Goal: Task Accomplishment & Management: Complete application form

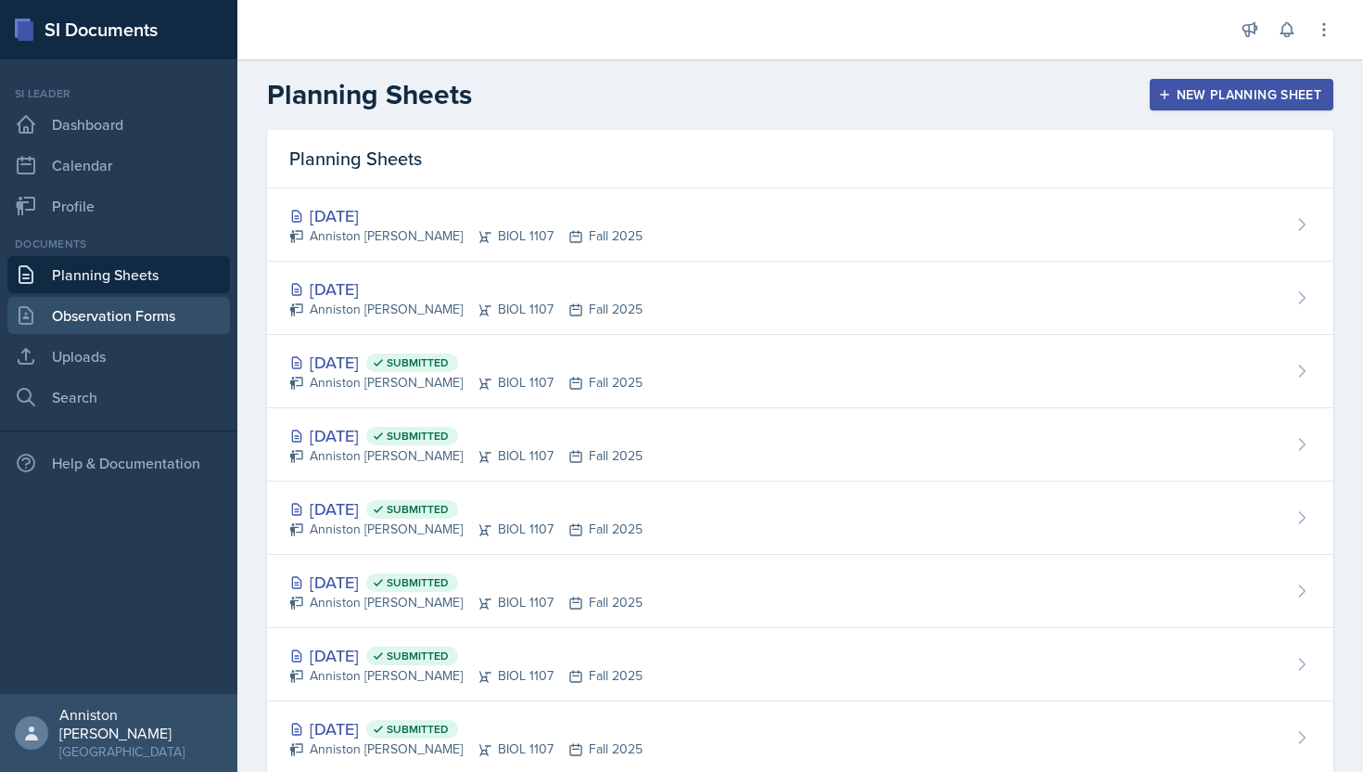
click at [171, 302] on link "Observation Forms" at bounding box center [118, 315] width 223 height 37
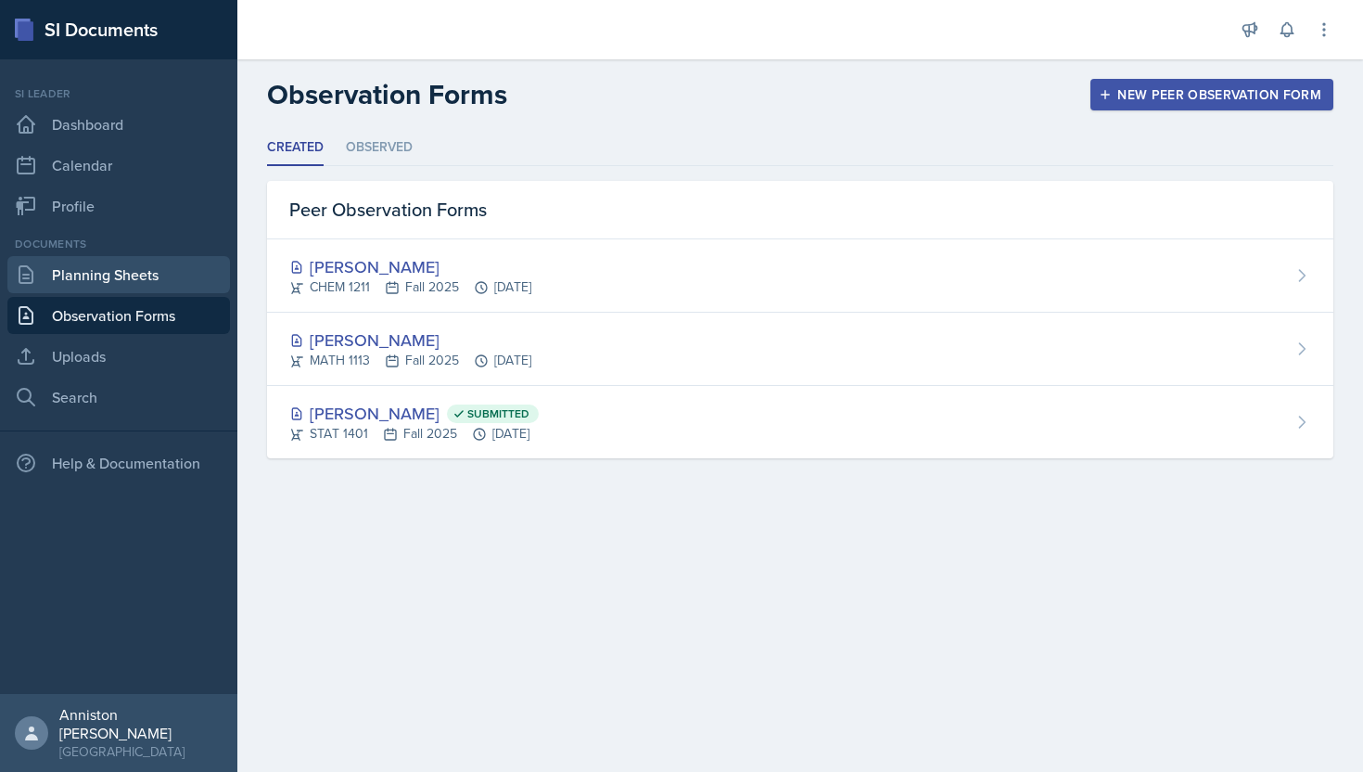
click at [153, 284] on link "Planning Sheets" at bounding box center [118, 274] width 223 height 37
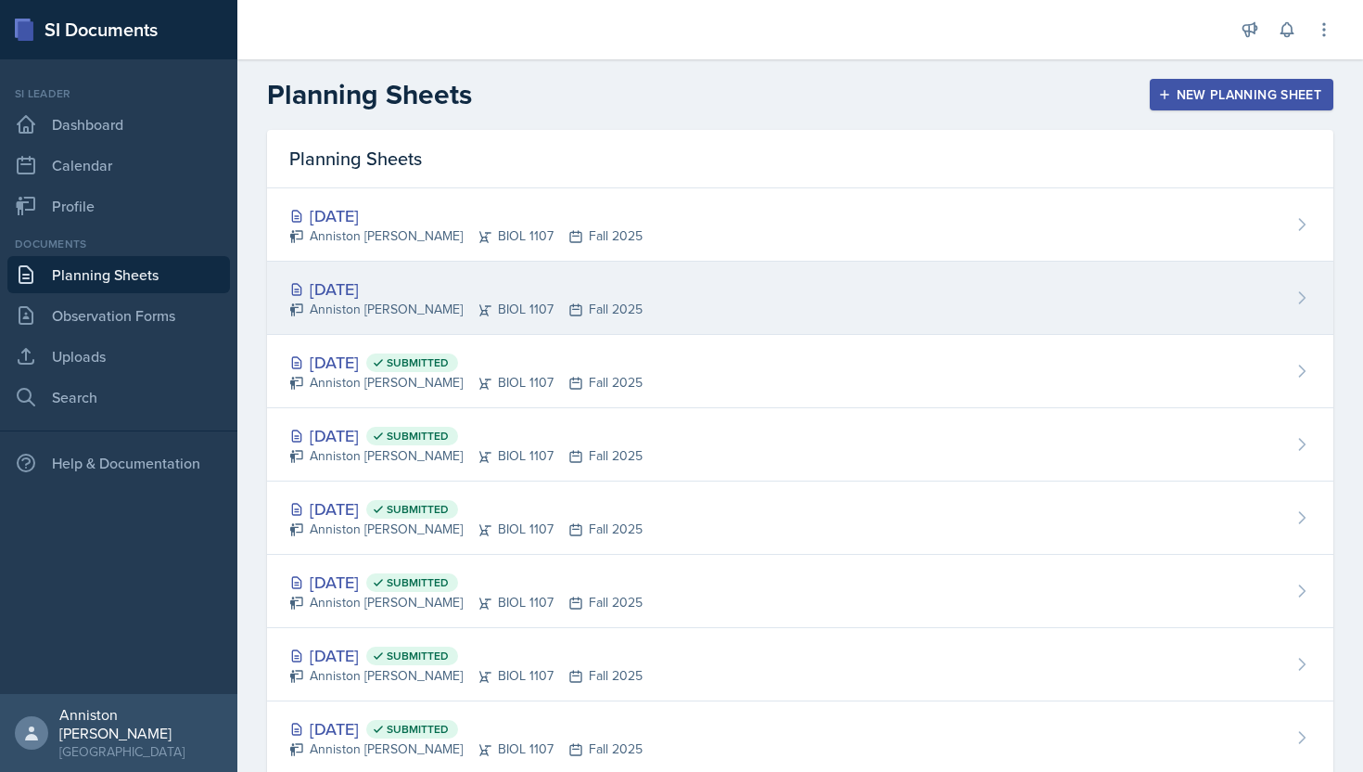
click at [724, 305] on div "[DATE] Anniston [PERSON_NAME] BIOL 1107 Fall 2025" at bounding box center [800, 298] width 1067 height 73
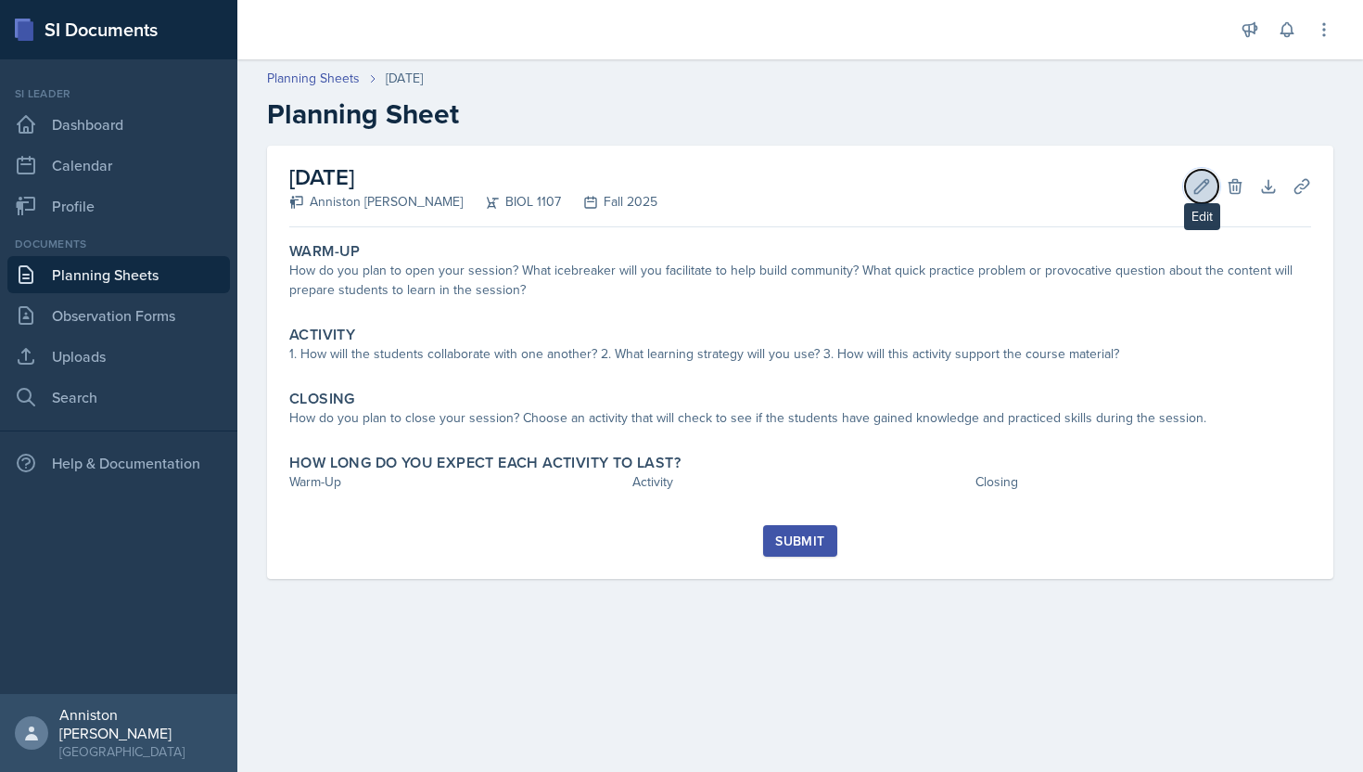
click at [1200, 185] on icon at bounding box center [1202, 186] width 14 height 14
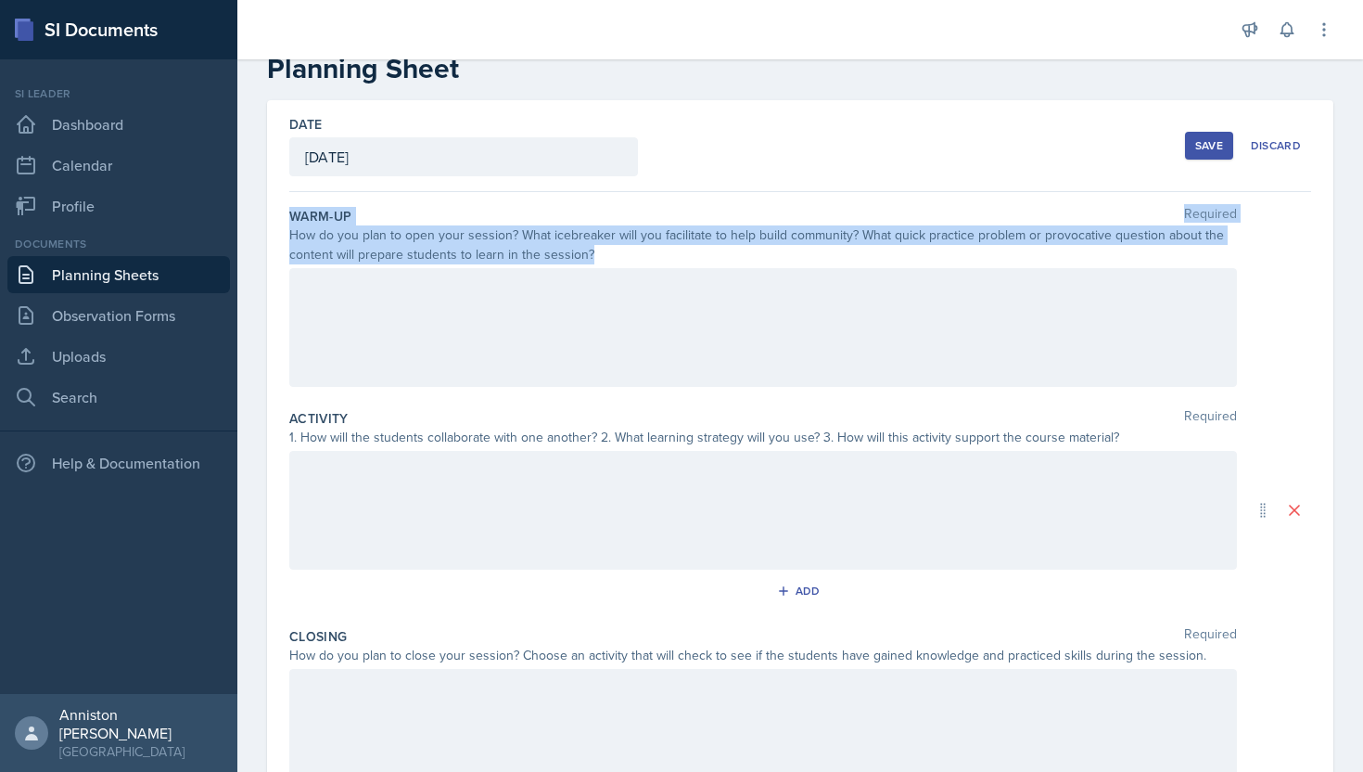
scroll to position [238, 0]
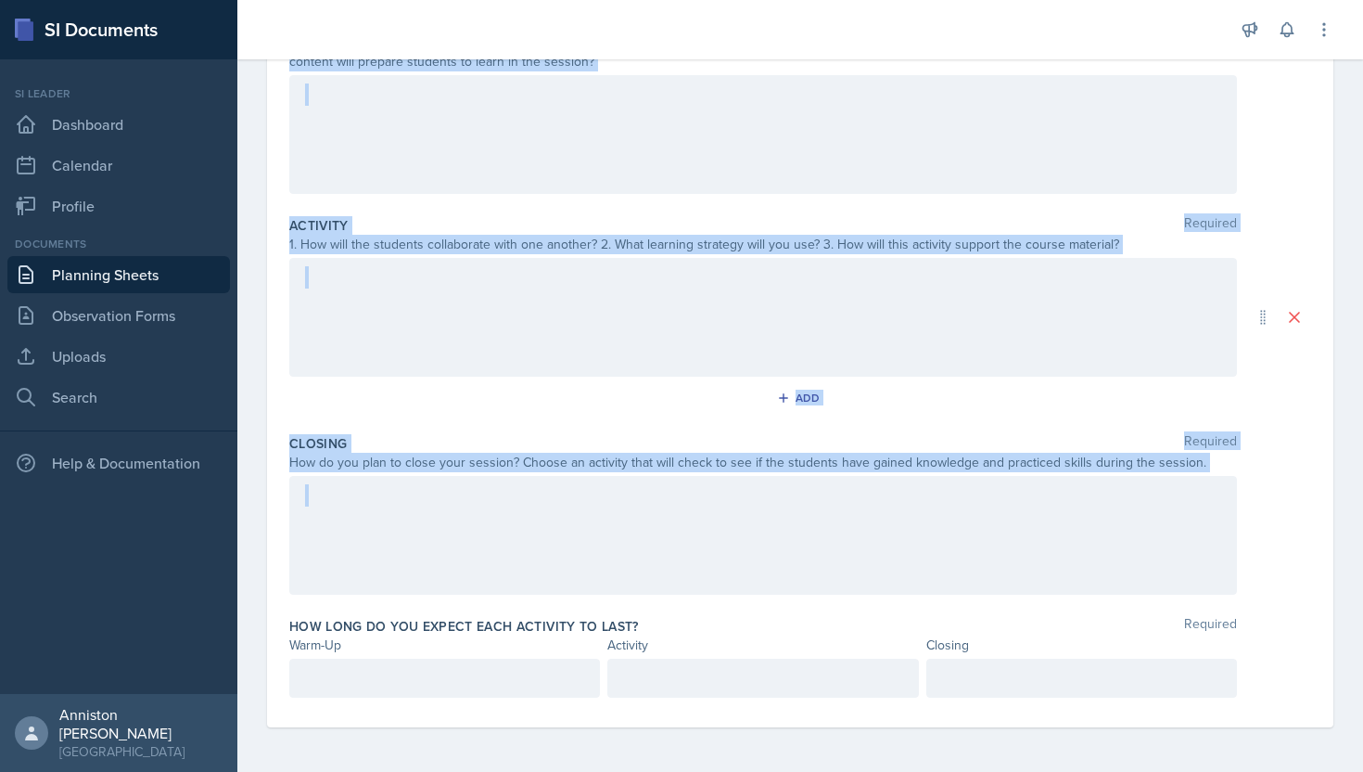
drag, startPoint x: 288, startPoint y: 259, endPoint x: 1310, endPoint y: 508, distance: 1052.9
click at [1310, 508] on div "Date [DATE] [DATE] 31 1 2 3 4 5 6 7 8 9 10 11 12 13 14 15 16 17 18 19 20 21 22 …" at bounding box center [800, 317] width 1067 height 820
copy div "Warm-Up Required How do you plan to open your session? What icebreaker will you…"
click at [1310, 508] on div at bounding box center [800, 535] width 1022 height 119
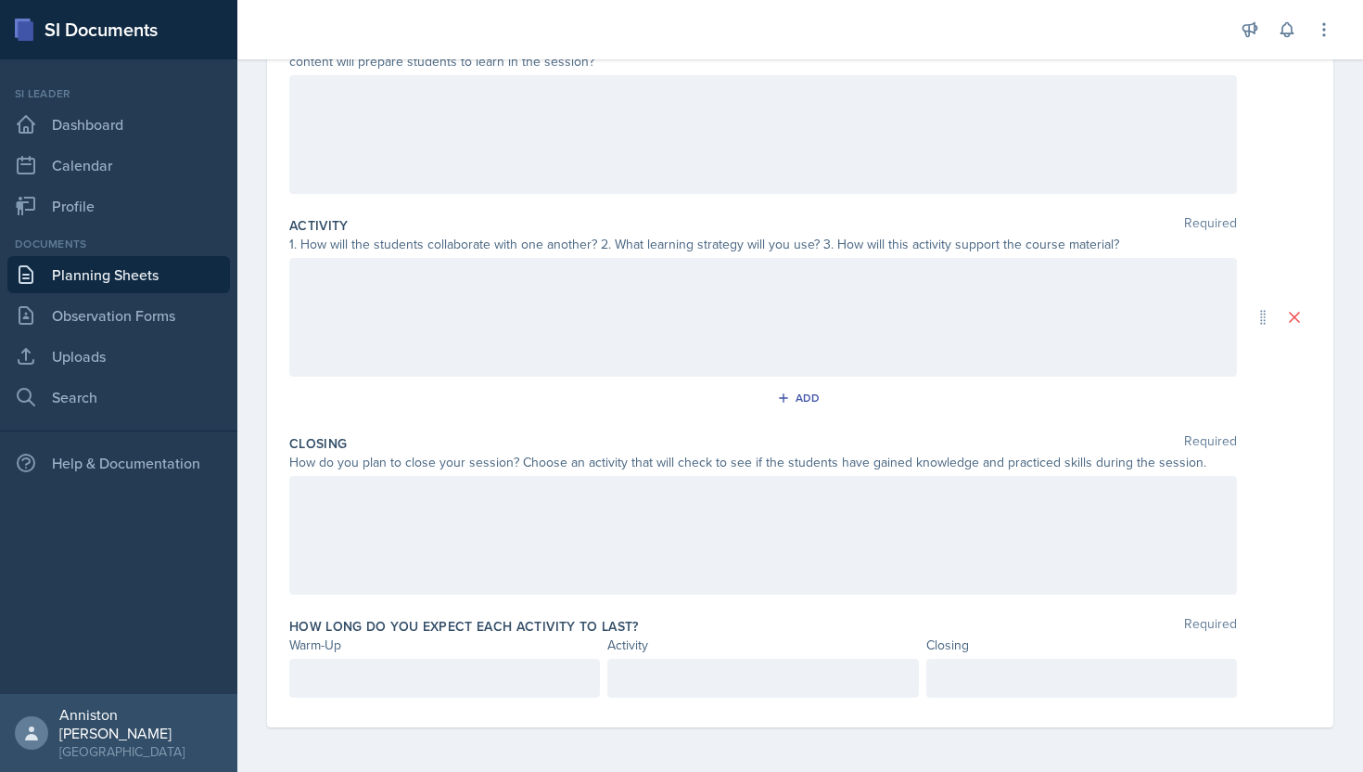
click at [541, 681] on p at bounding box center [444, 678] width 279 height 22
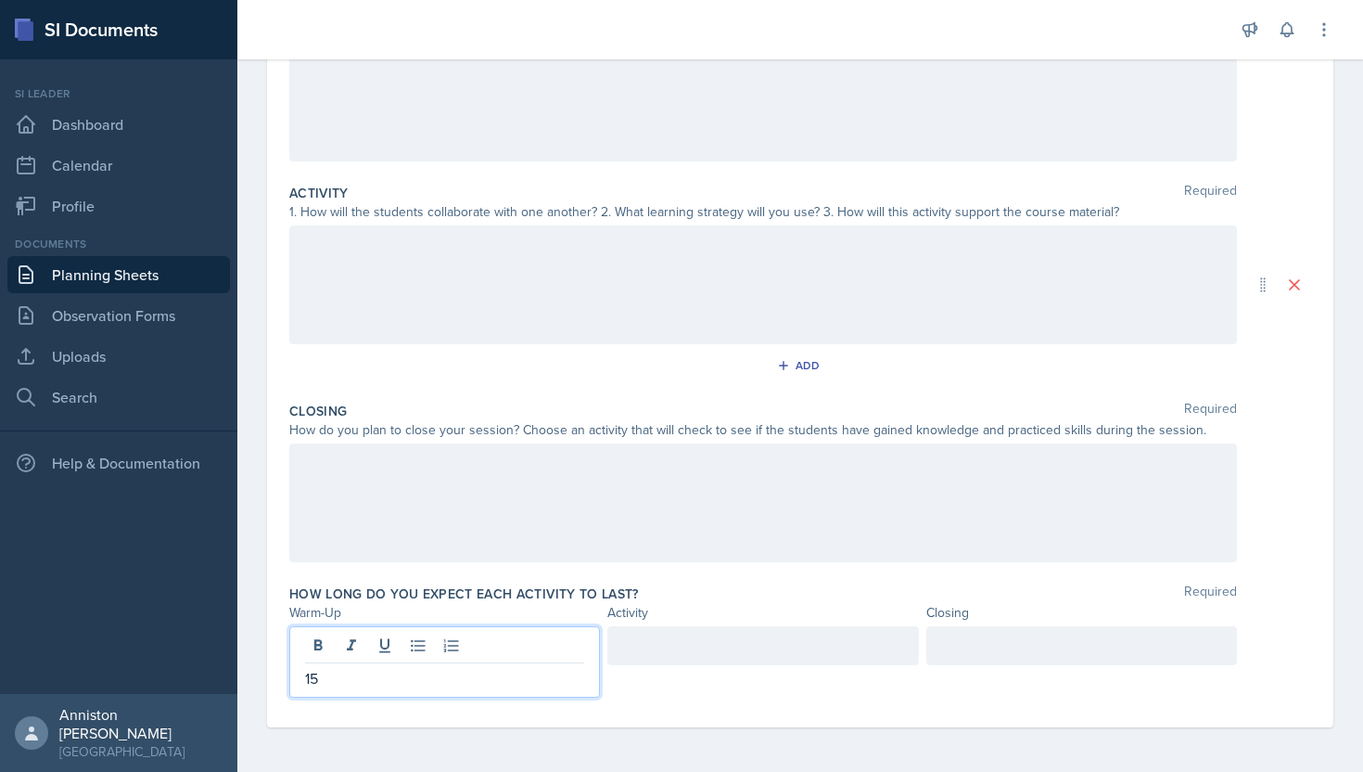
click at [1022, 647] on div at bounding box center [1081, 645] width 311 height 39
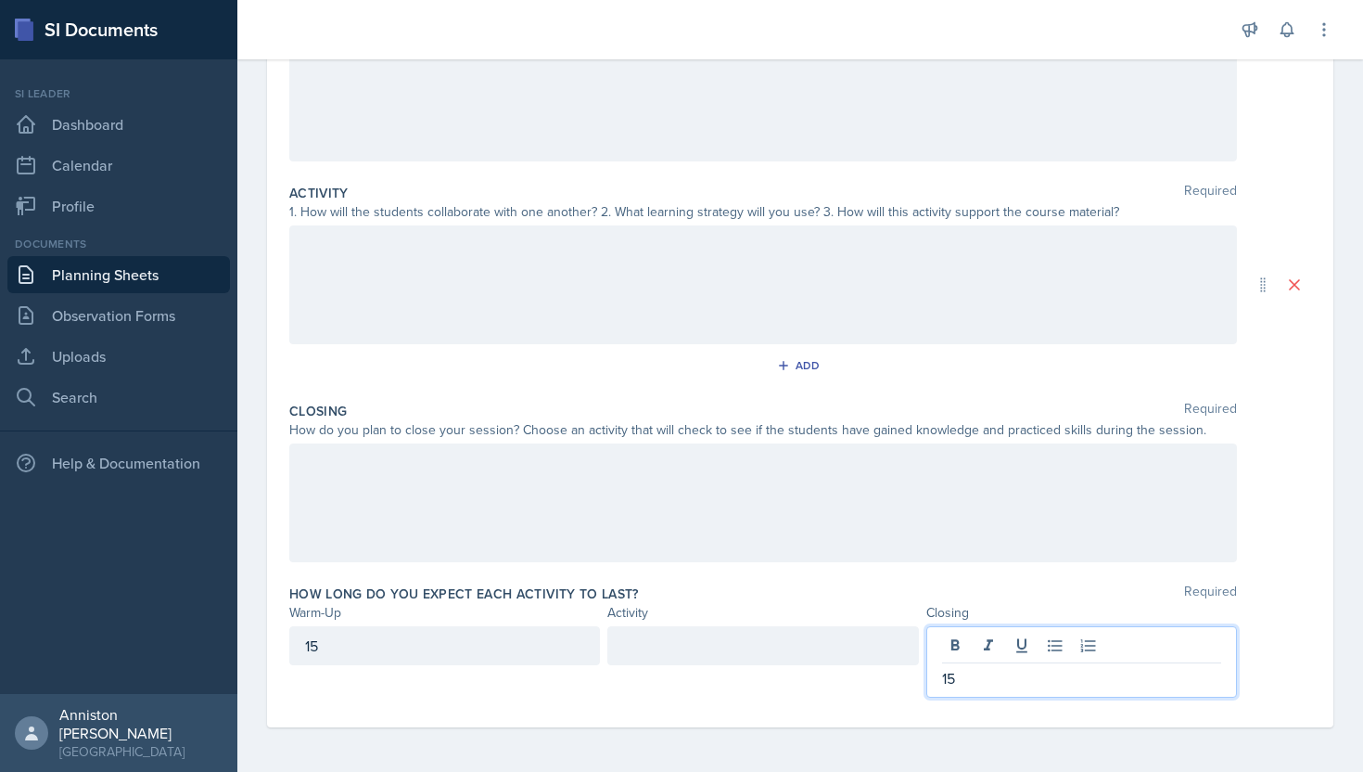
click at [844, 646] on div at bounding box center [762, 645] width 311 height 39
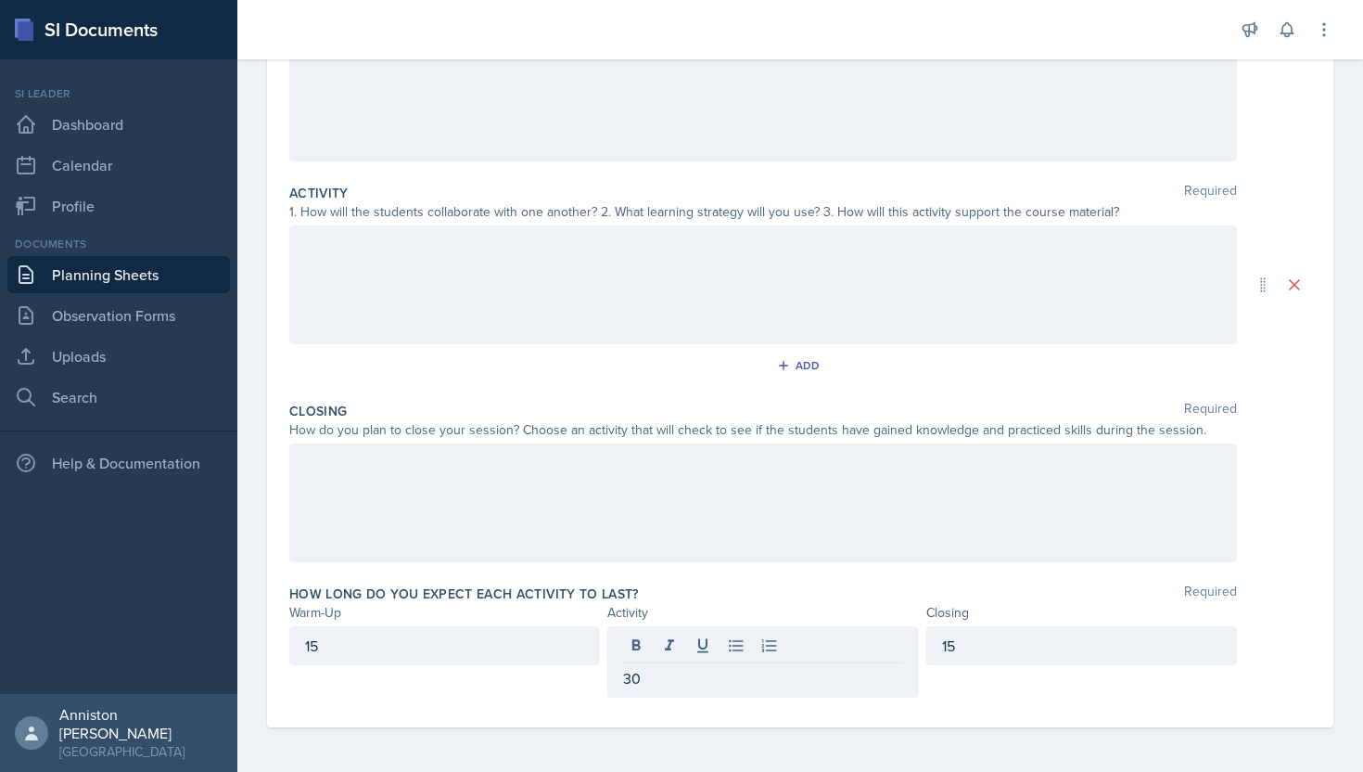
click at [880, 597] on div "How long do you expect each activity to last? Required" at bounding box center [800, 593] width 1022 height 19
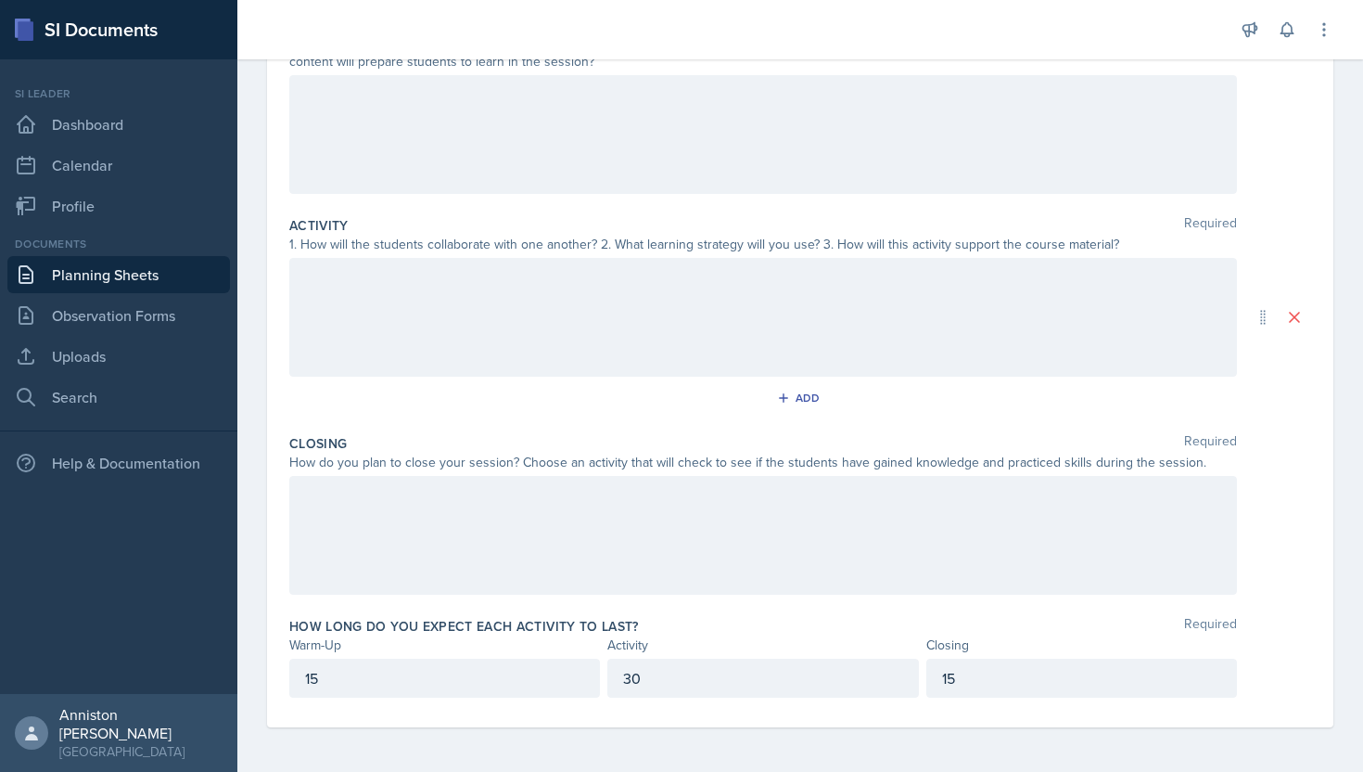
click at [552, 134] on div at bounding box center [763, 134] width 948 height 119
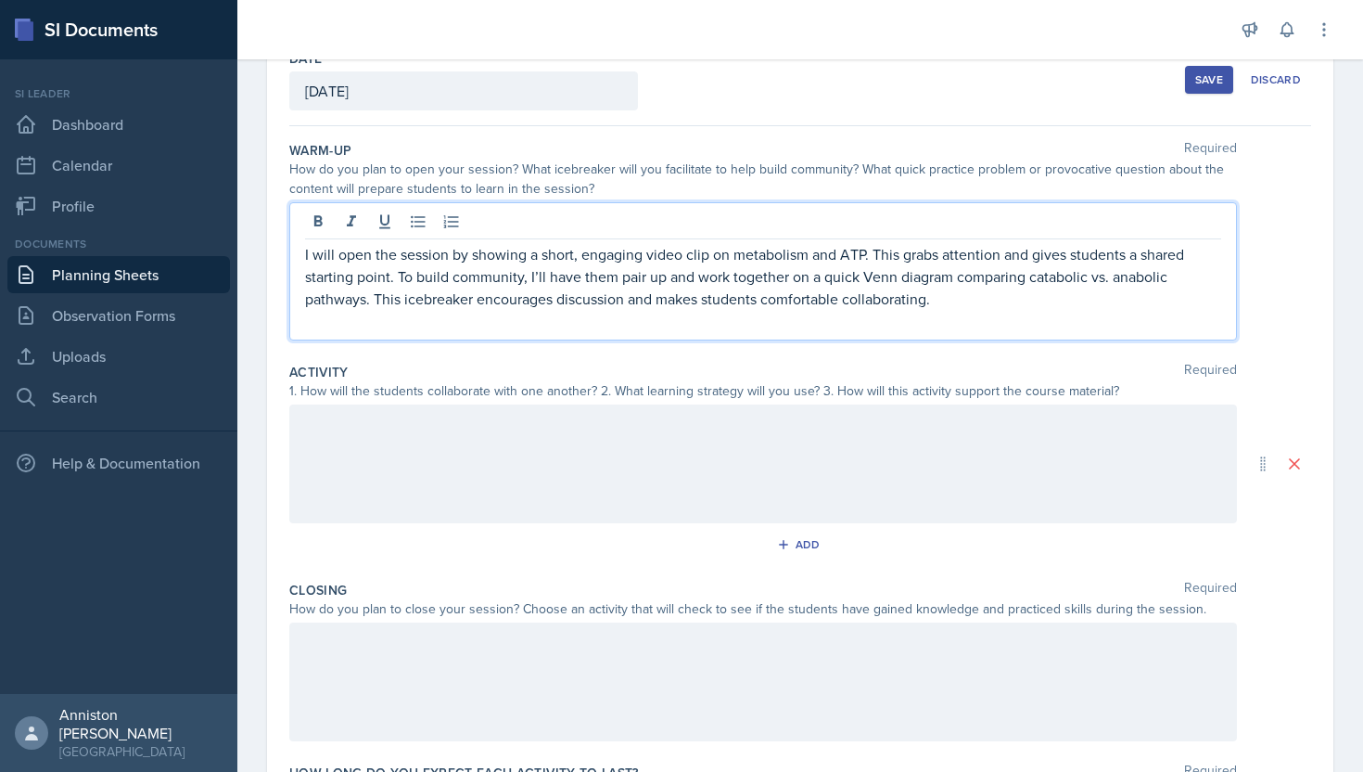
scroll to position [106, 0]
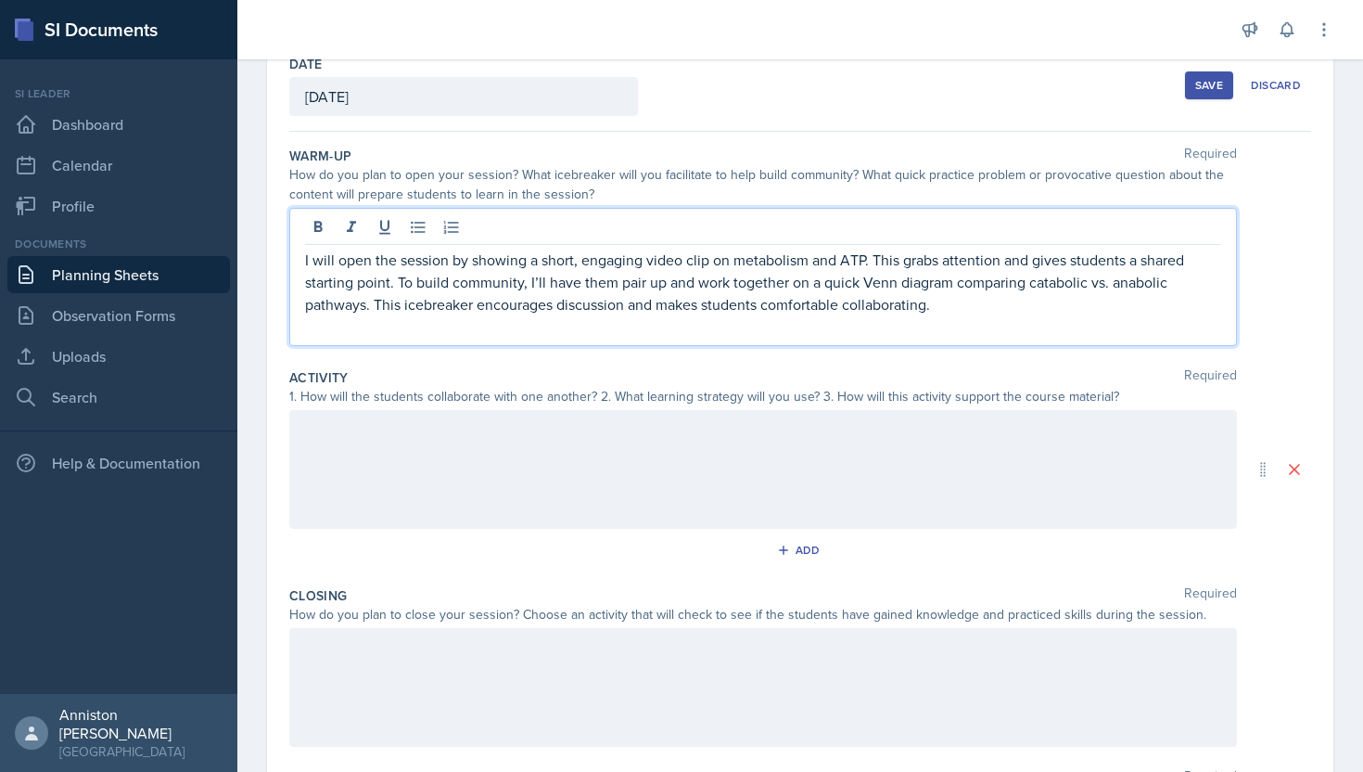
click at [1019, 317] on p at bounding box center [763, 326] width 916 height 22
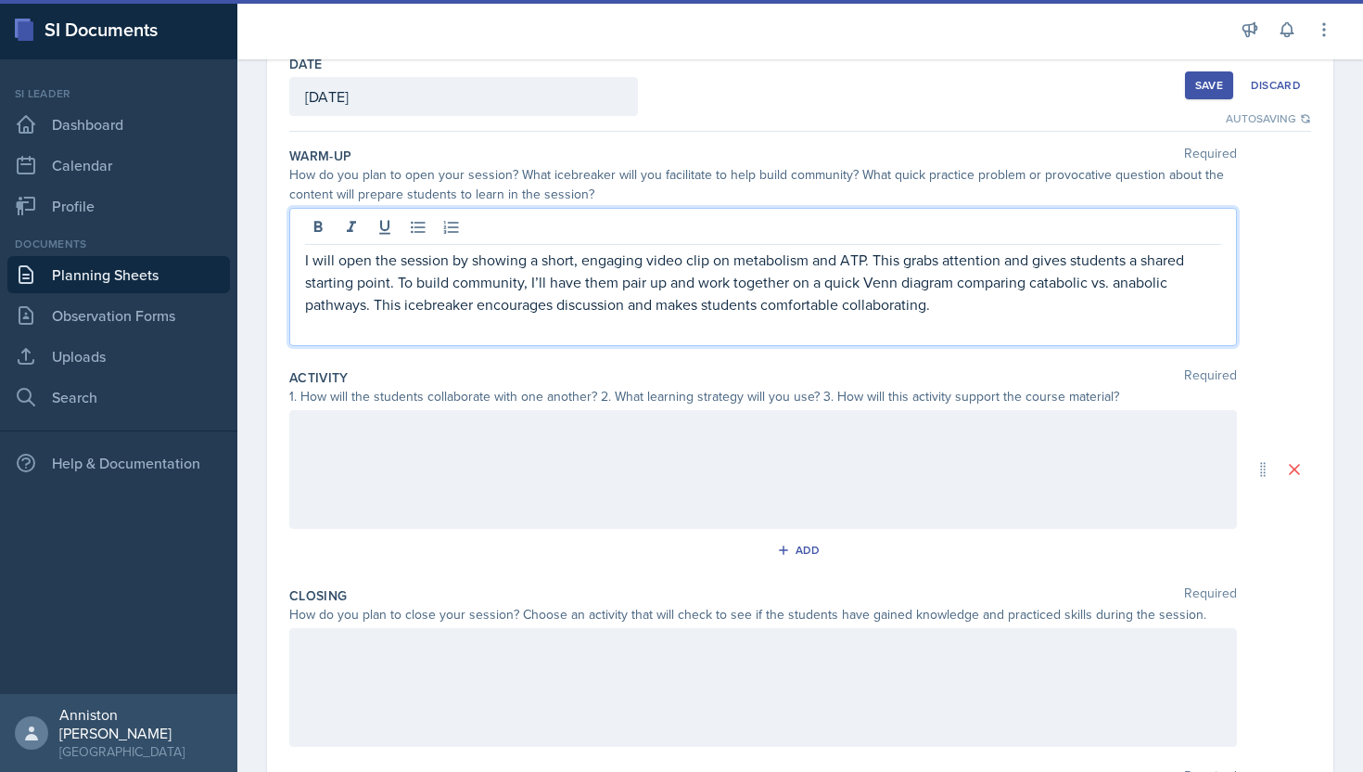
click at [1019, 317] on p at bounding box center [763, 326] width 916 height 22
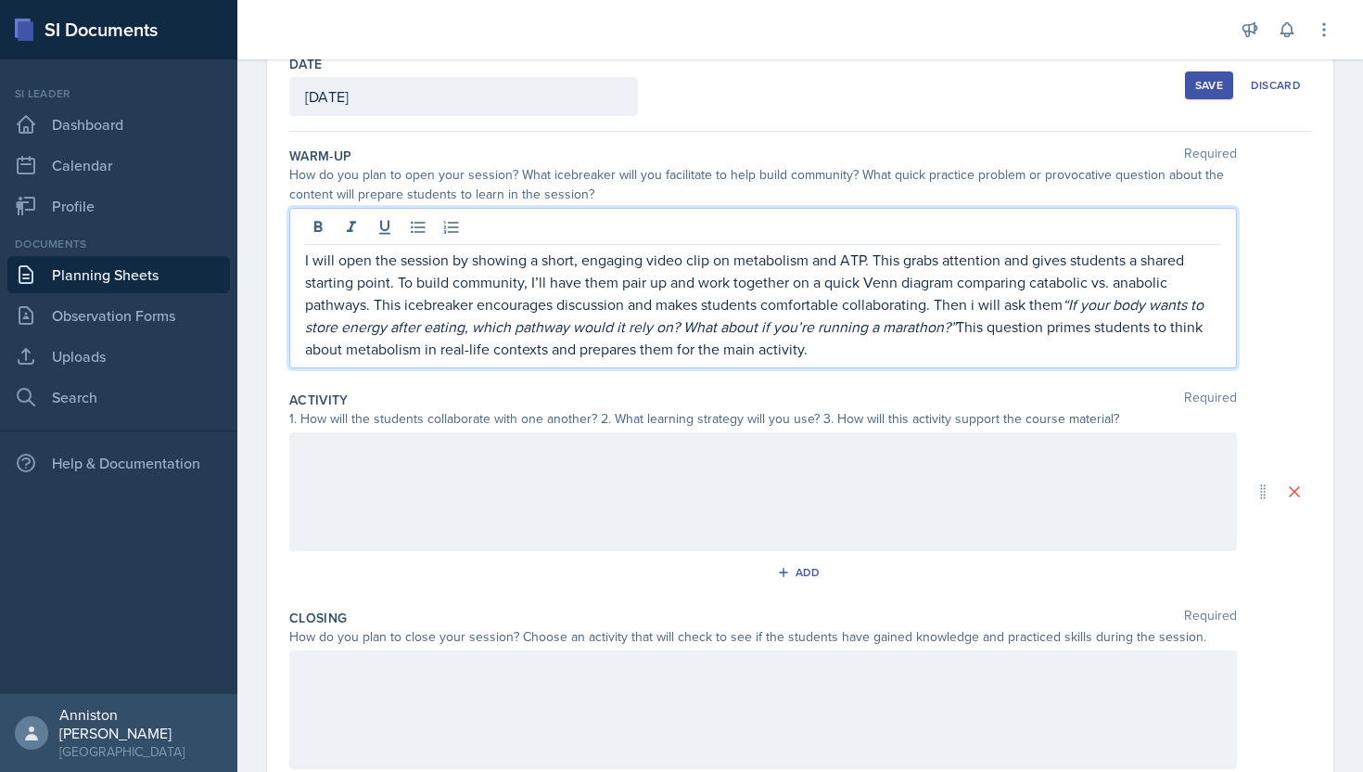
click at [877, 351] on p "I will open the session by showing a short, engaging video clip on metabolism a…" at bounding box center [763, 304] width 916 height 111
click at [351, 231] on icon at bounding box center [351, 226] width 9 height 11
click at [838, 359] on p "I will open the session by showing a short, engaging video clip on metabolism a…" at bounding box center [763, 304] width 916 height 111
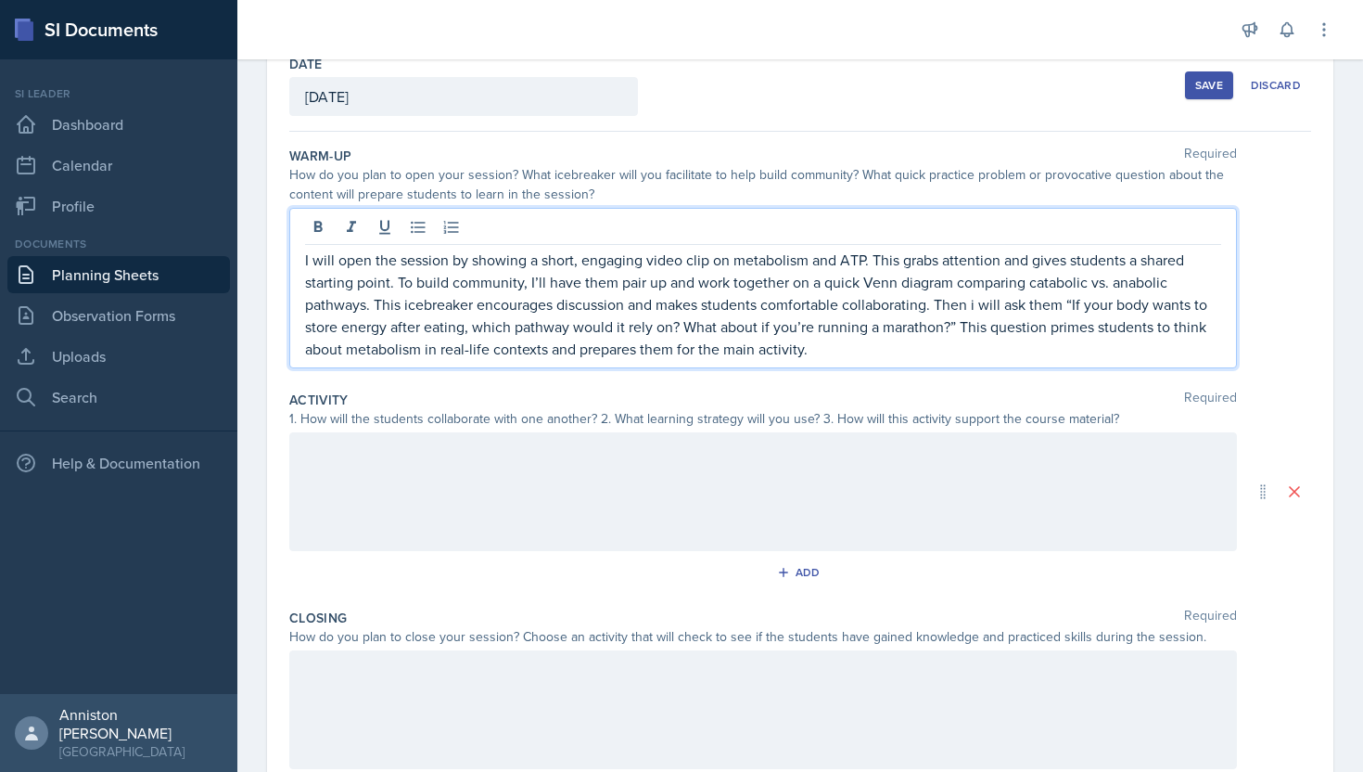
click at [469, 351] on p "I will open the session by showing a short, engaging video clip on metabolism a…" at bounding box center [763, 304] width 916 height 111
click at [692, 262] on p "I will open the session by showing a short, engaging video clip on metabolism a…" at bounding box center [763, 304] width 916 height 111
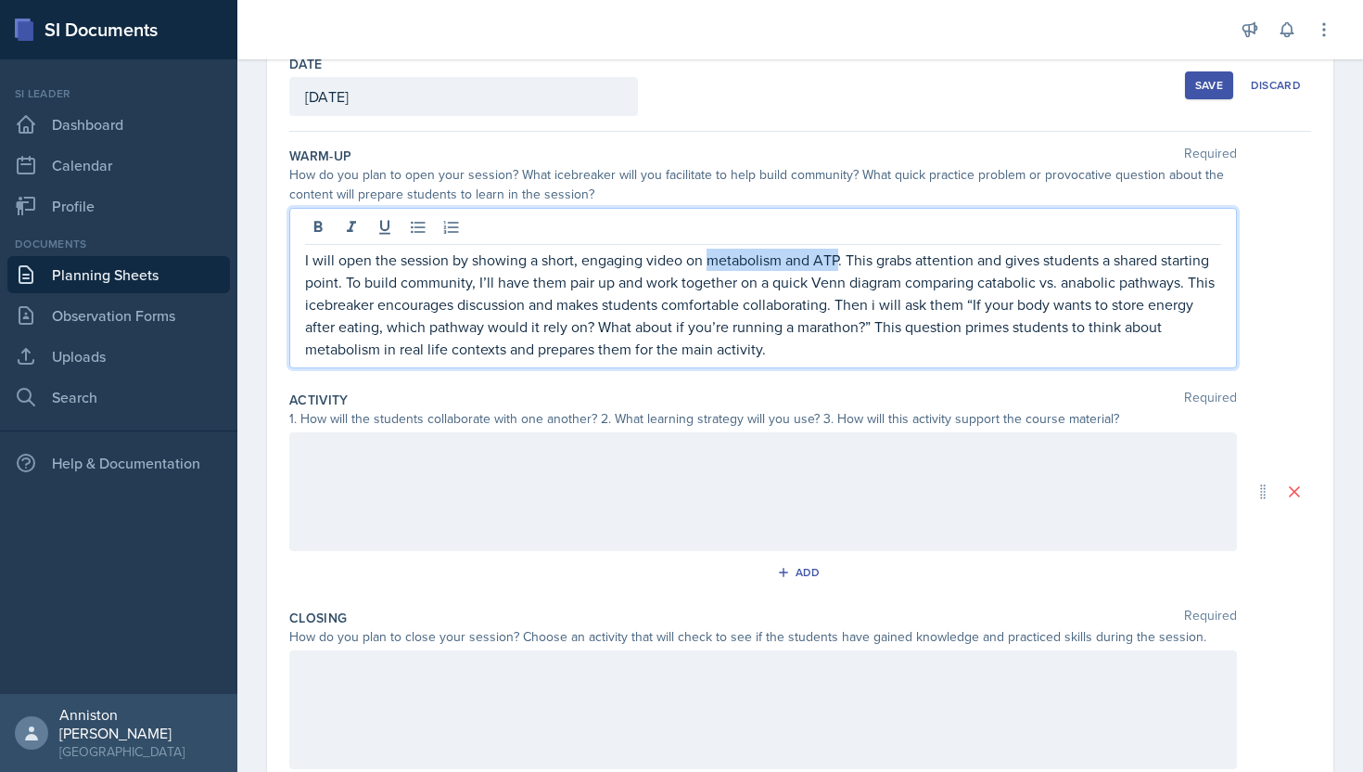
drag, startPoint x: 841, startPoint y: 262, endPoint x: 709, endPoint y: 263, distance: 132.6
click at [709, 263] on p "I will open the session by showing a short, engaging video on metabolism and AT…" at bounding box center [763, 304] width 916 height 111
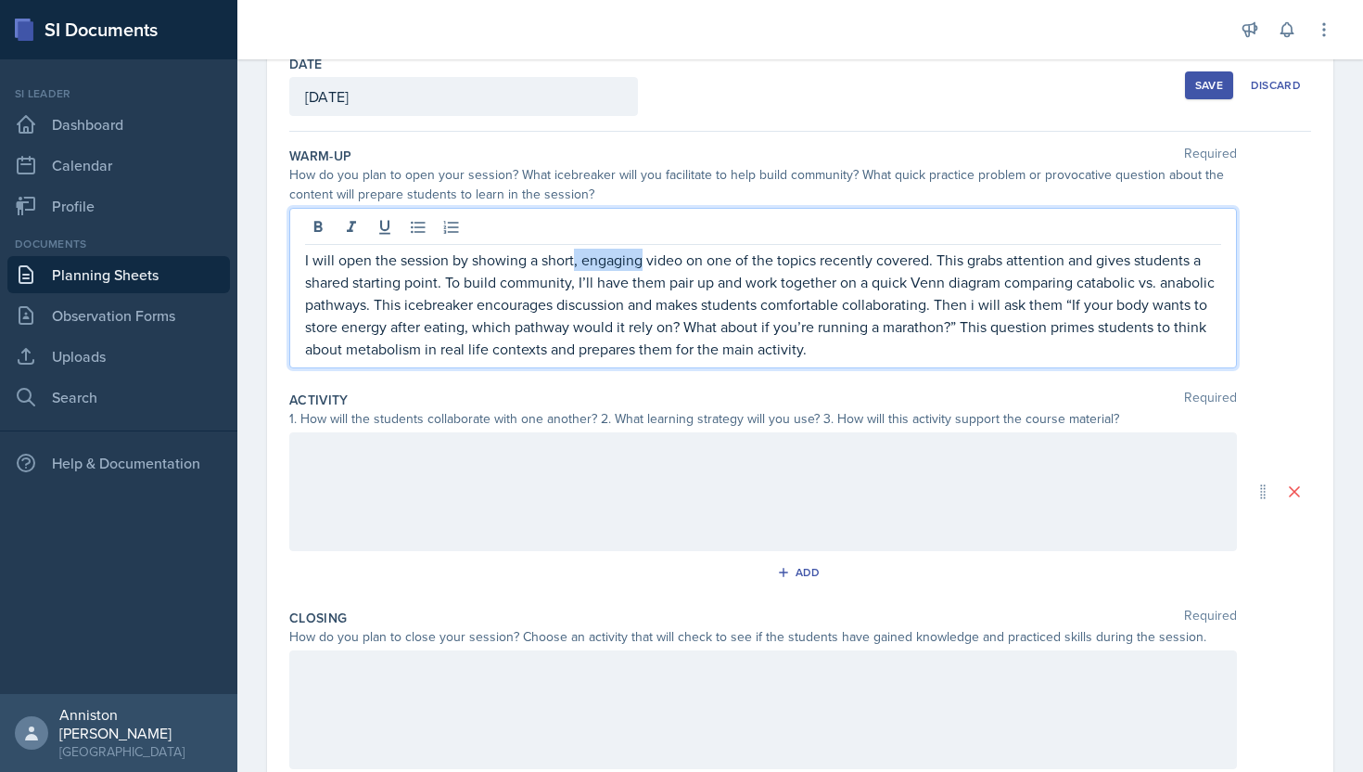
drag, startPoint x: 643, startPoint y: 262, endPoint x: 574, endPoint y: 262, distance: 68.6
click at [574, 262] on p "I will open the session by showing a short, engaging video on one of the topics…" at bounding box center [763, 304] width 916 height 111
drag, startPoint x: 529, startPoint y: 286, endPoint x: 401, endPoint y: 290, distance: 128.1
click at [401, 290] on p "I will open the session by showing a short video on one of the topics recently …" at bounding box center [763, 304] width 916 height 111
click at [416, 287] on p "I will open the session by showing a short video on one of the topics recently …" at bounding box center [763, 304] width 916 height 111
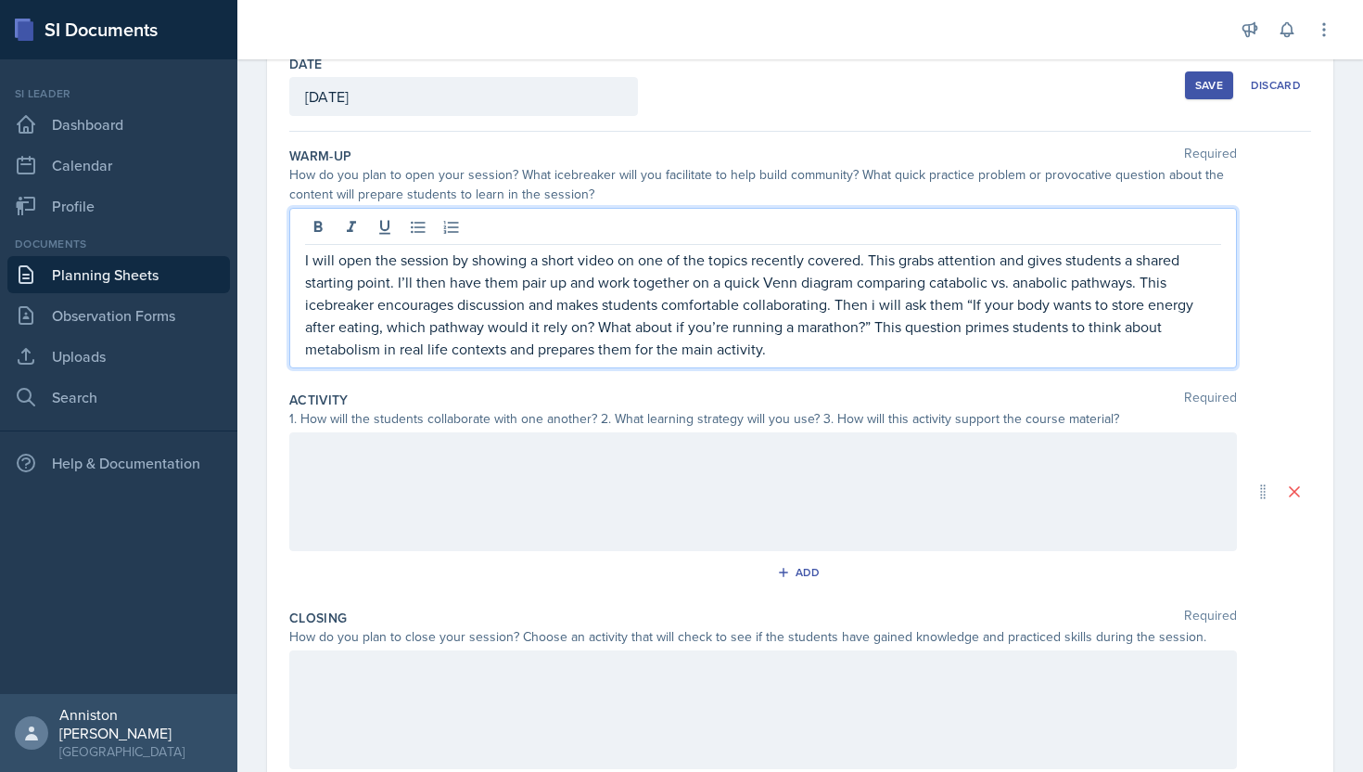
click at [729, 477] on div at bounding box center [763, 491] width 948 height 119
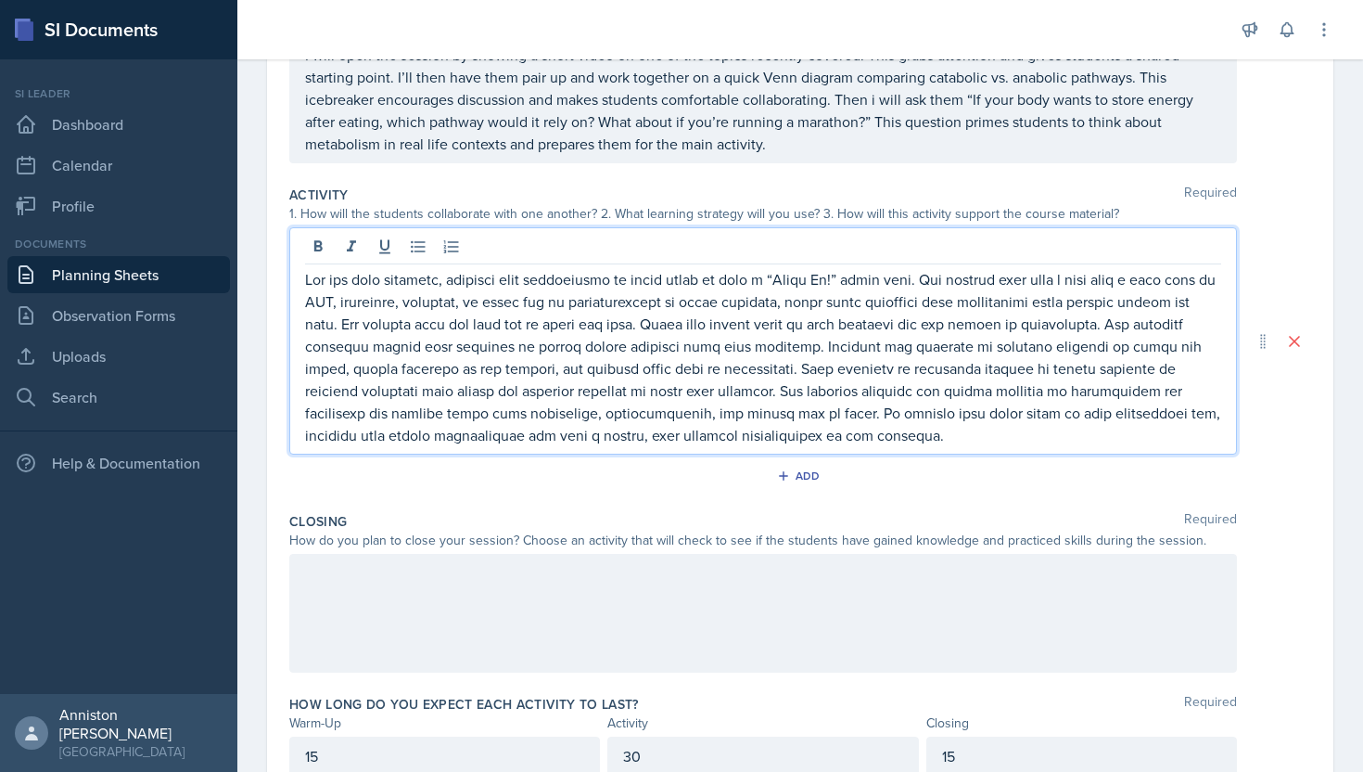
scroll to position [315, 0]
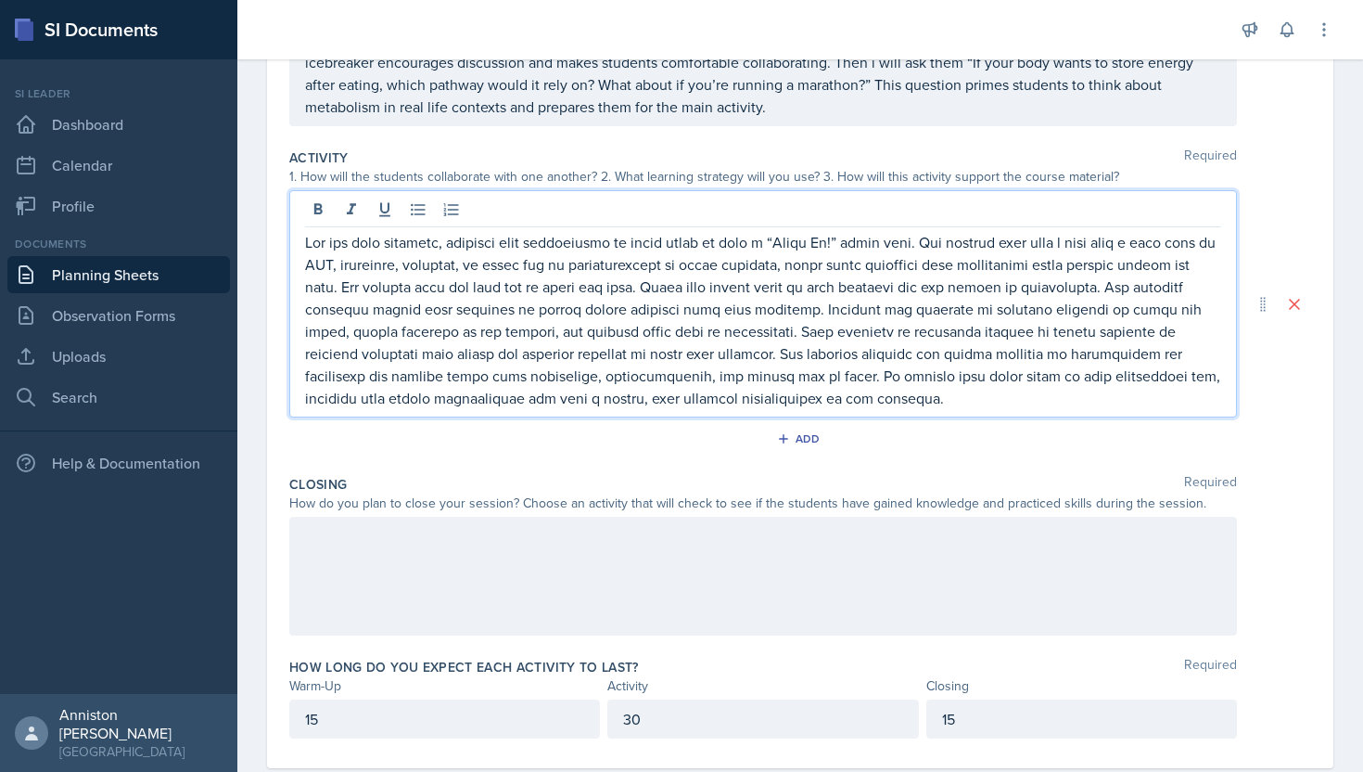
click at [681, 480] on div "Closing Required" at bounding box center [800, 484] width 1022 height 19
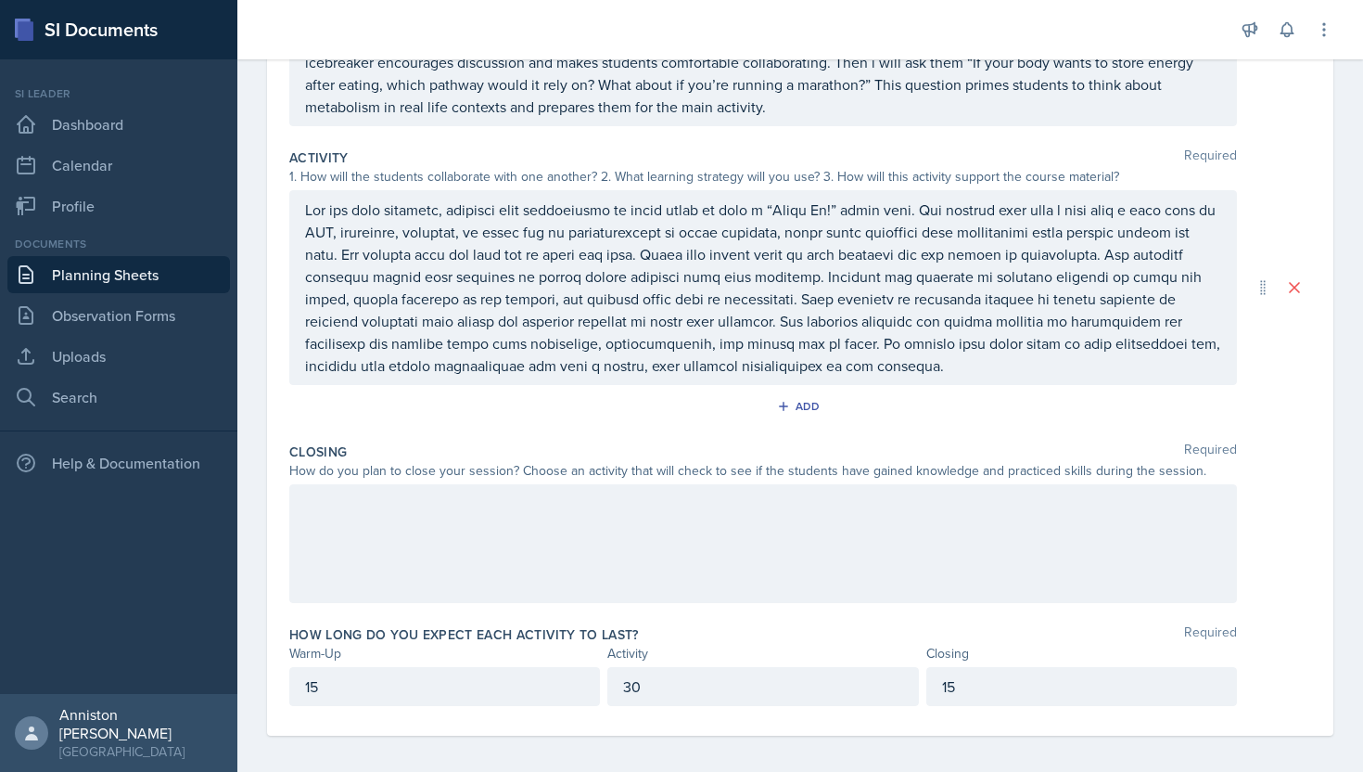
scroll to position [324, 0]
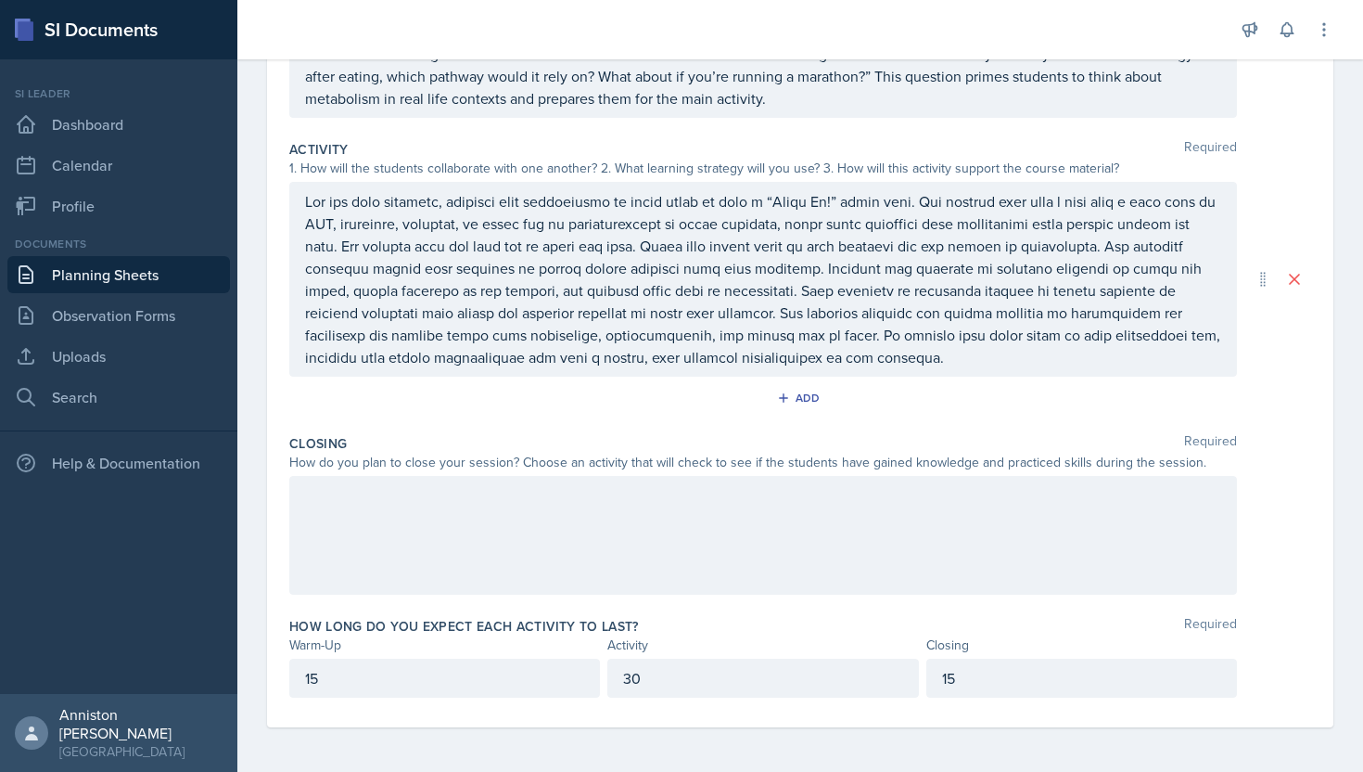
click at [685, 505] on div at bounding box center [763, 535] width 948 height 119
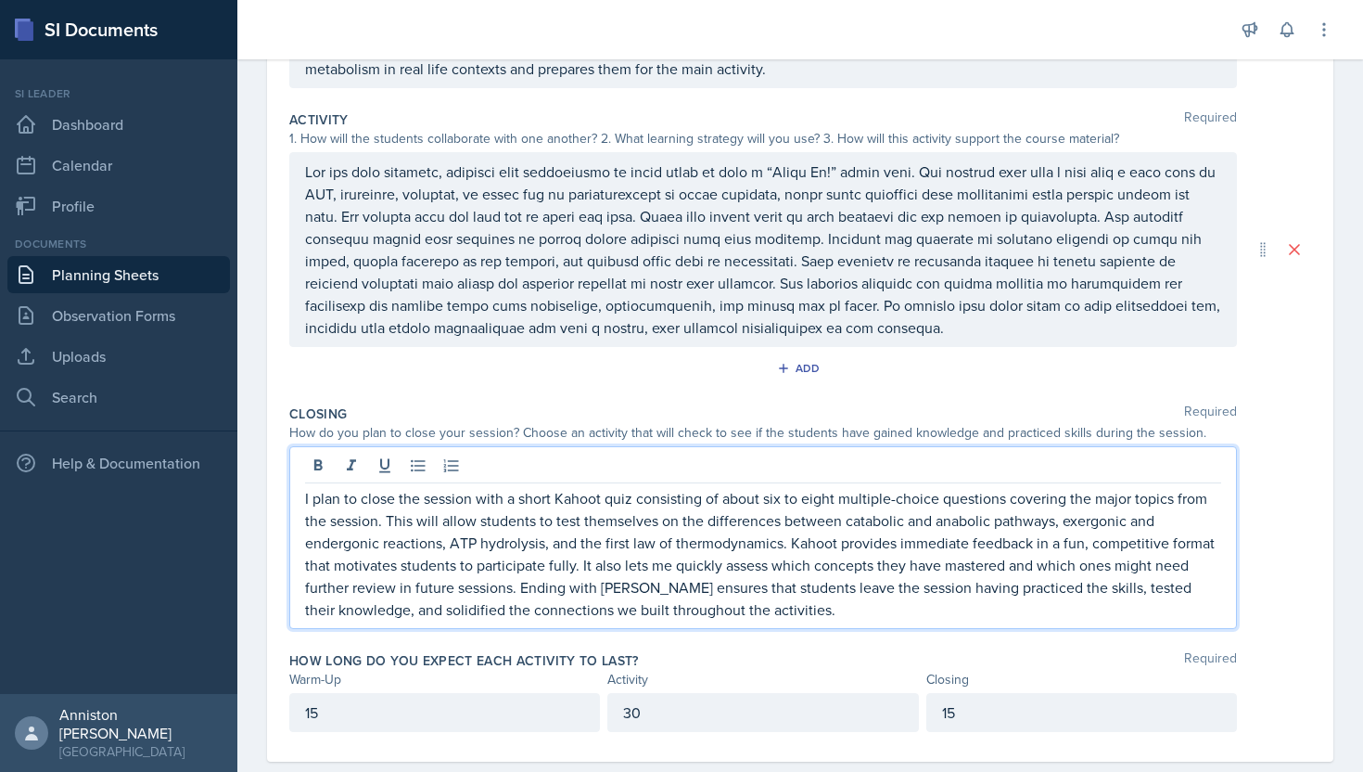
scroll to position [388, 0]
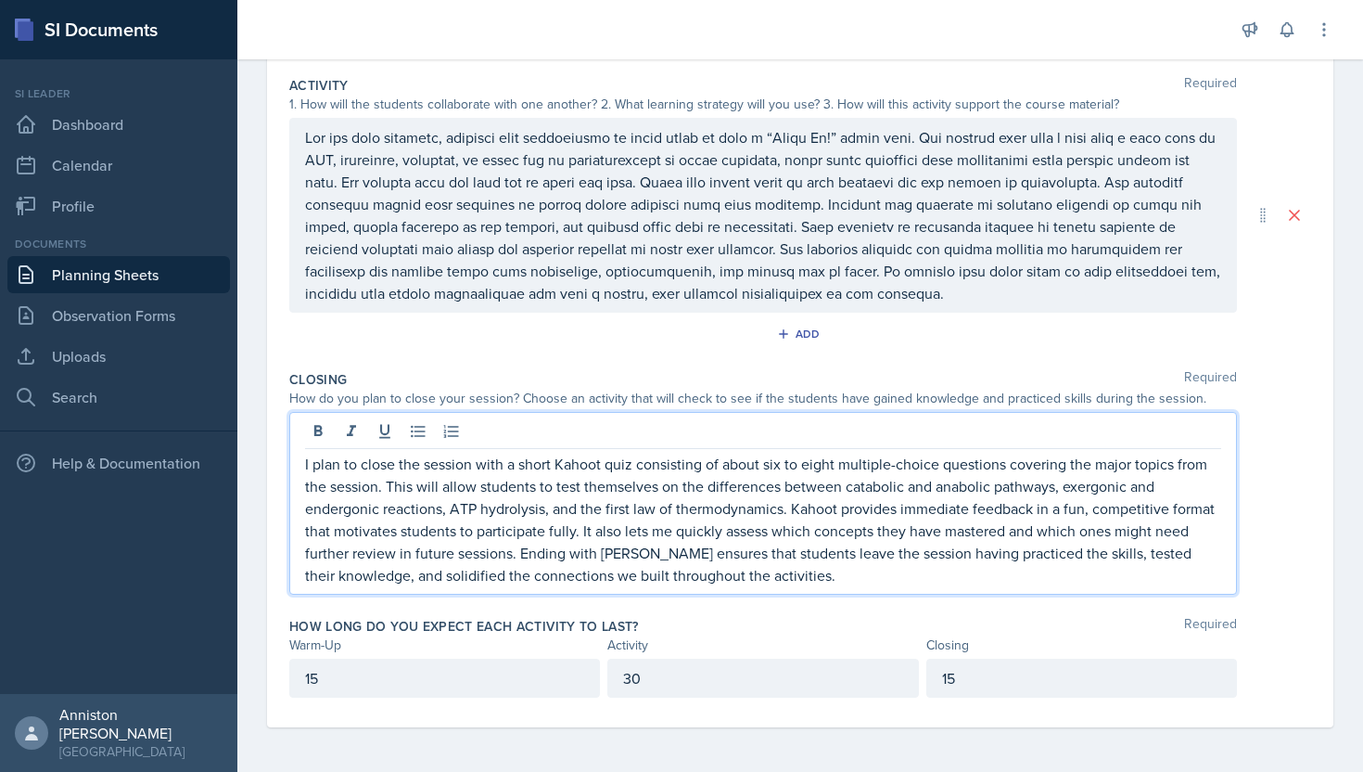
click at [542, 460] on p "I plan to close the session with a short Kahoot quiz consisting of about six to…" at bounding box center [763, 520] width 916 height 134
click at [575, 468] on p "I plan to close the session with a Kahoot quiz consisting of about six to eight…" at bounding box center [763, 520] width 916 height 134
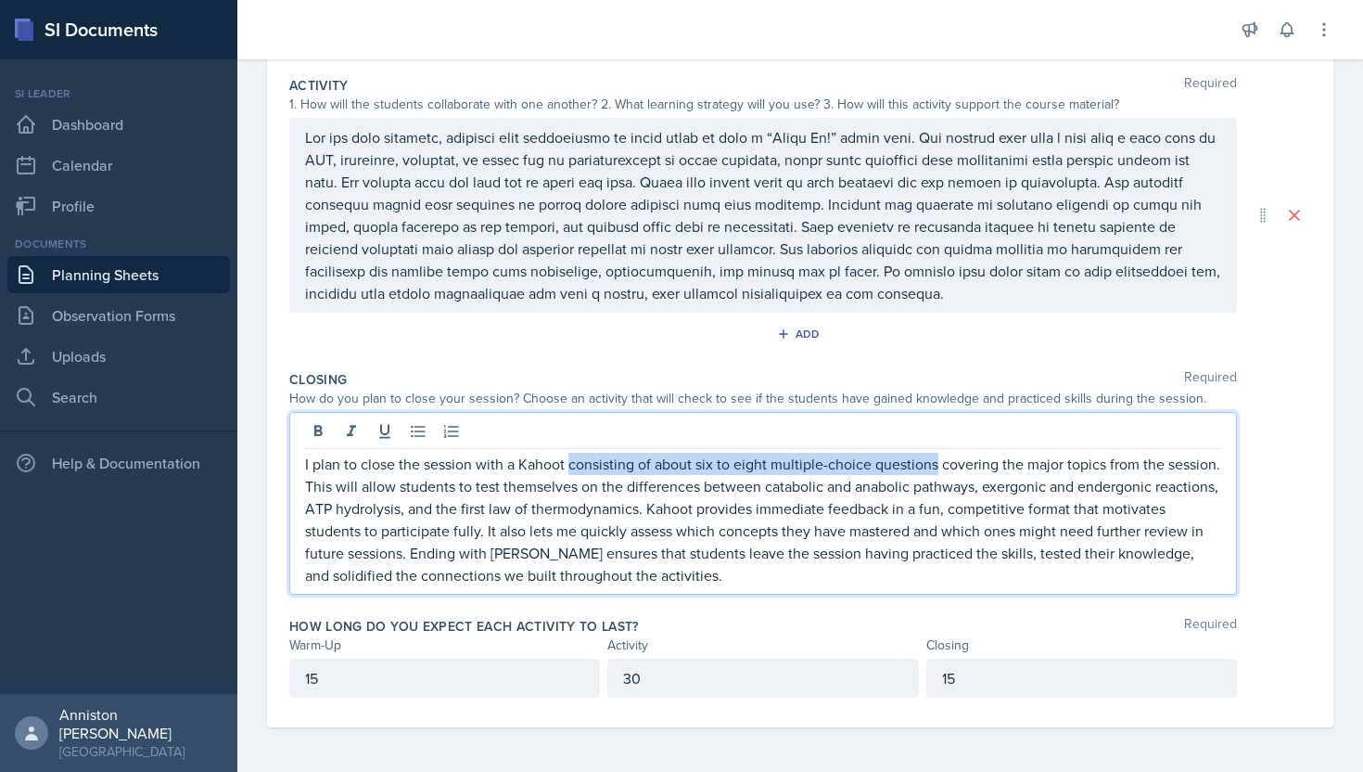
drag, startPoint x: 569, startPoint y: 465, endPoint x: 937, endPoint y: 469, distance: 368.2
click at [937, 469] on p "I plan to close the session with a Kahoot consisting of about six to eight mult…" at bounding box center [763, 520] width 916 height 134
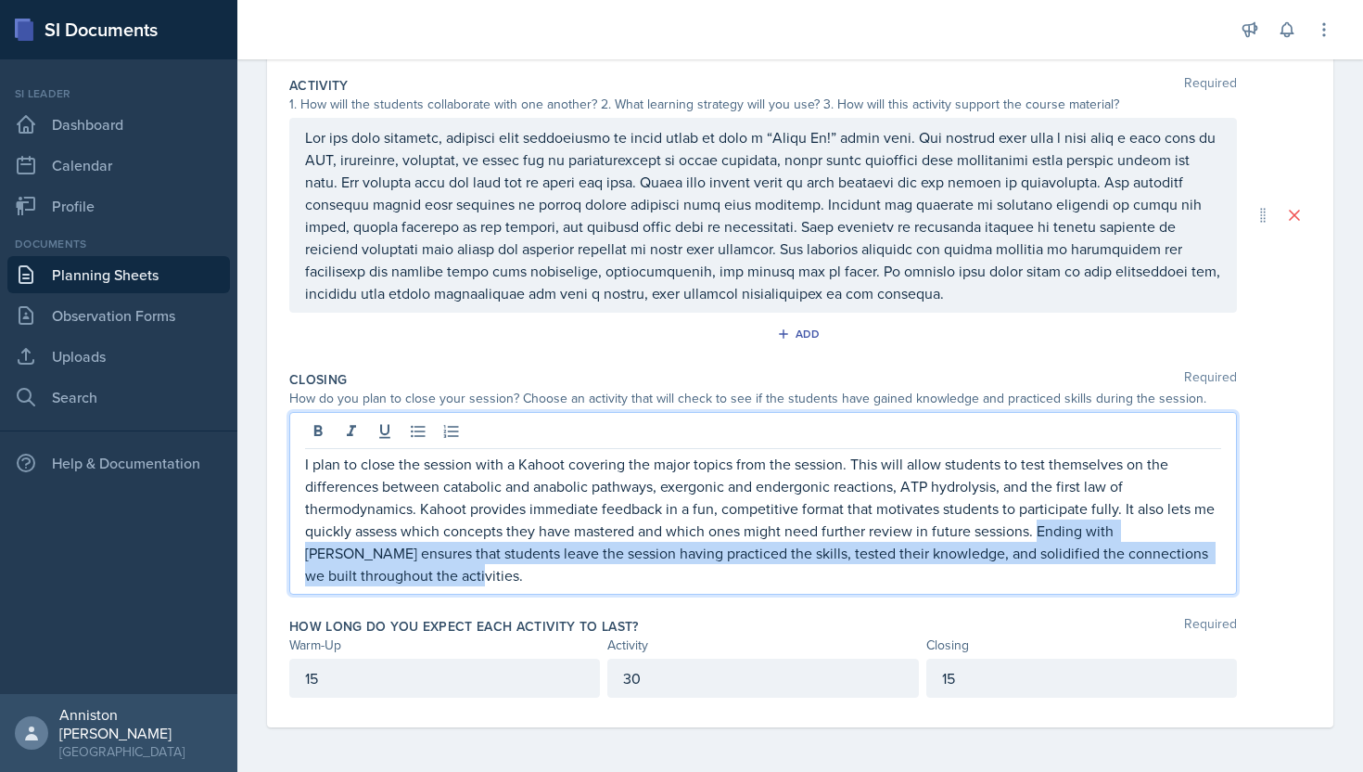
drag, startPoint x: 547, startPoint y: 578, endPoint x: 1038, endPoint y: 538, distance: 492.2
click at [1038, 538] on p "I plan to close the session with a Kahoot covering the major topics from the se…" at bounding box center [763, 520] width 916 height 134
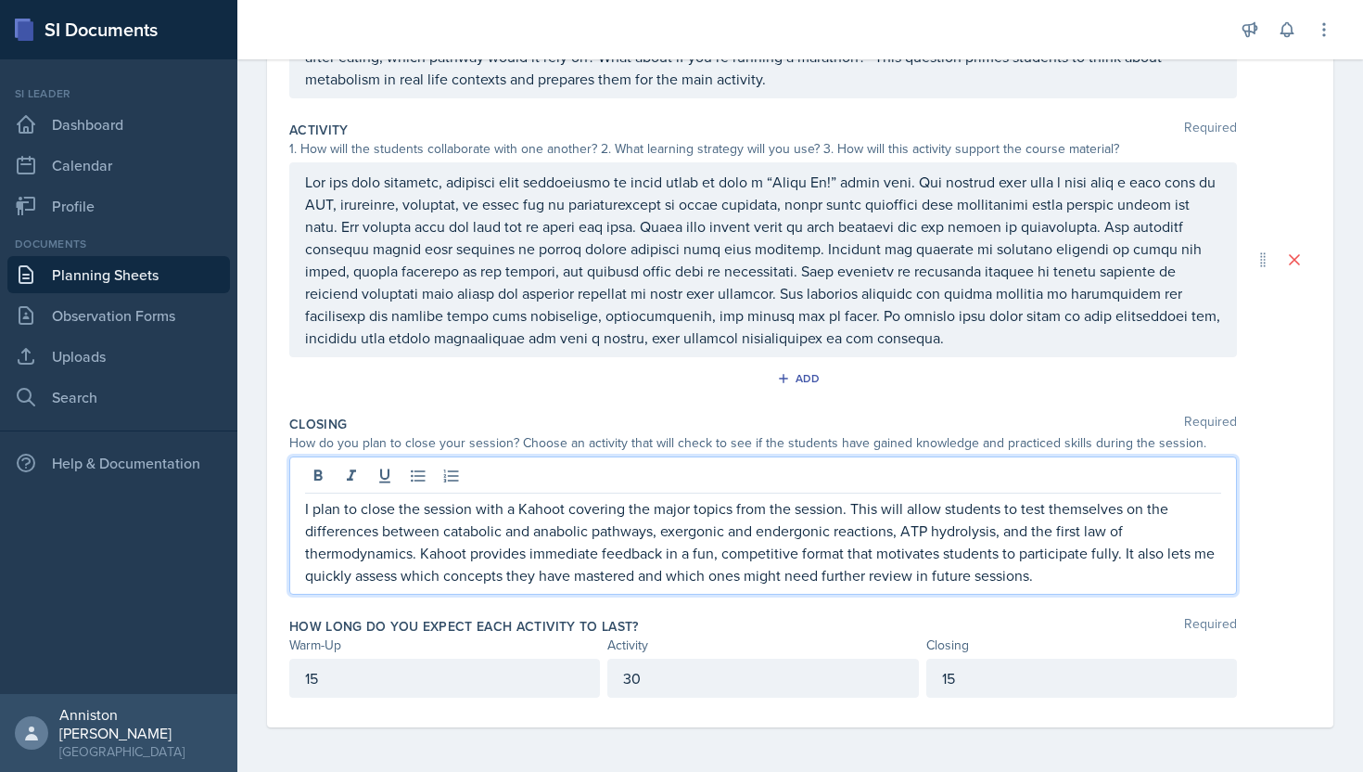
scroll to position [343, 0]
click at [1287, 465] on div "I plan to close the session with a Kahoot covering the major topics from the se…" at bounding box center [800, 525] width 1022 height 138
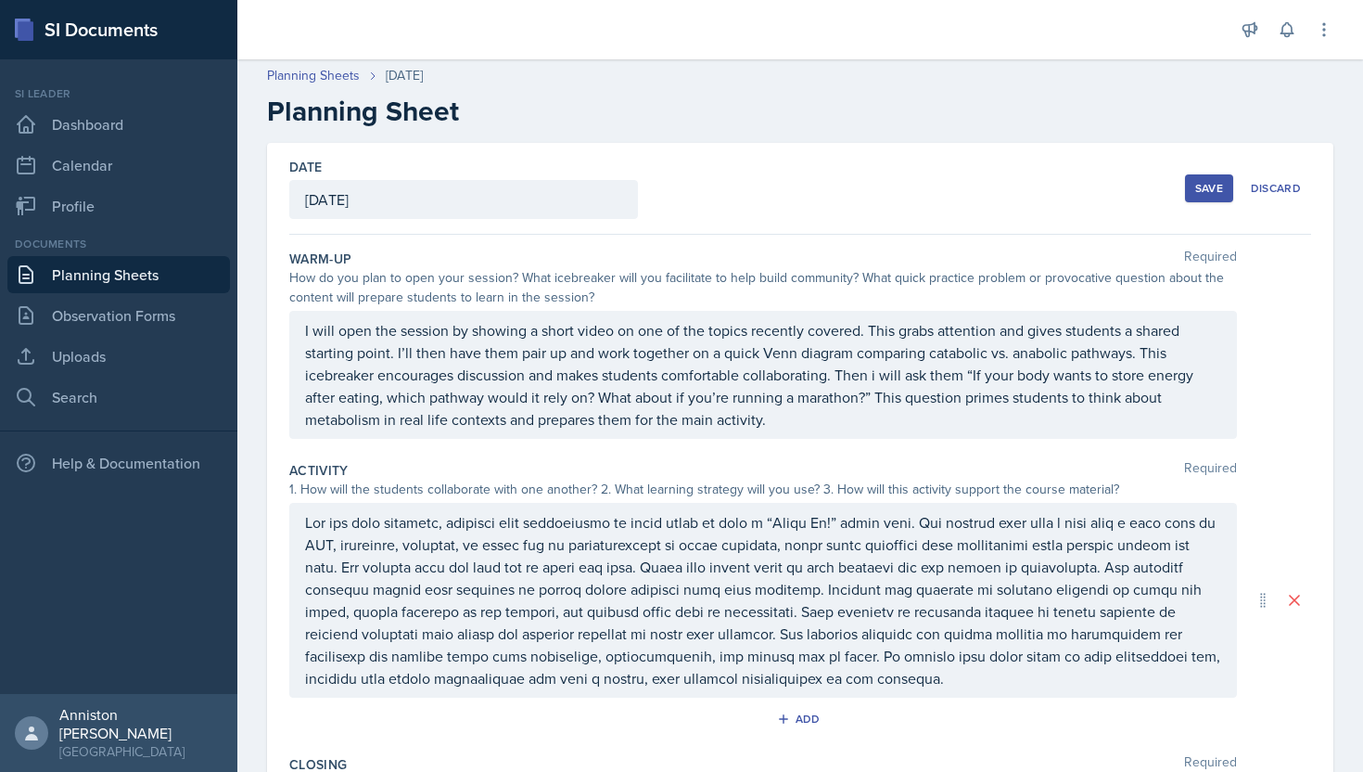
scroll to position [0, 0]
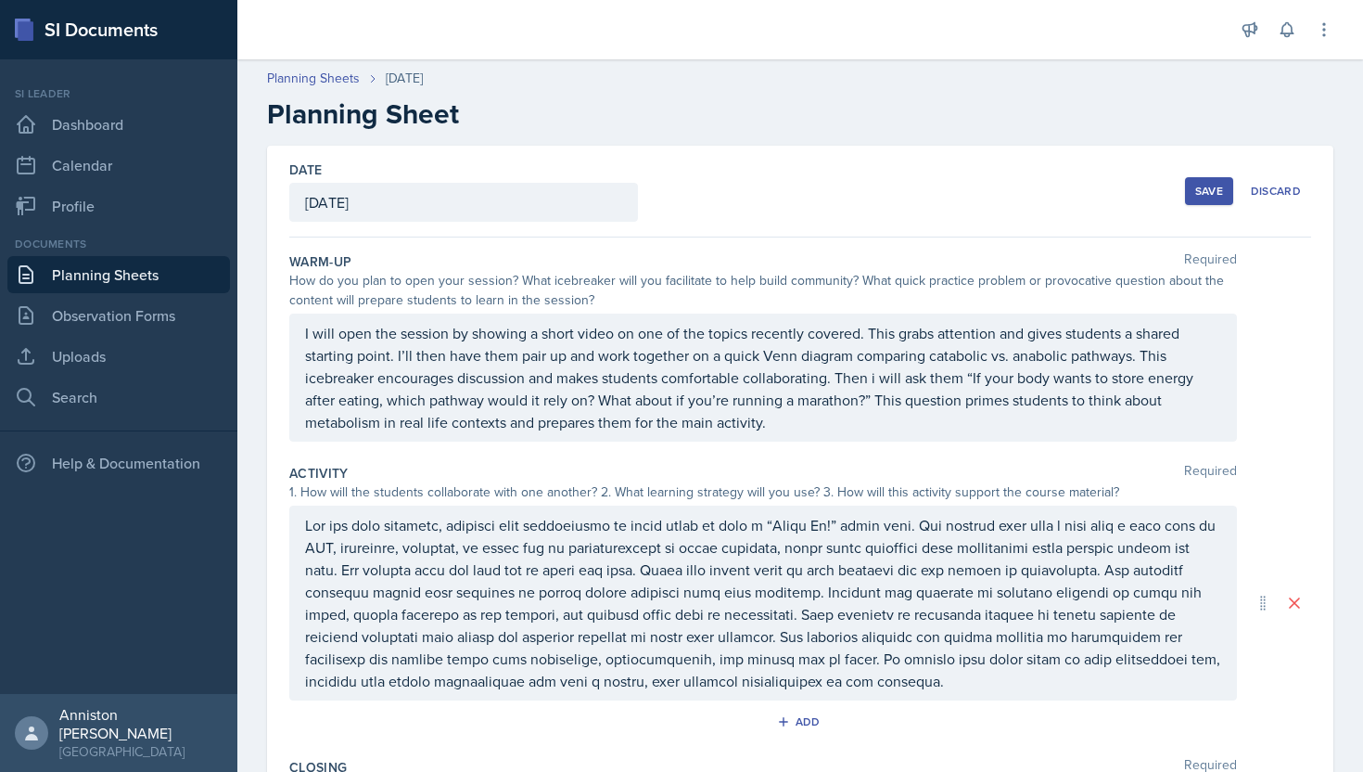
click at [1210, 186] on div "Save" at bounding box center [1209, 191] width 28 height 15
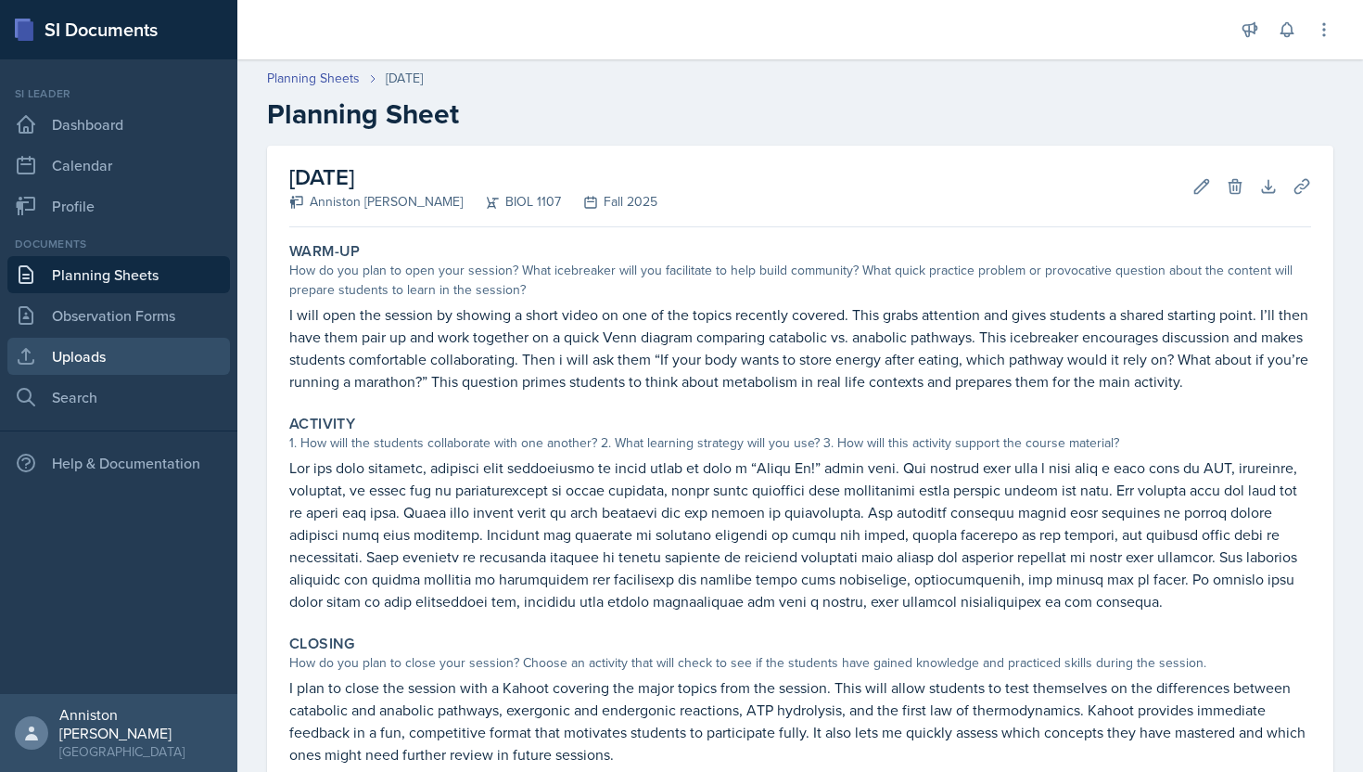
click at [120, 366] on link "Uploads" at bounding box center [118, 356] width 223 height 37
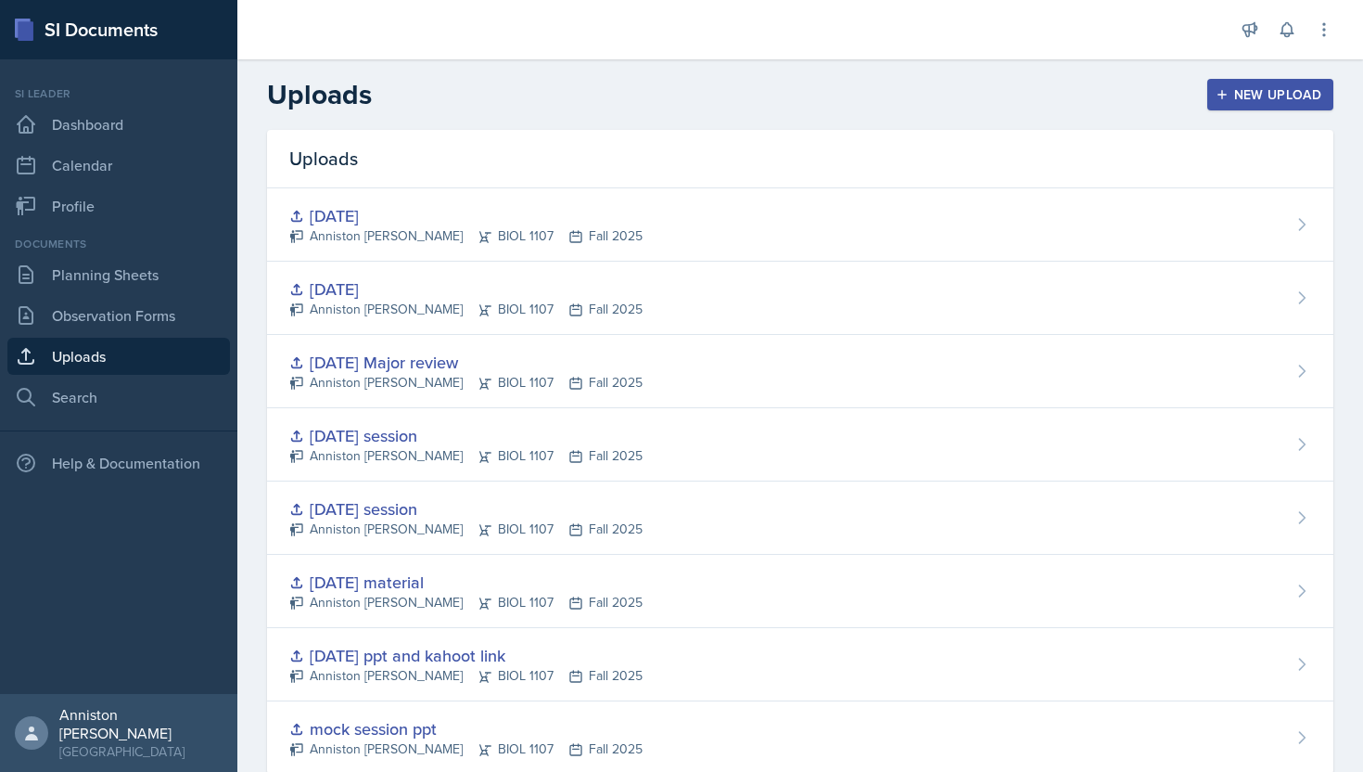
click at [1295, 95] on div "New Upload" at bounding box center [1271, 94] width 103 height 15
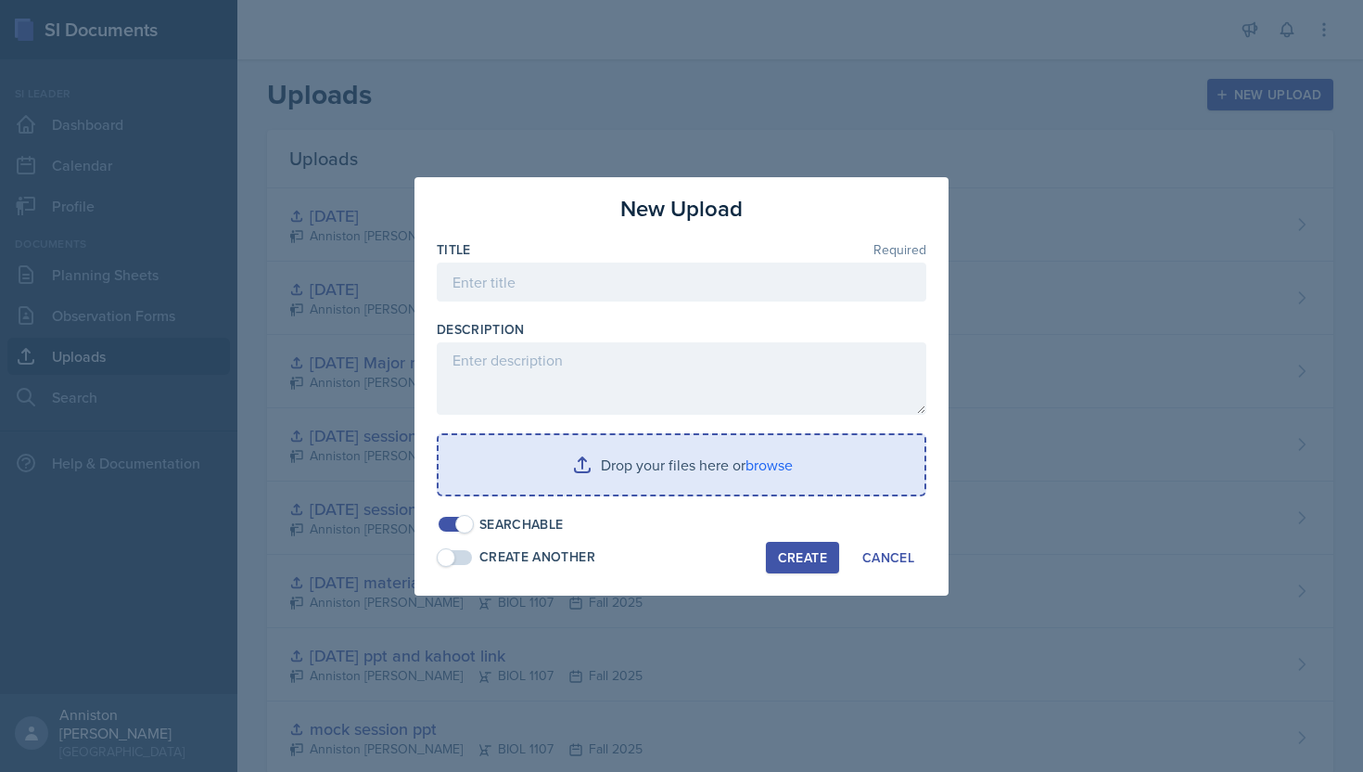
click at [766, 467] on input "file" at bounding box center [682, 464] width 486 height 59
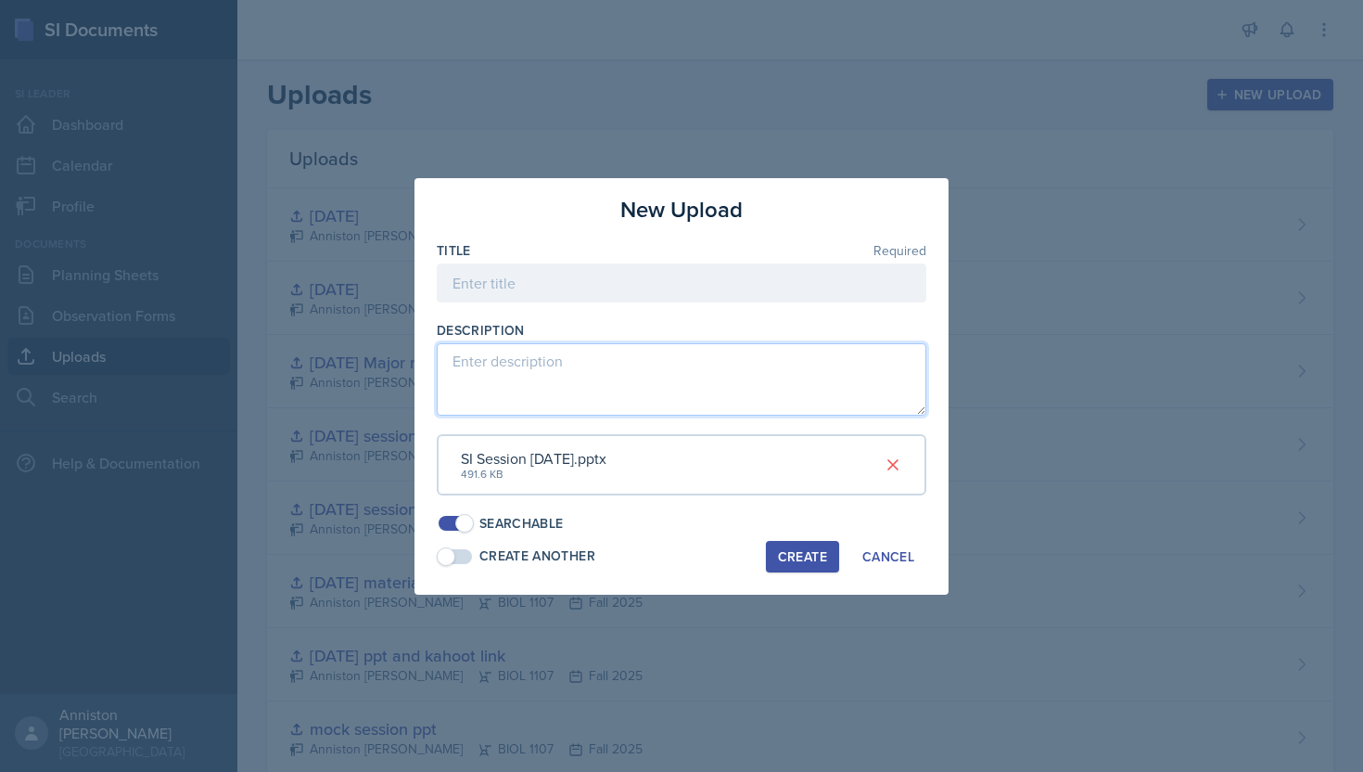
click at [596, 372] on textarea at bounding box center [682, 379] width 490 height 72
paste textarea "[URL][DOMAIN_NAME]"
type textarea "[URL][DOMAIN_NAME]"
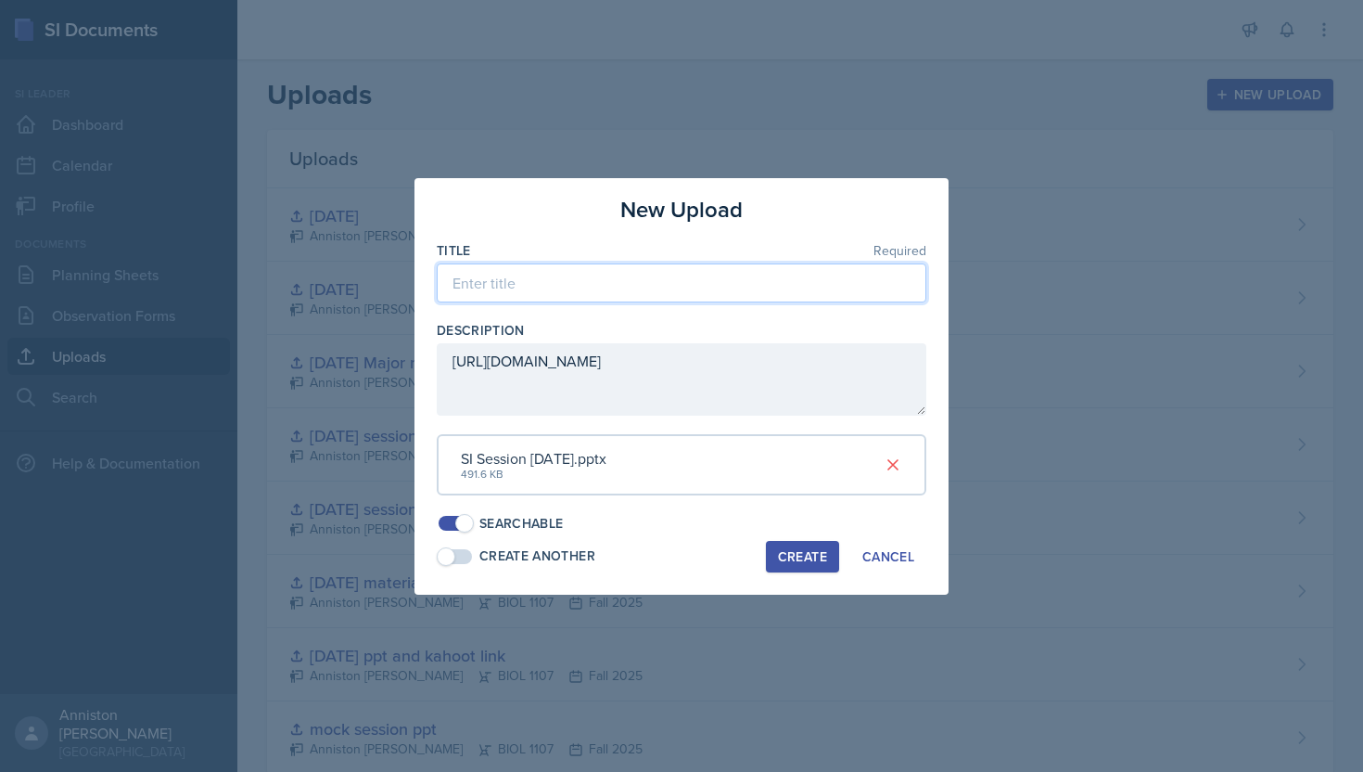
click at [608, 280] on input at bounding box center [682, 282] width 490 height 39
type input "[DATE]"
click at [811, 559] on div "Create" at bounding box center [802, 556] width 49 height 15
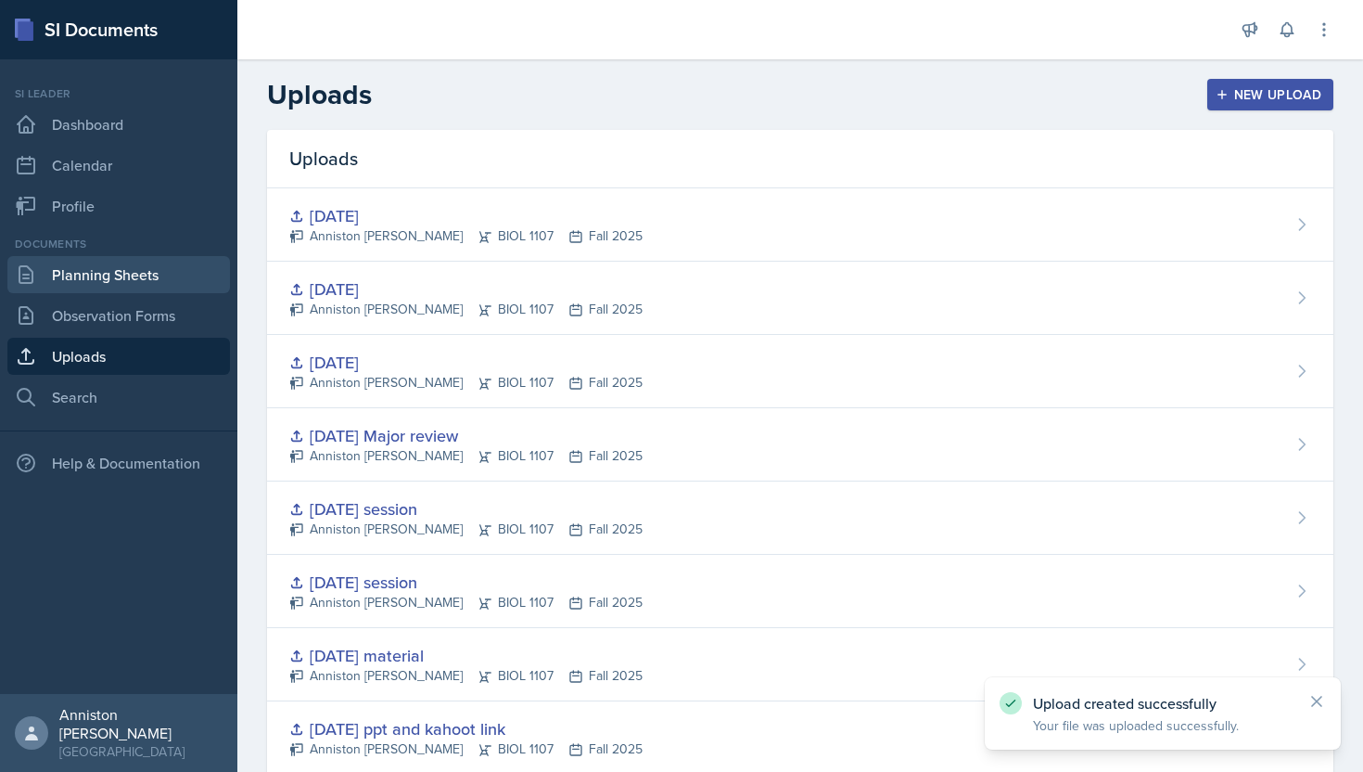
click at [171, 274] on link "Planning Sheets" at bounding box center [118, 274] width 223 height 37
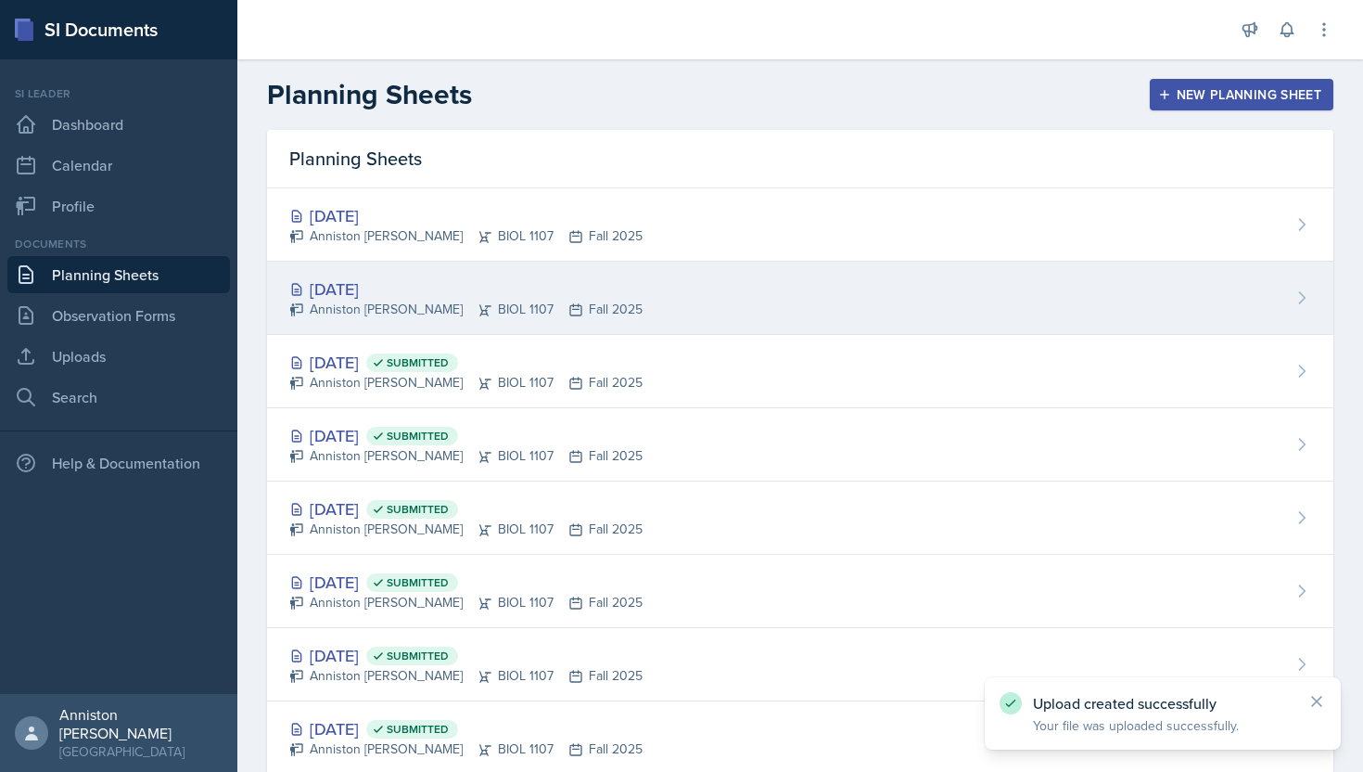
click at [1088, 295] on div "[DATE] Anniston [PERSON_NAME] BIOL 1107 Fall 2025" at bounding box center [800, 298] width 1067 height 73
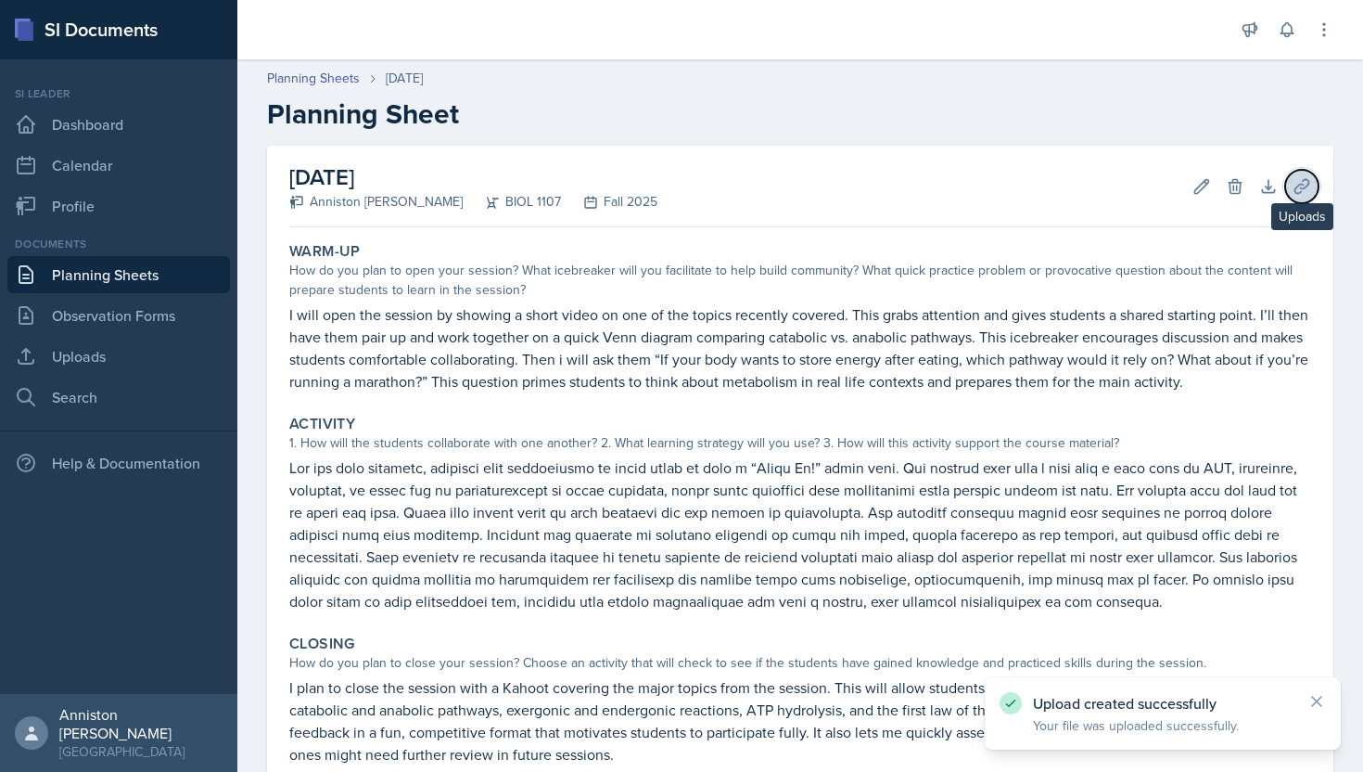
click at [1301, 189] on icon at bounding box center [1302, 186] width 19 height 19
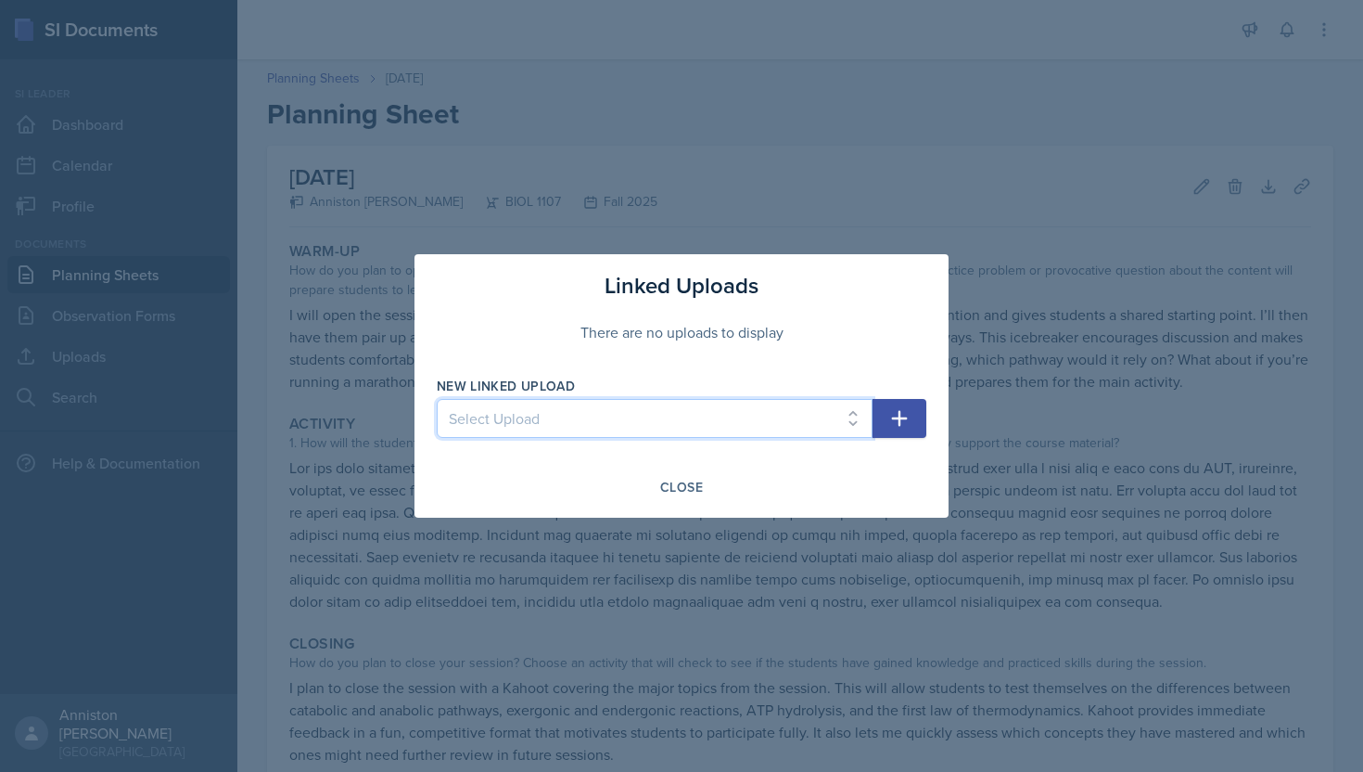
click at [735, 427] on select "Select Upload mock session ppt [DATE] ppt and kahoot link [DATE] material [DATE…" at bounding box center [655, 418] width 436 height 39
select select "841bcb23-83b6-41ed-8f32-fe5458bf26e1"
click at [437, 399] on select "Select Upload mock session ppt [DATE] ppt and kahoot link [DATE] material [DATE…" at bounding box center [655, 418] width 436 height 39
click at [900, 414] on icon "button" at bounding box center [900, 419] width 16 height 16
select select
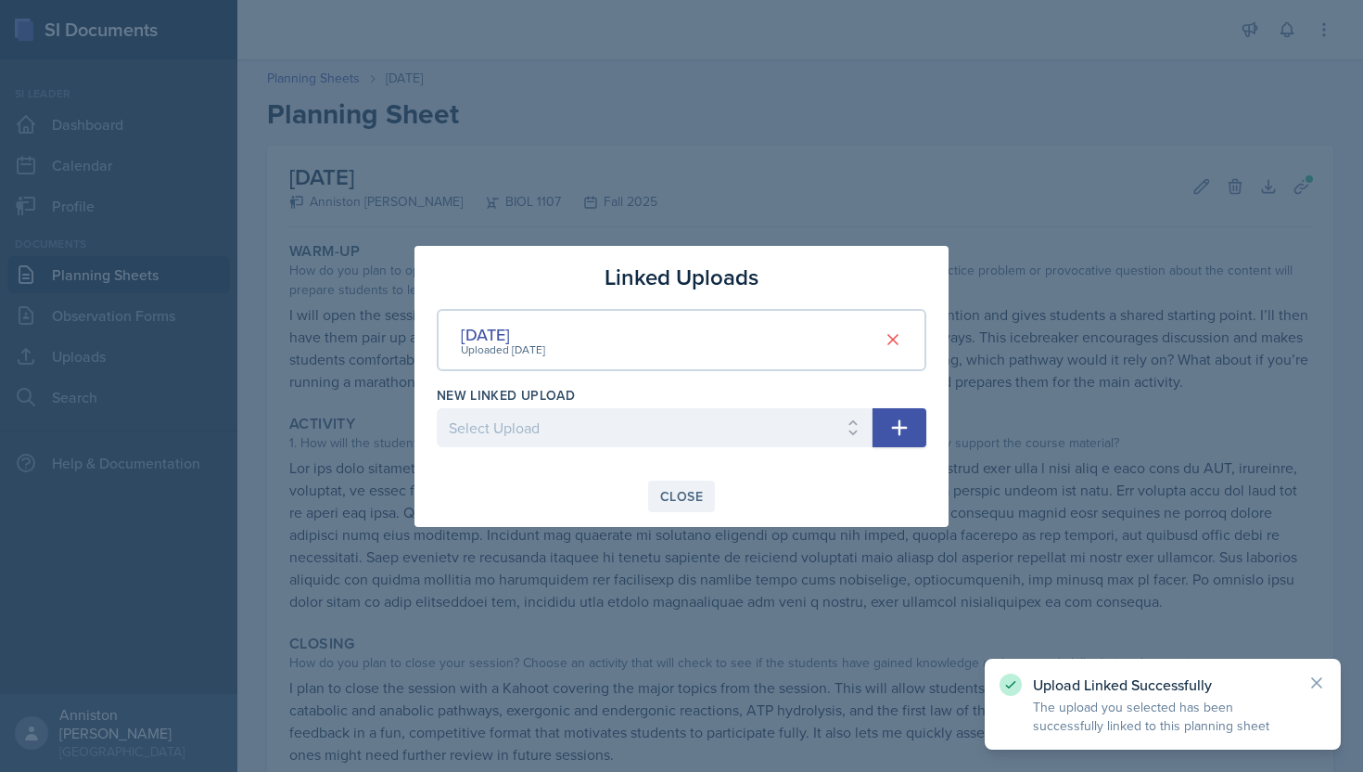
click at [674, 500] on div "Close" at bounding box center [681, 496] width 43 height 15
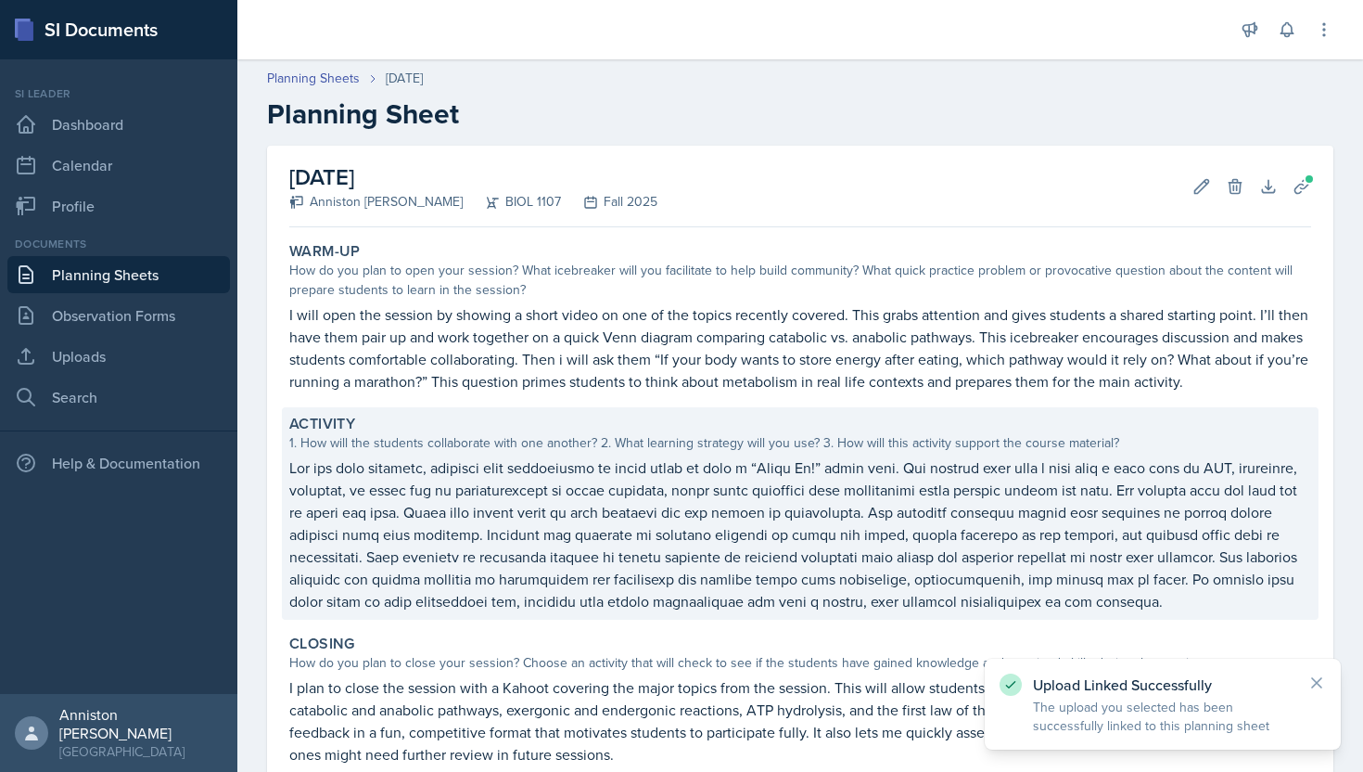
scroll to position [208, 0]
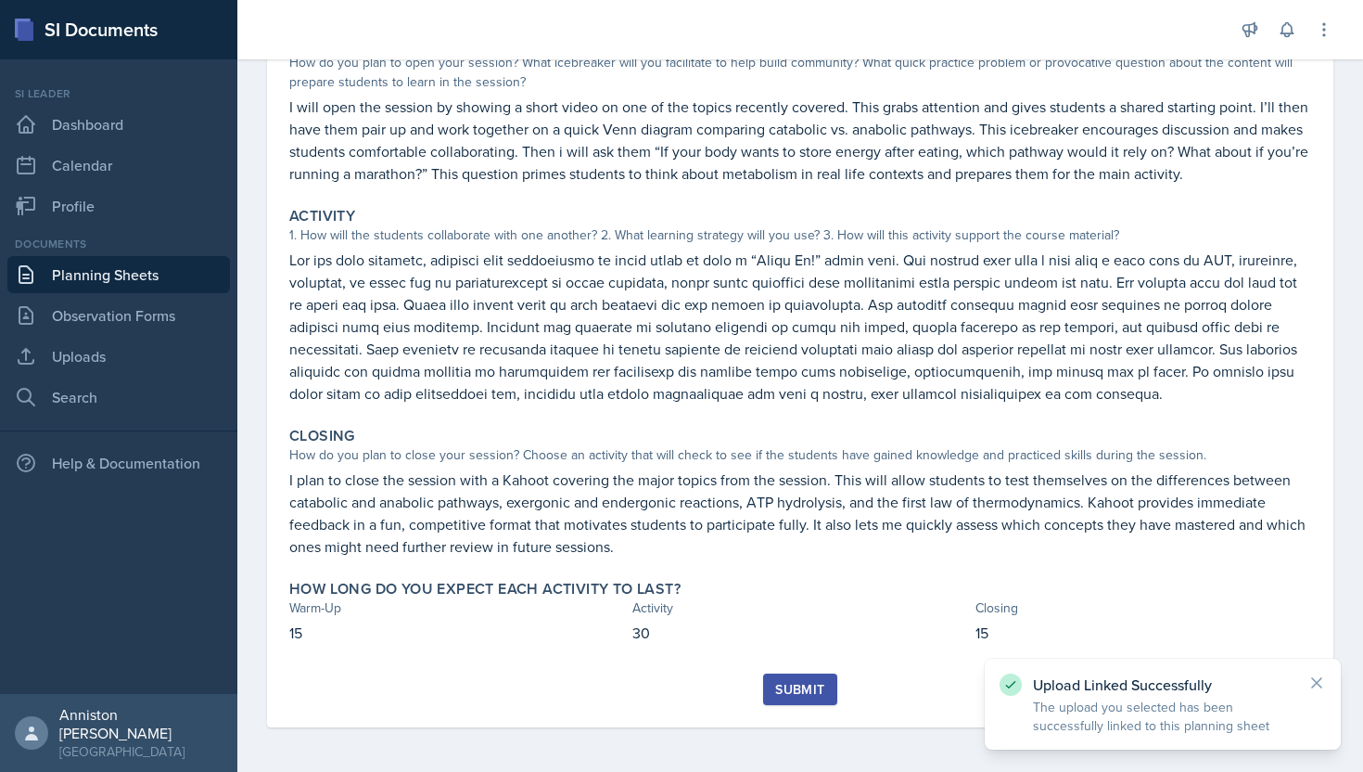
click at [816, 684] on div "Submit" at bounding box center [799, 689] width 49 height 15
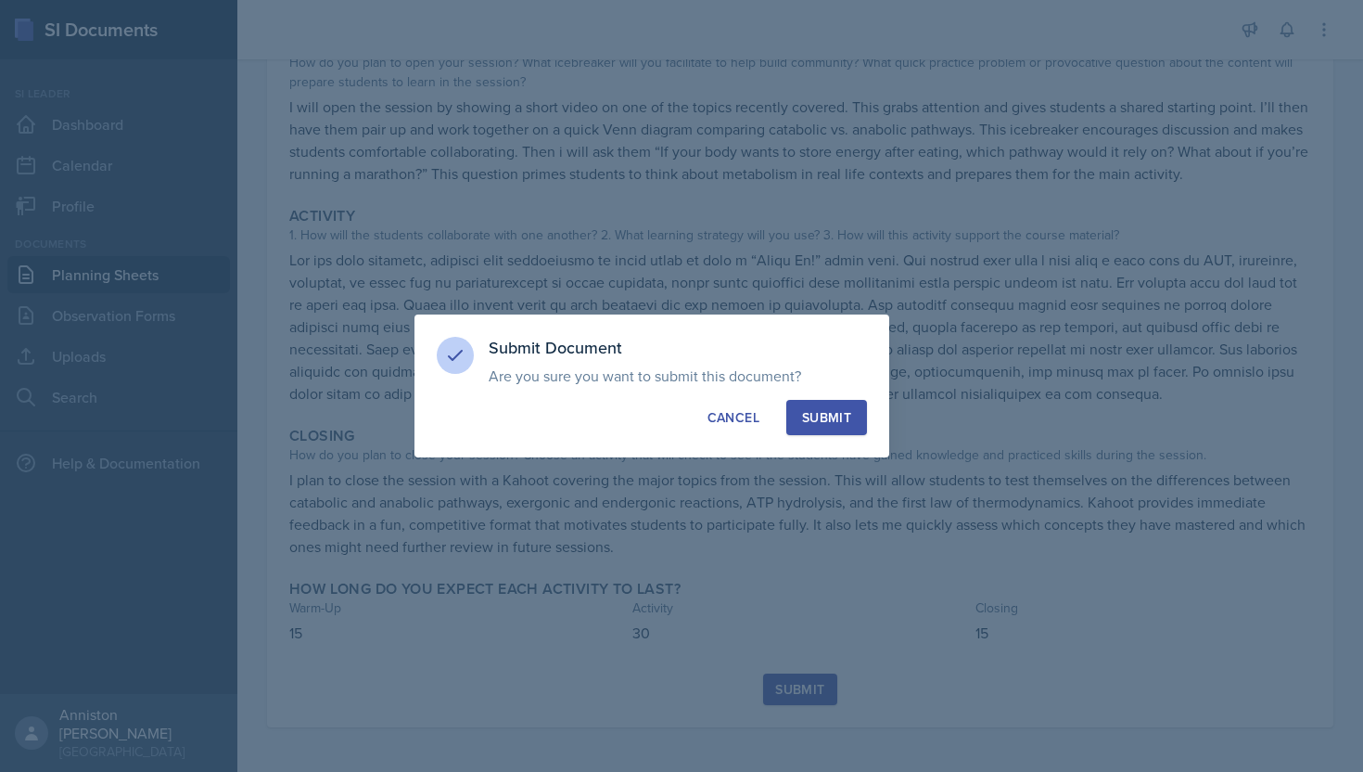
click at [824, 413] on div "Submit" at bounding box center [826, 417] width 49 height 19
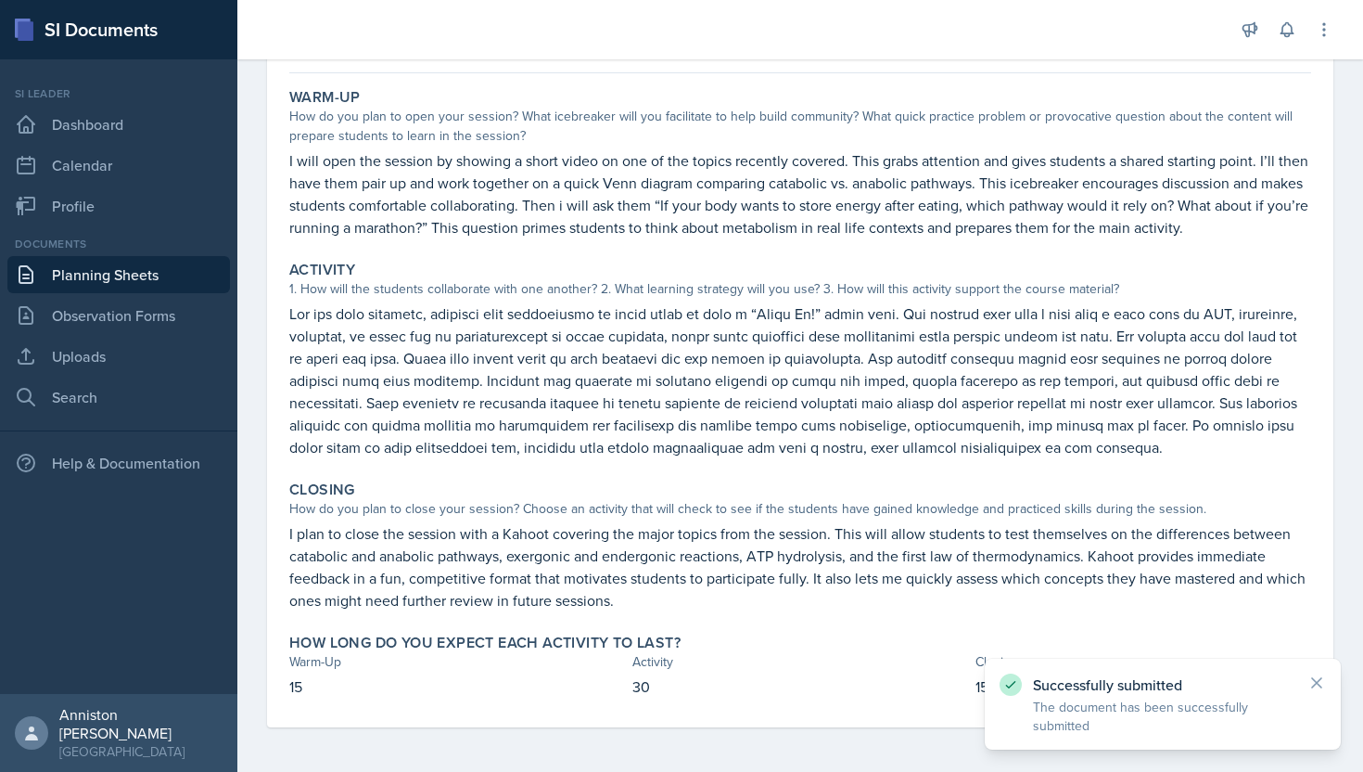
scroll to position [0, 0]
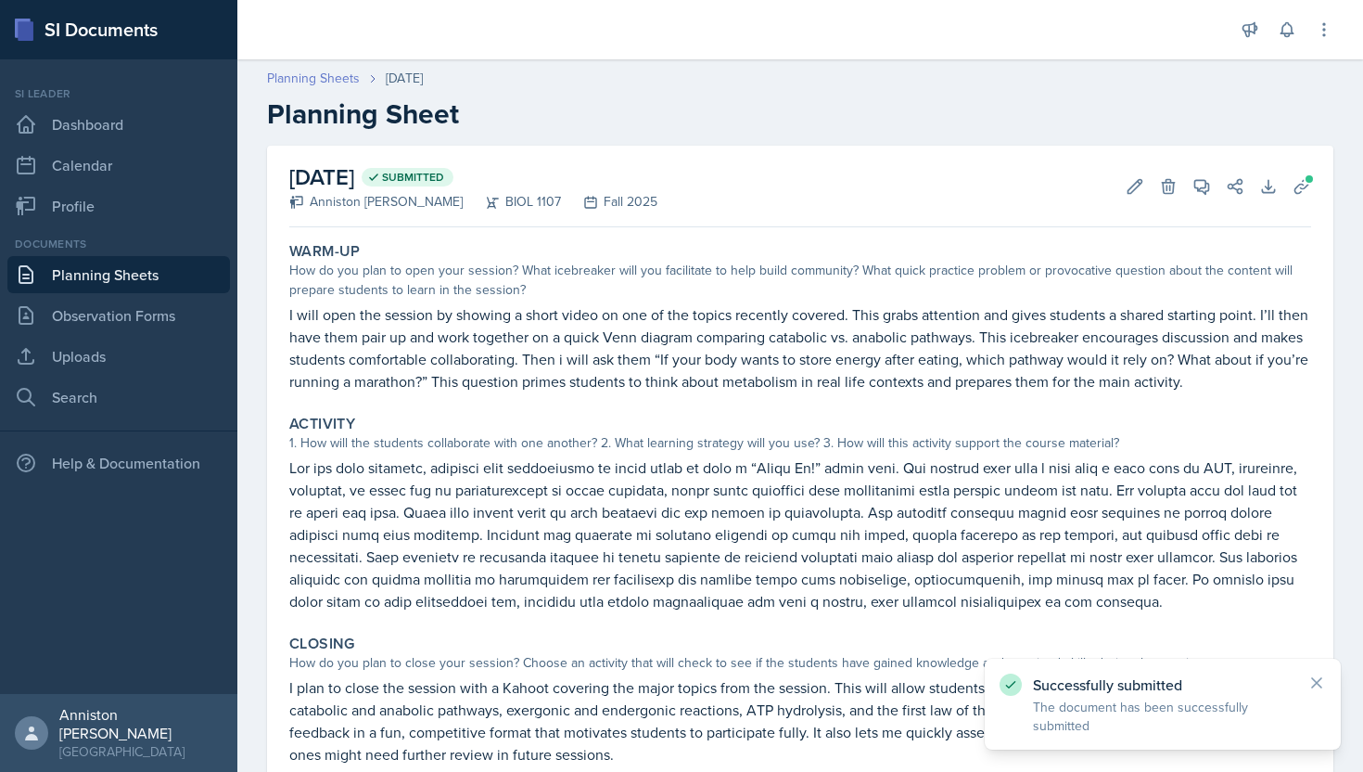
click at [340, 78] on link "Planning Sheets" at bounding box center [313, 78] width 93 height 19
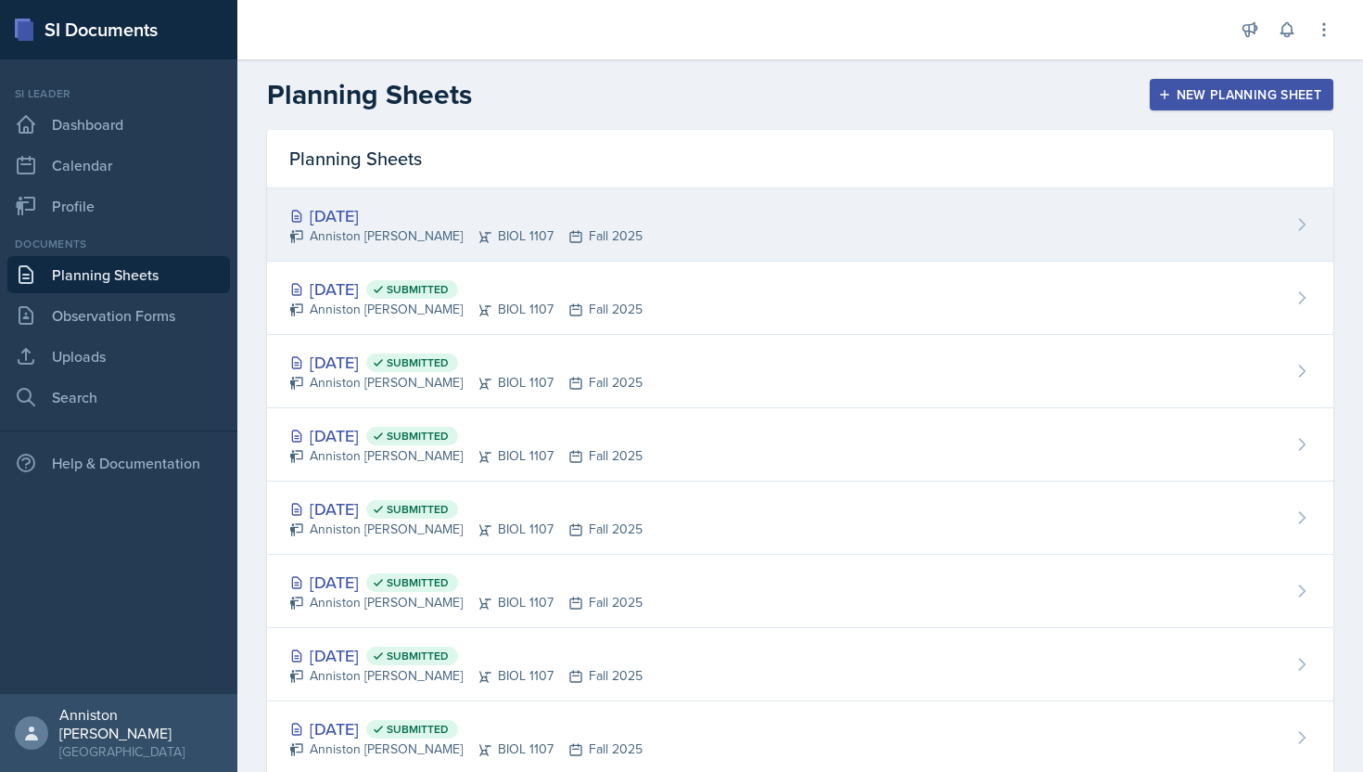
click at [389, 221] on div "[DATE]" at bounding box center [465, 215] width 353 height 25
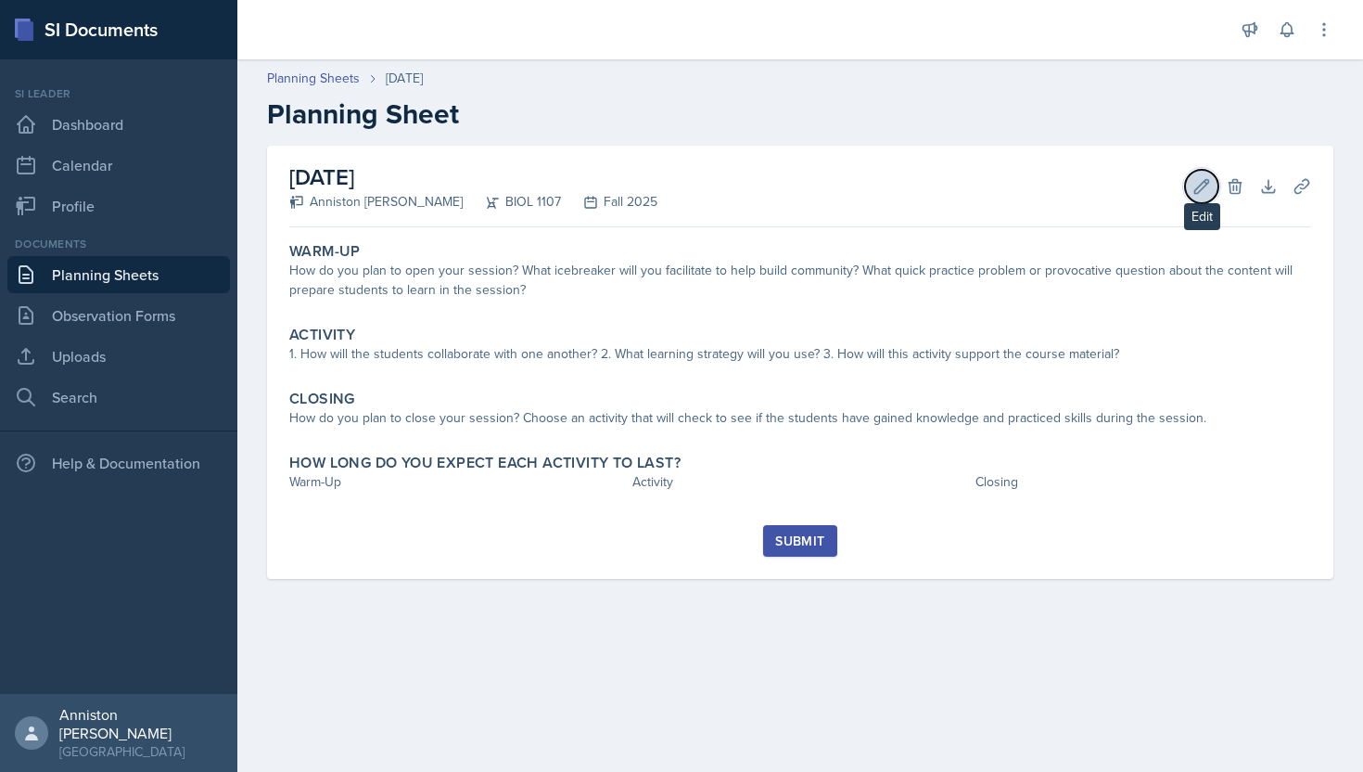
click at [1185, 184] on button "Edit" at bounding box center [1201, 186] width 33 height 33
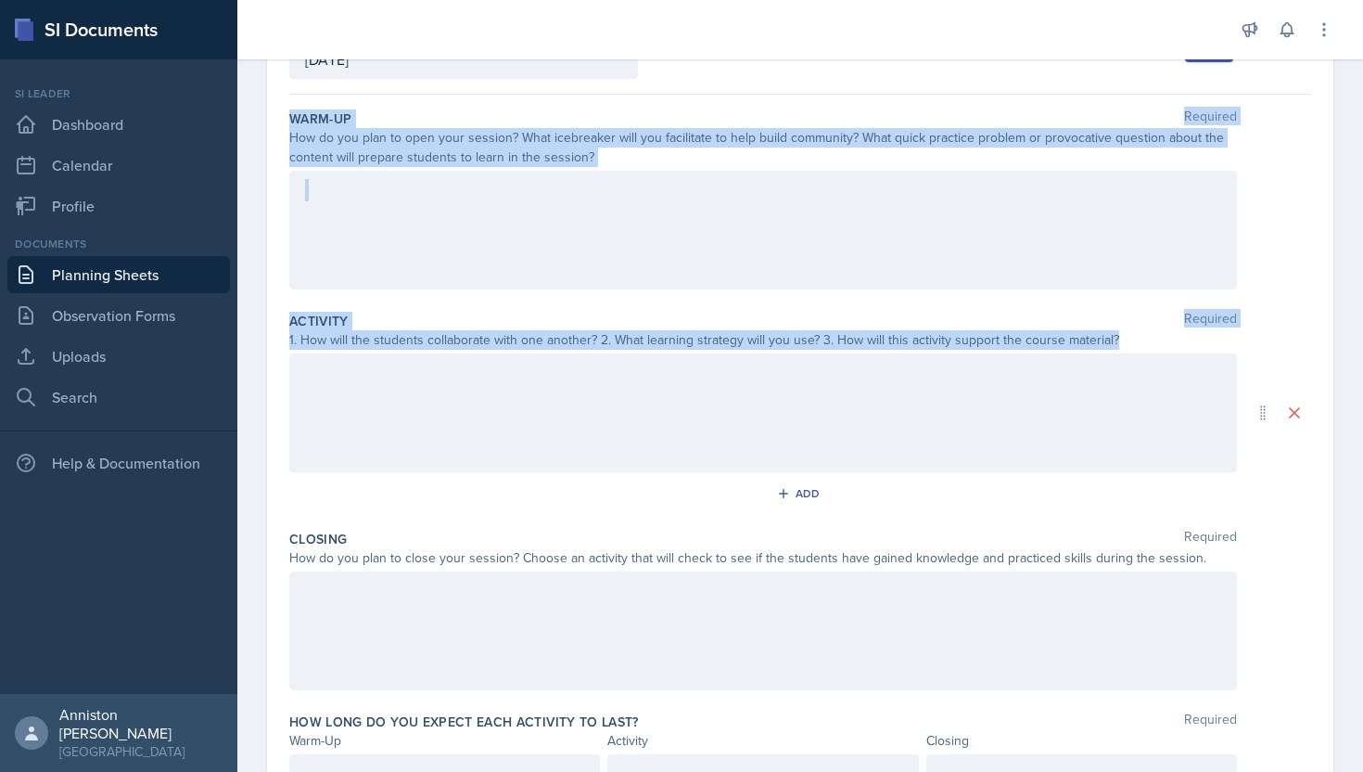
scroll to position [238, 0]
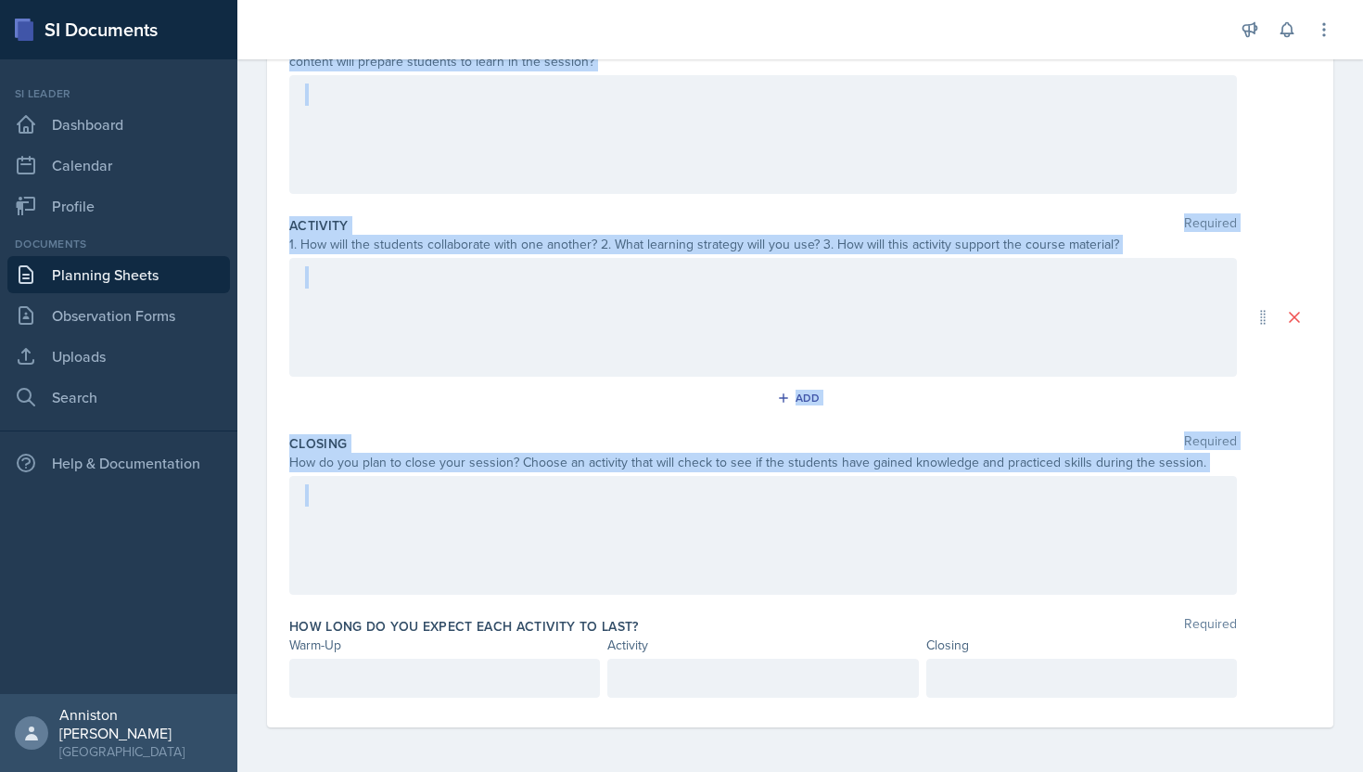
drag, startPoint x: 289, startPoint y: 260, endPoint x: 1260, endPoint y: 478, distance: 995.2
click at [1260, 478] on div "Warm-Up Required How do you plan to open your session? What icebreaker will you…" at bounding box center [800, 363] width 1022 height 728
copy div "Warm-Up Required How do you plan to open your session? What icebreaker will you…"
click at [1260, 478] on div at bounding box center [800, 535] width 1022 height 119
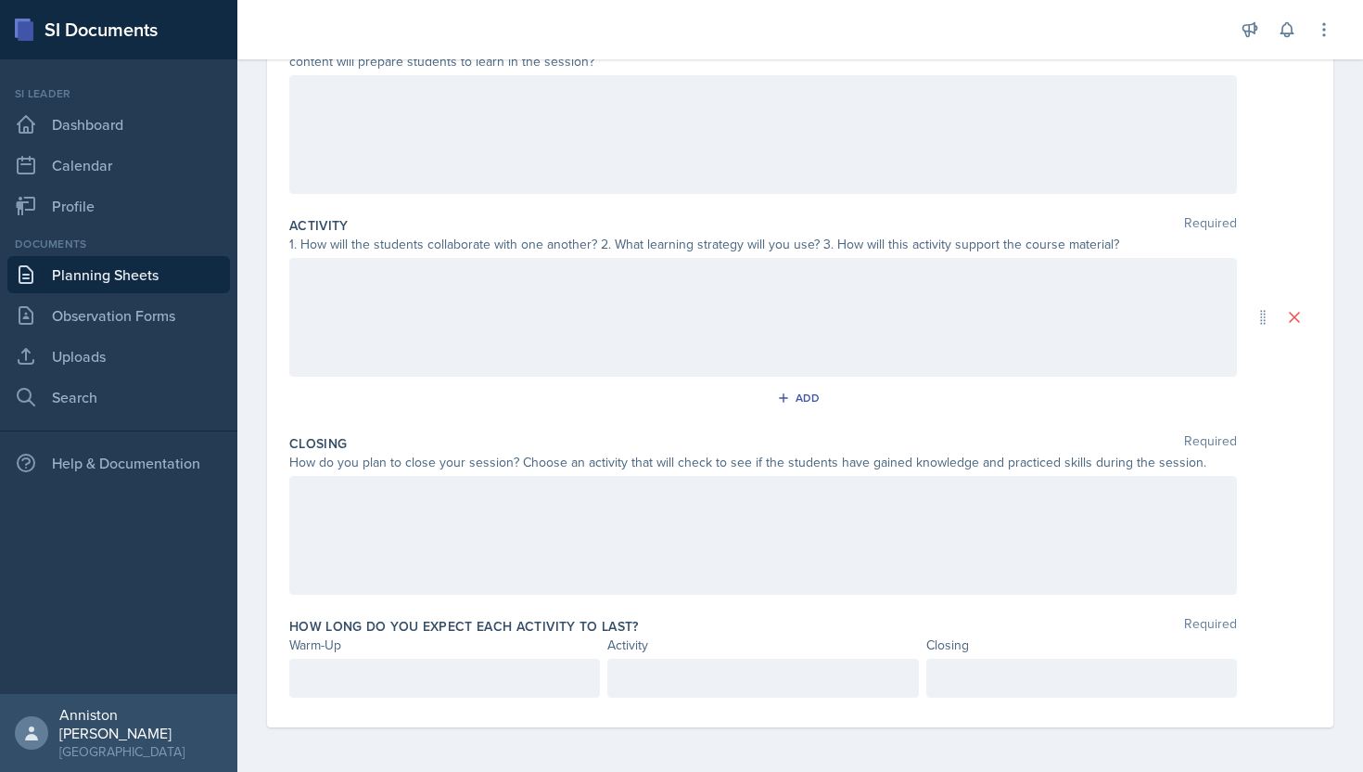
click at [584, 154] on div at bounding box center [763, 134] width 948 height 119
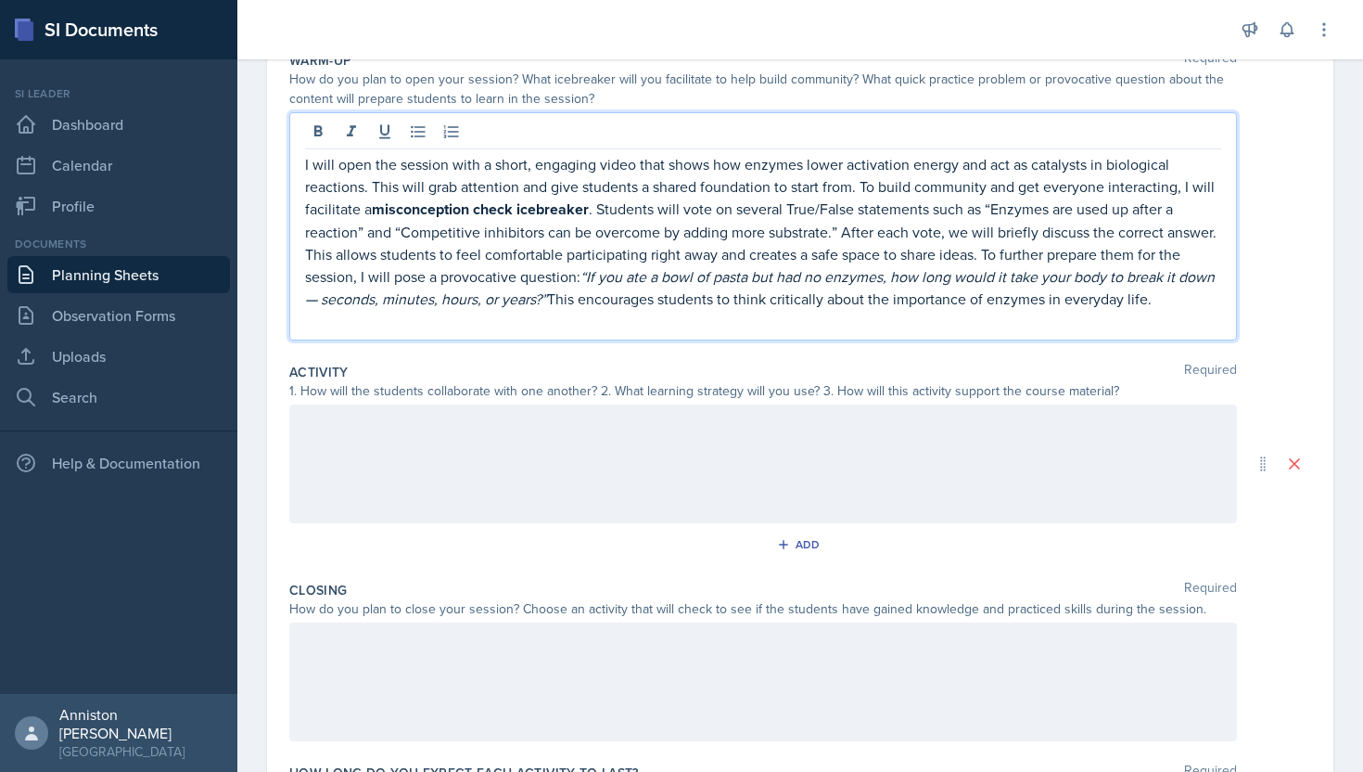
scroll to position [179, 0]
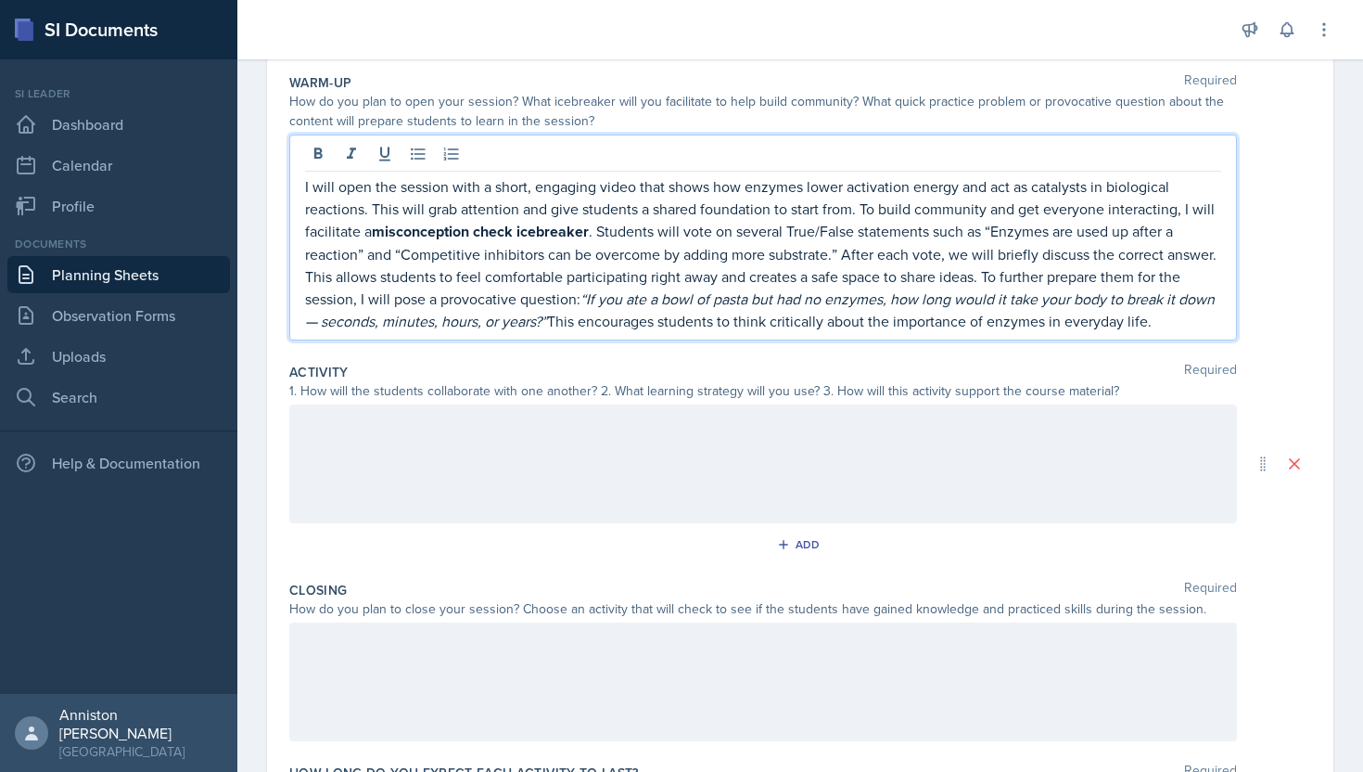
click at [666, 247] on p "I will open the session with a short, engaging video that shows how enzymes low…" at bounding box center [763, 253] width 916 height 157
click at [356, 150] on icon at bounding box center [351, 154] width 19 height 19
click at [309, 147] on icon at bounding box center [318, 154] width 19 height 19
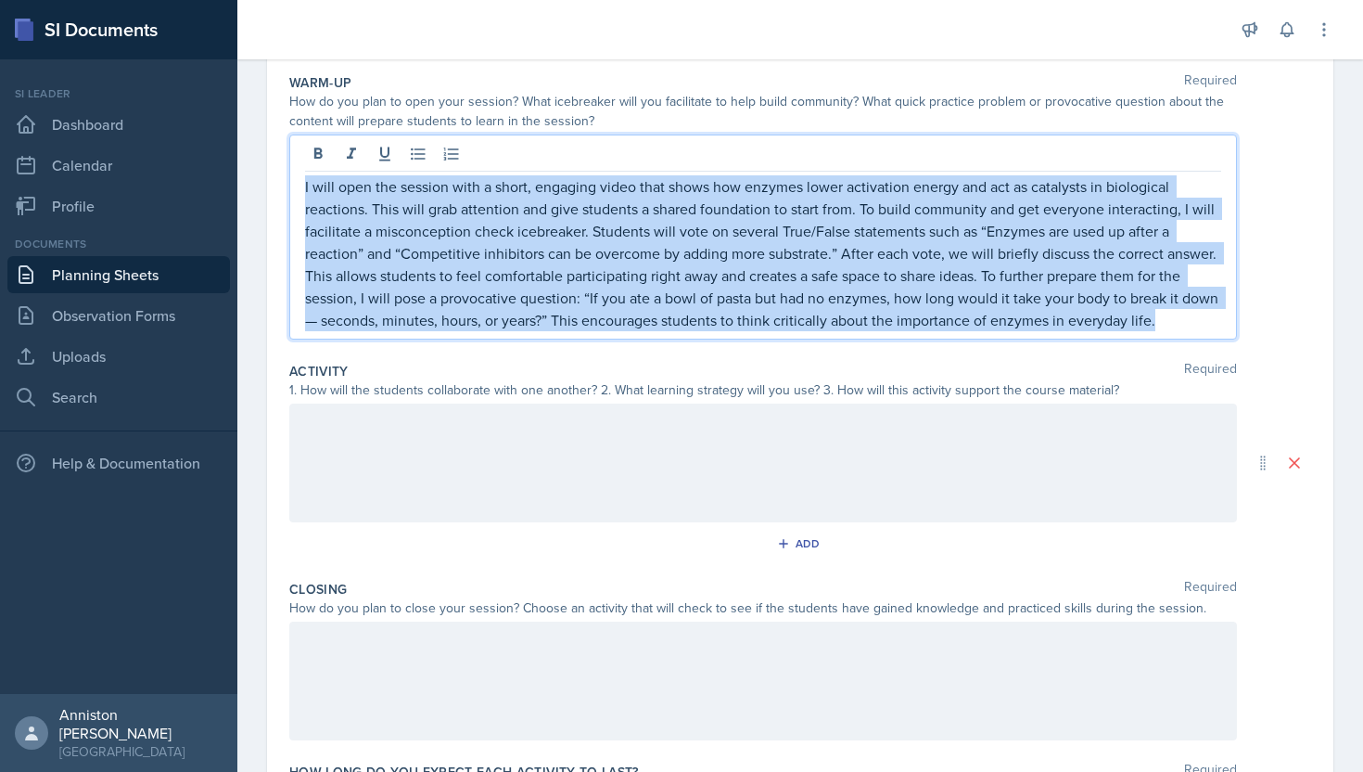
click at [664, 326] on p "I will open the session with a short, engaging video that shows how enzymes low…" at bounding box center [763, 253] width 916 height 156
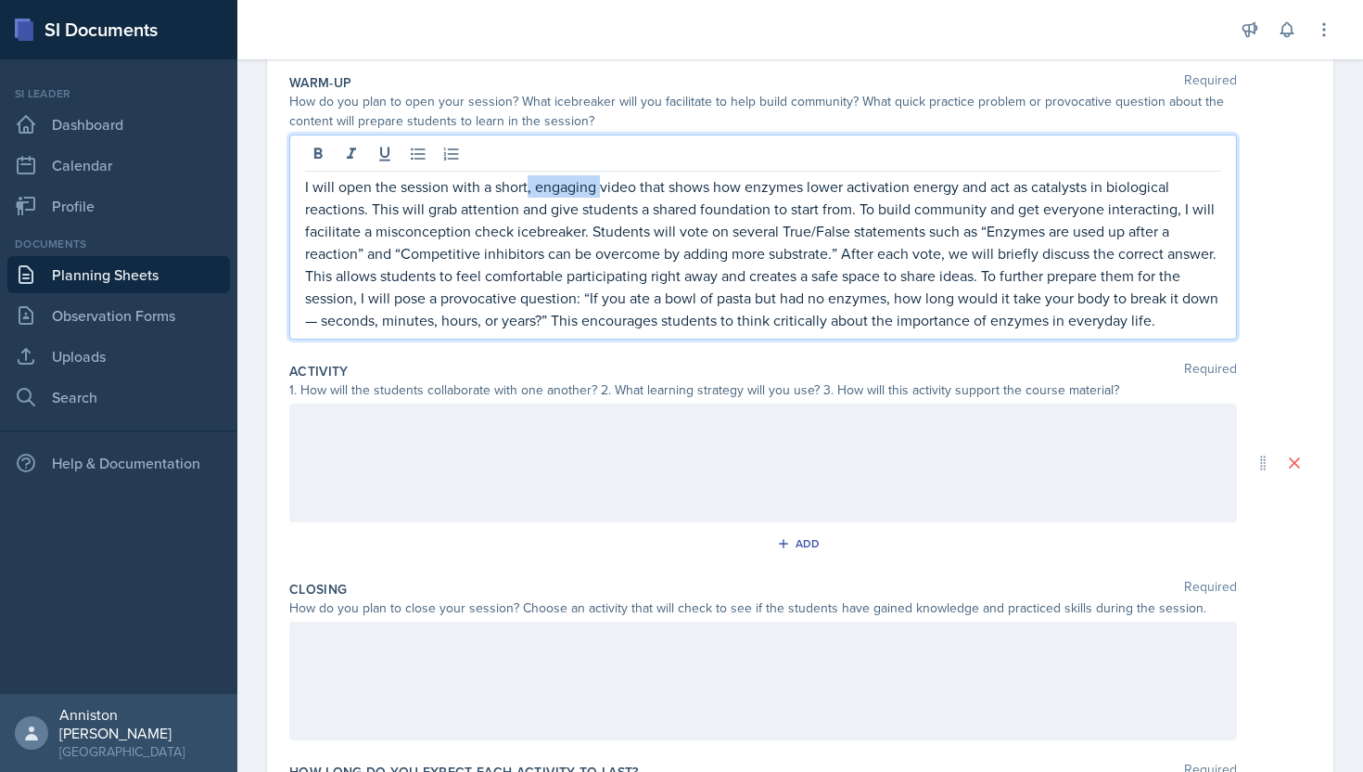
drag, startPoint x: 602, startPoint y: 188, endPoint x: 526, endPoint y: 195, distance: 76.3
click at [526, 195] on p "I will open the session with a short, engaging video that shows how enzymes low…" at bounding box center [763, 253] width 916 height 156
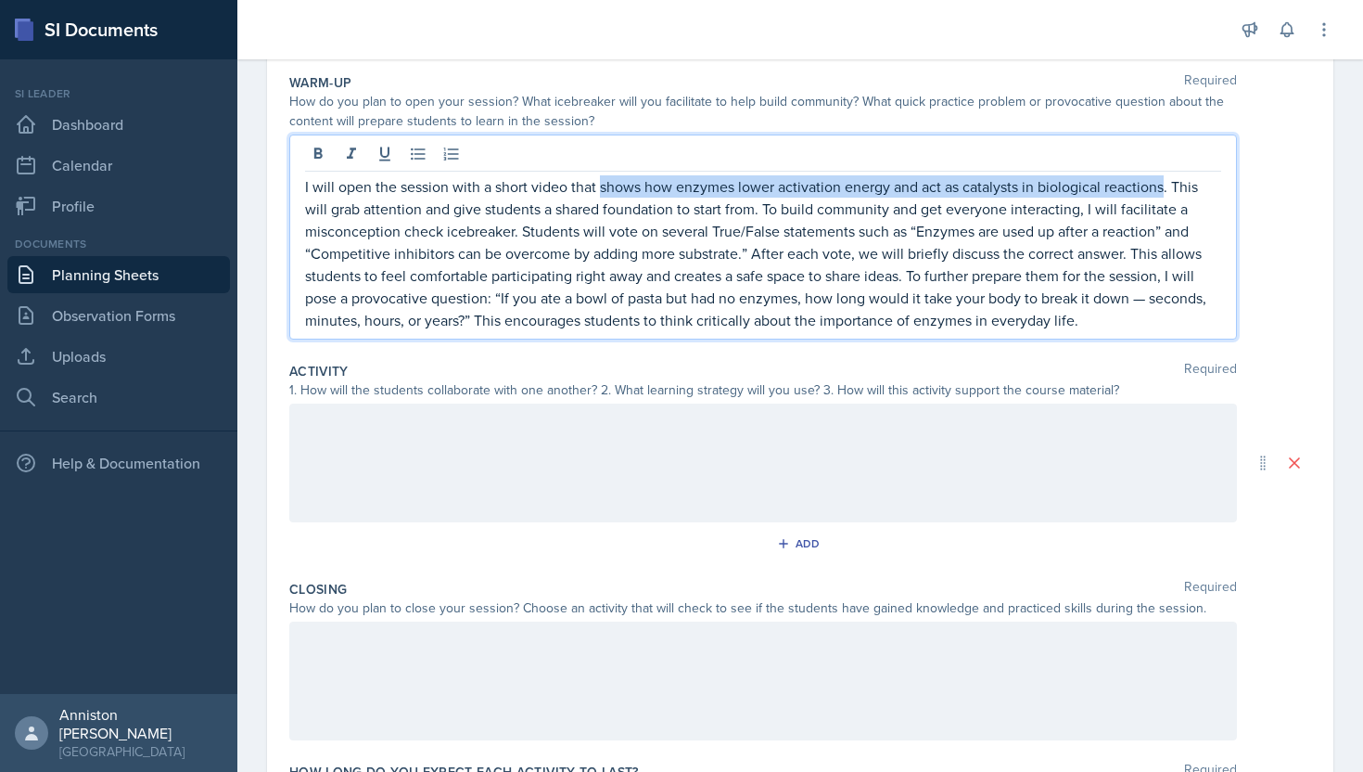
drag, startPoint x: 601, startPoint y: 187, endPoint x: 1163, endPoint y: 186, distance: 562.0
click at [1163, 186] on p "I will open the session with a short video that shows how enzymes lower activat…" at bounding box center [763, 253] width 916 height 156
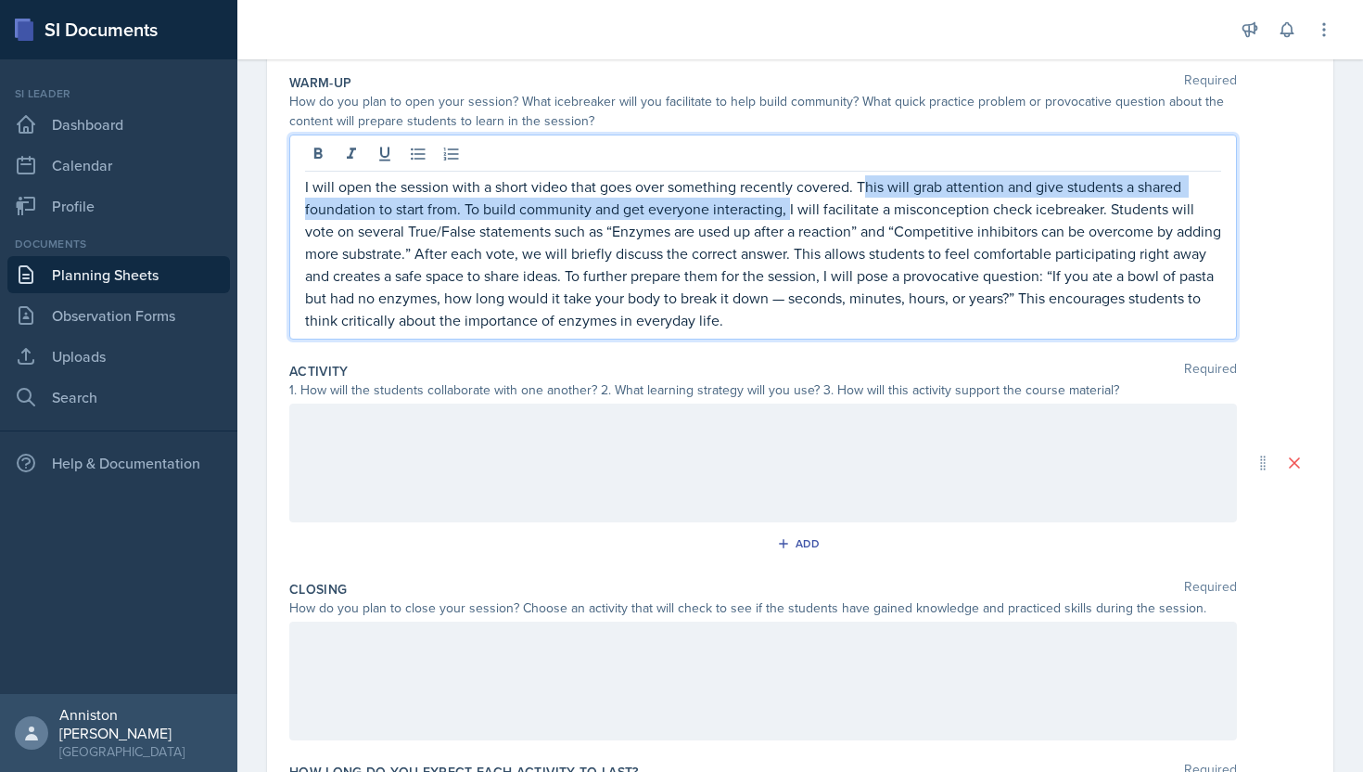
drag, startPoint x: 786, startPoint y: 212, endPoint x: 863, endPoint y: 186, distance: 81.2
click at [863, 186] on p "I will open the session with a short video that goes over something recently co…" at bounding box center [763, 253] width 916 height 156
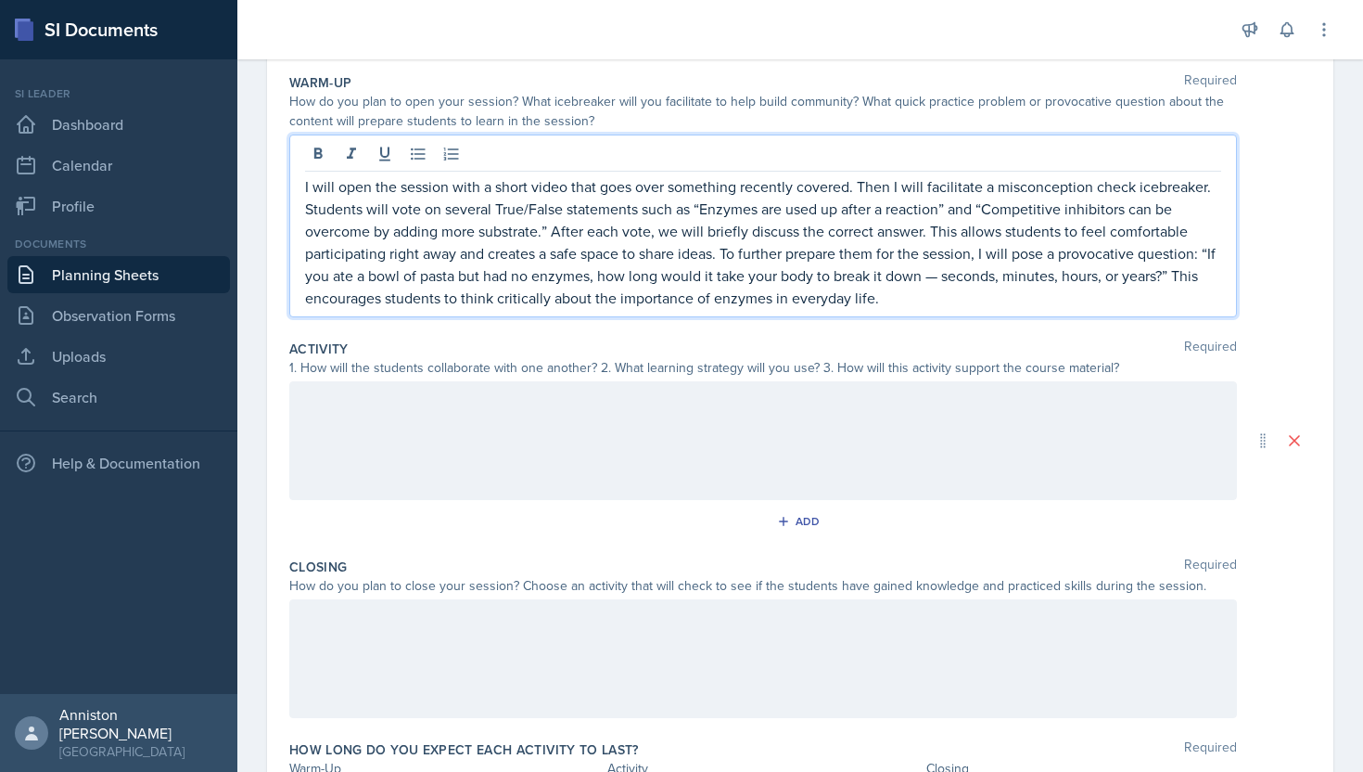
click at [954, 282] on p "I will open the session with a short video that goes over something recently co…" at bounding box center [763, 242] width 916 height 134
click at [984, 428] on div at bounding box center [763, 440] width 948 height 119
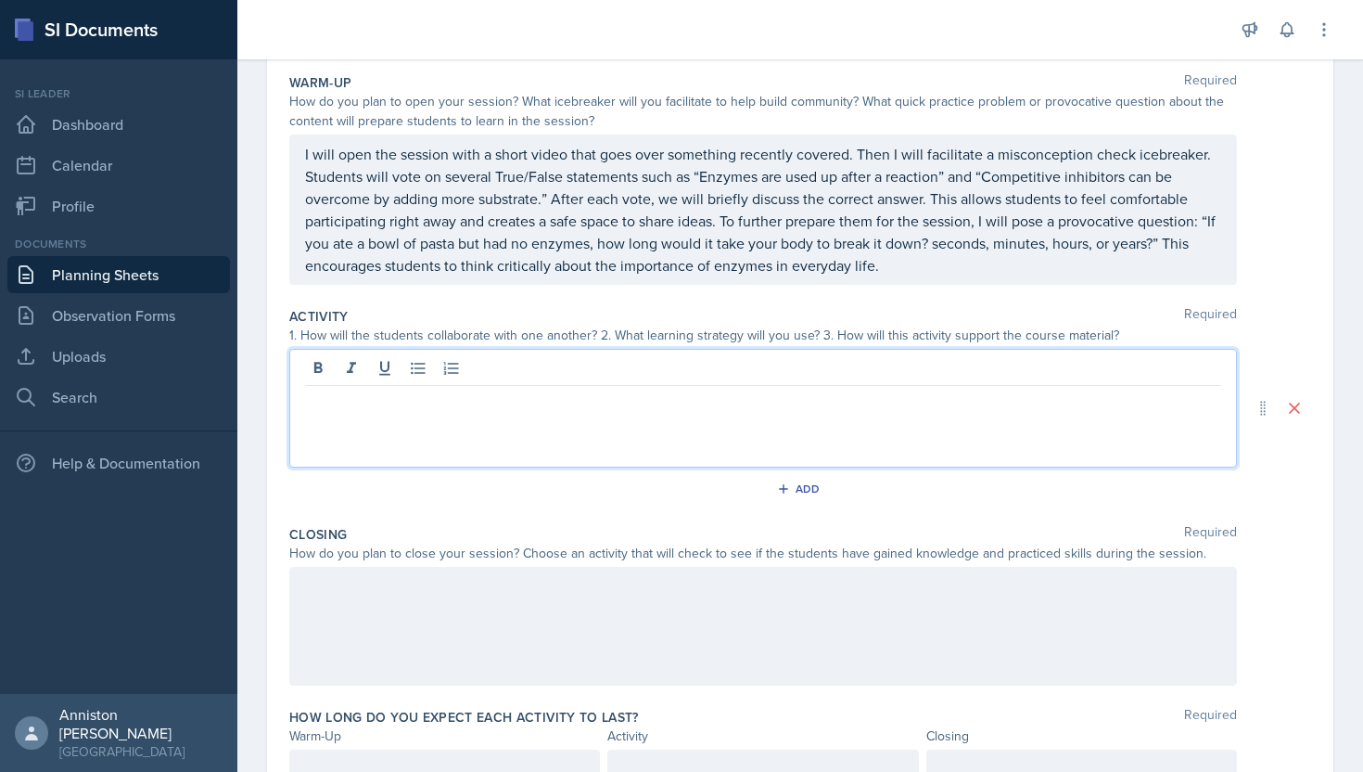
scroll to position [211, 0]
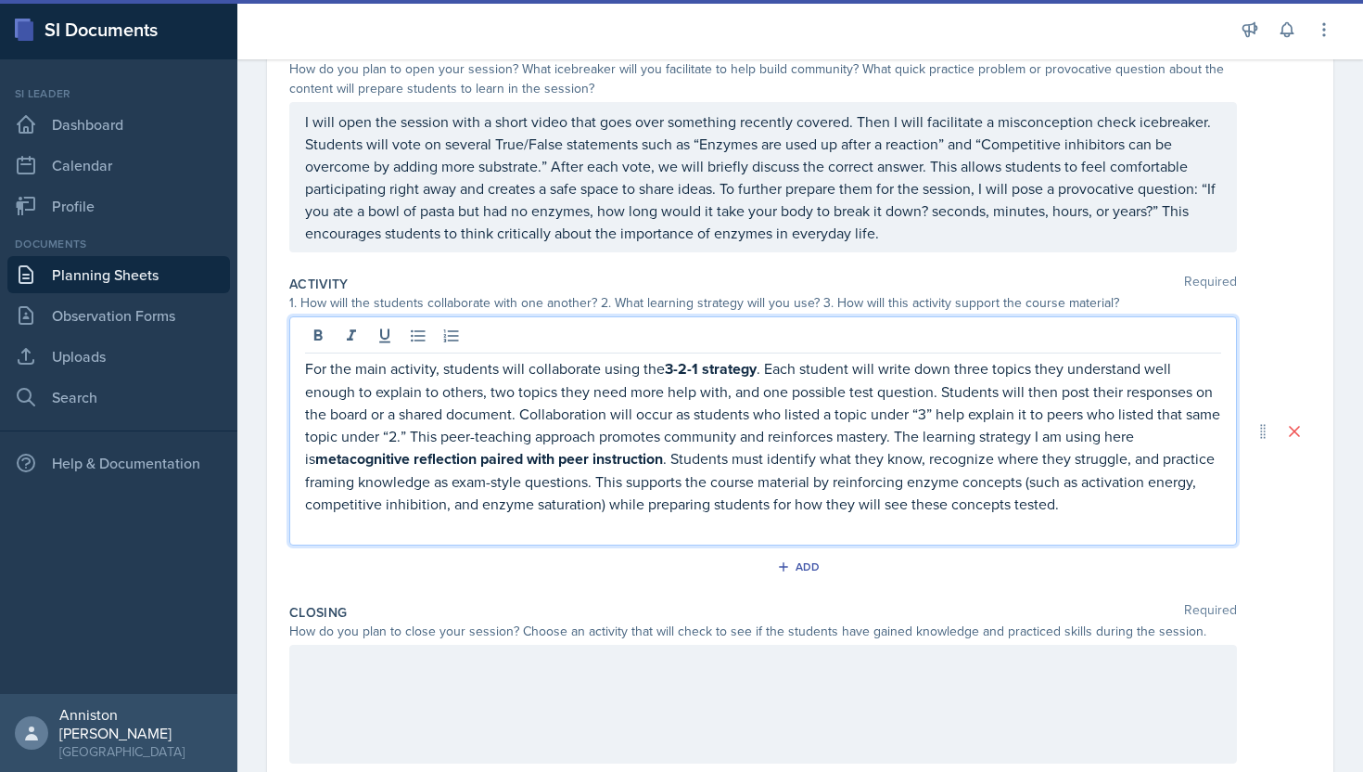
click at [462, 408] on p "For the main activity, students will collaborate using the 3-2-1 strategy . Eac…" at bounding box center [763, 436] width 916 height 158
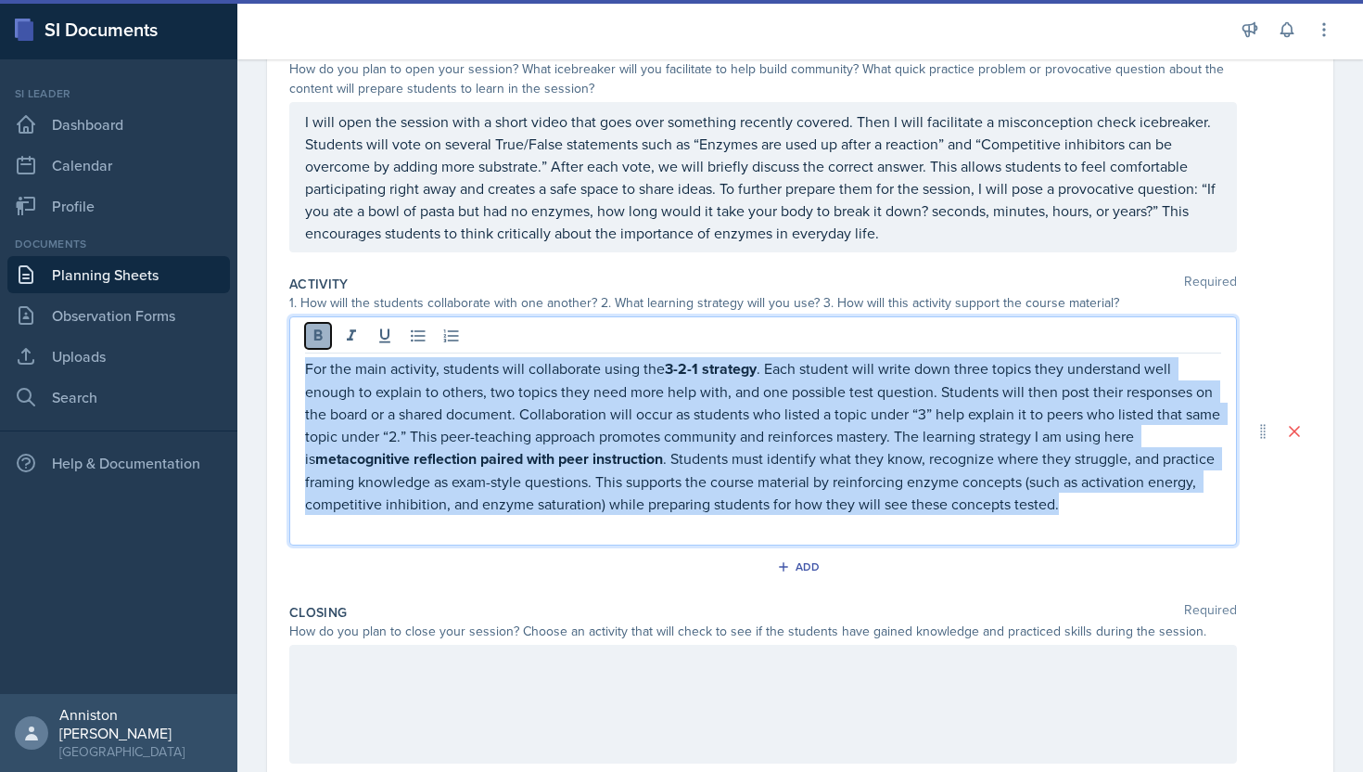
click at [315, 333] on icon at bounding box center [318, 334] width 8 height 11
click at [403, 531] on p at bounding box center [763, 524] width 916 height 22
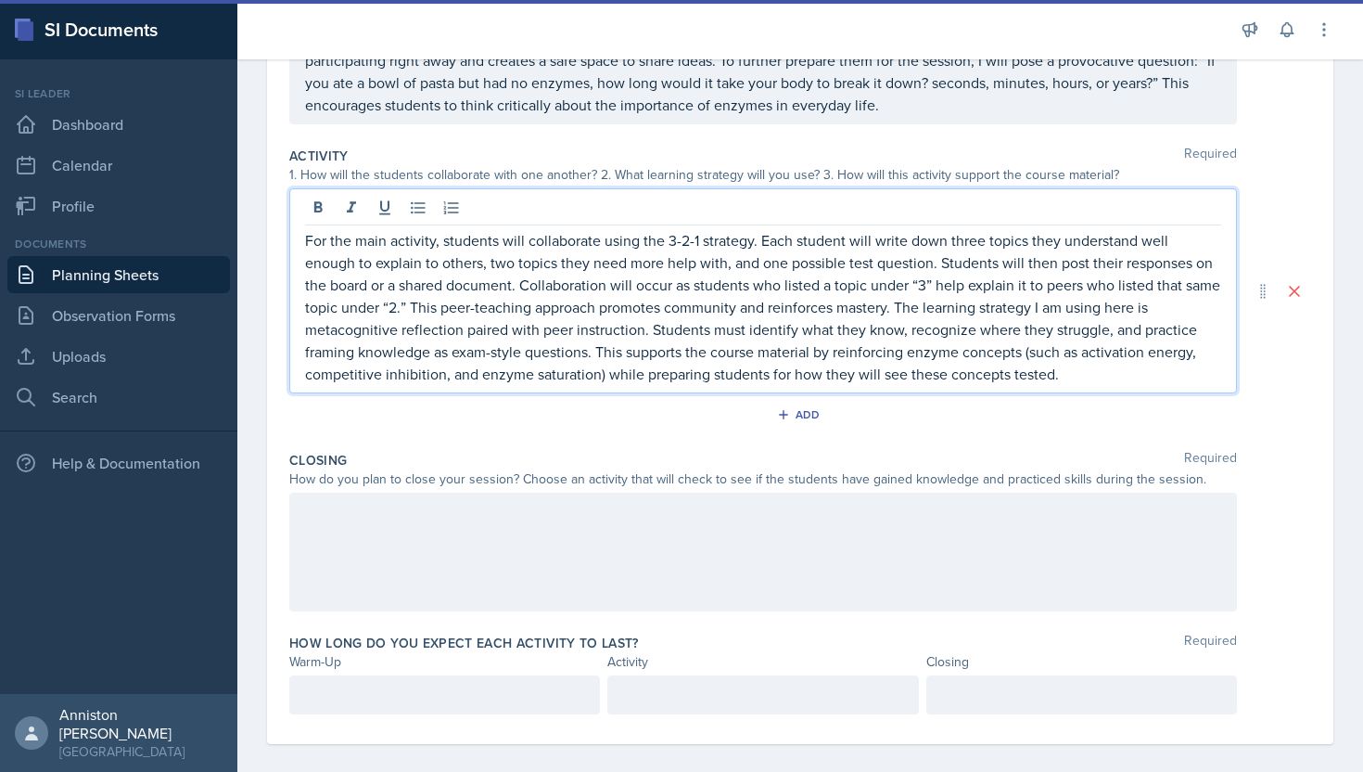
scroll to position [356, 0]
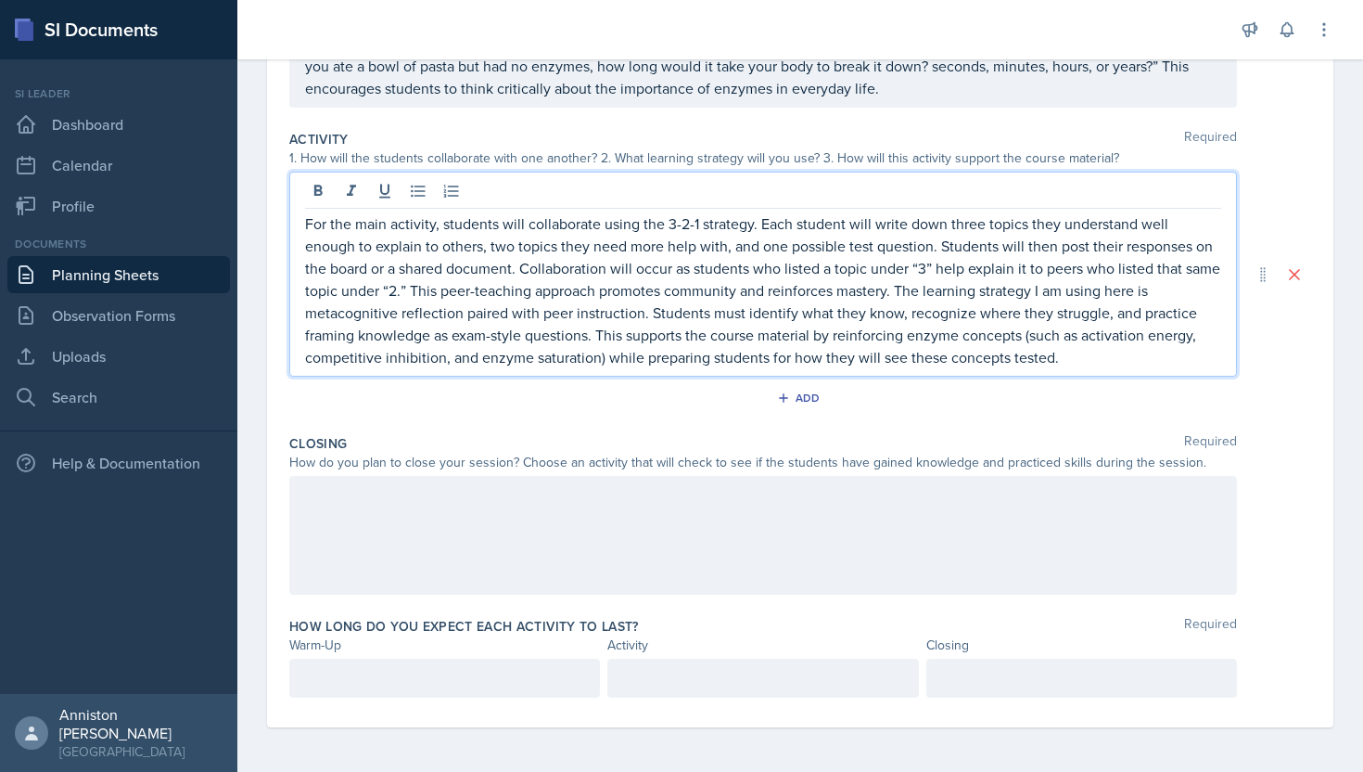
click at [656, 390] on div "Add" at bounding box center [800, 401] width 1022 height 35
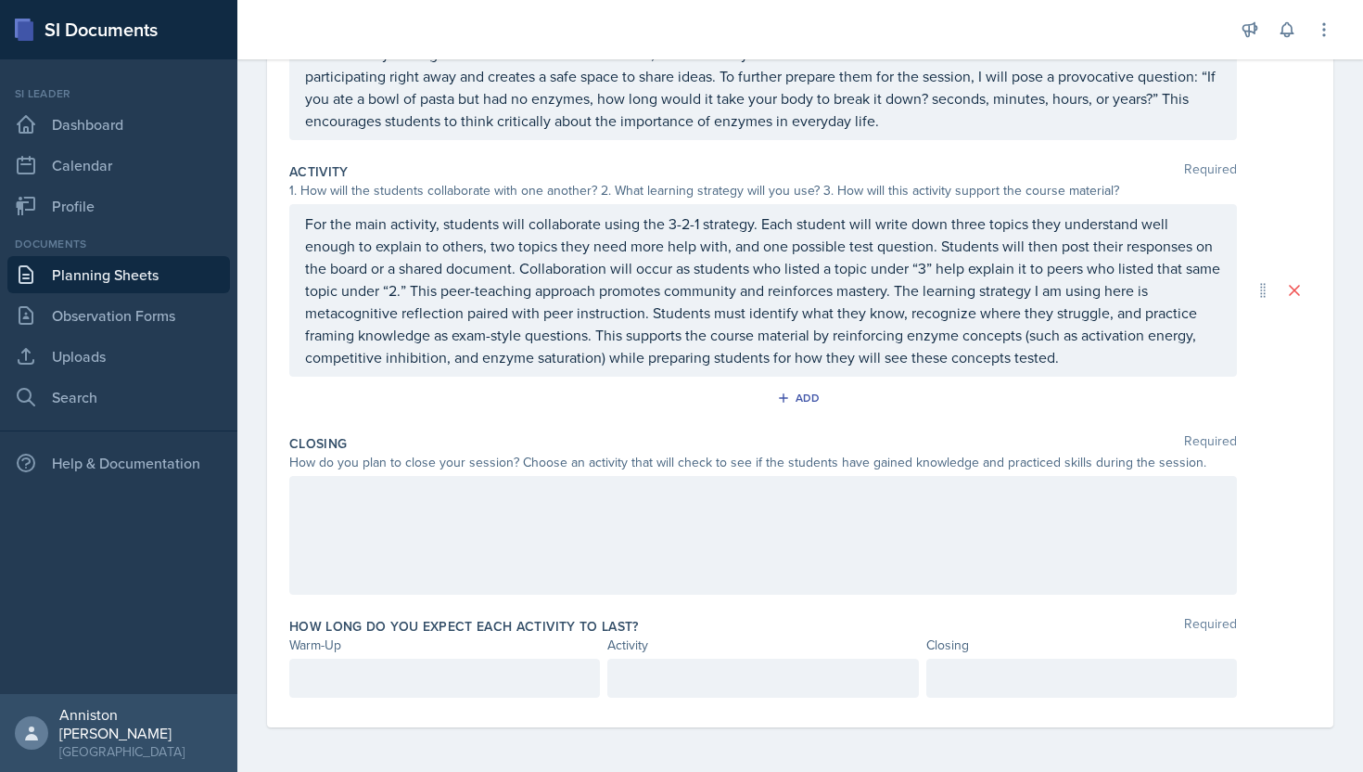
scroll to position [324, 0]
click at [495, 338] on p "For the main activity, students will collaborate using the 3-2-1 strategy. Each…" at bounding box center [763, 290] width 916 height 156
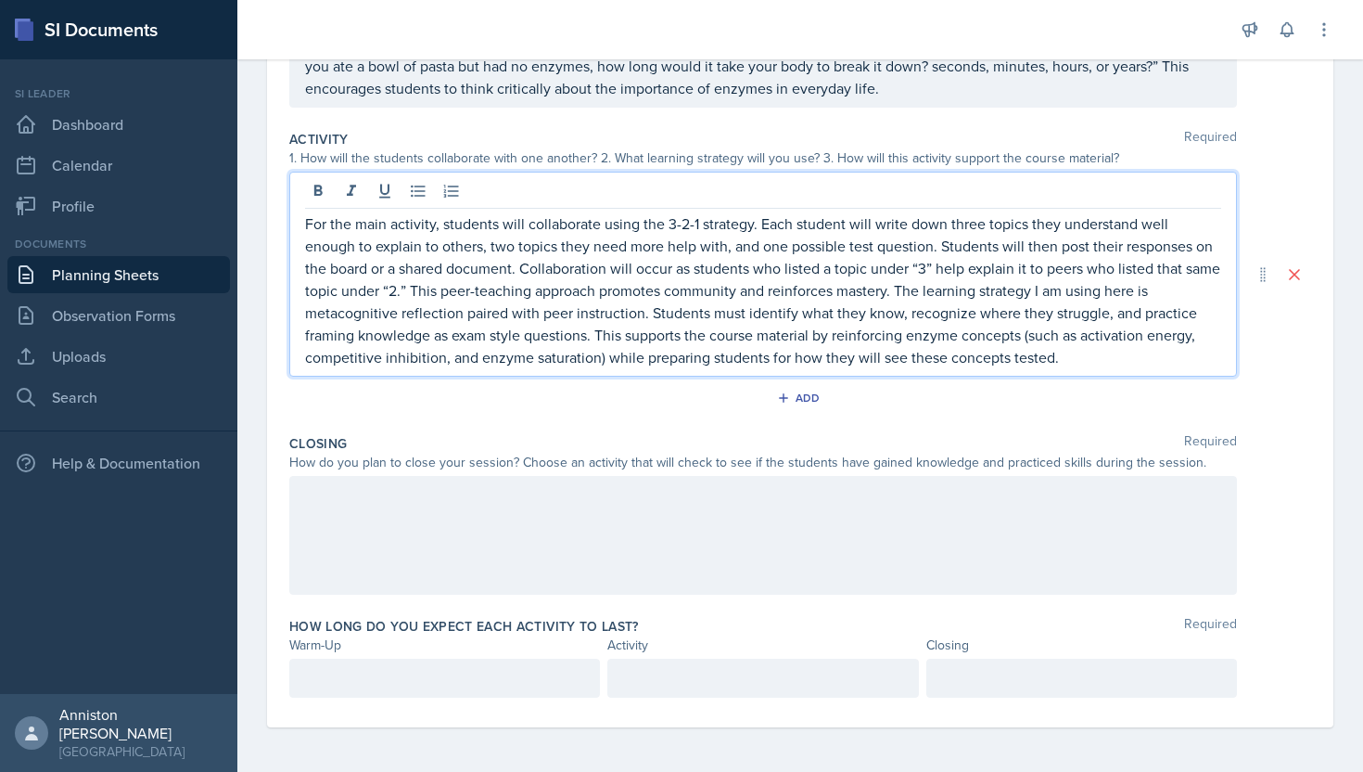
click at [512, 403] on div "Add" at bounding box center [800, 401] width 1022 height 35
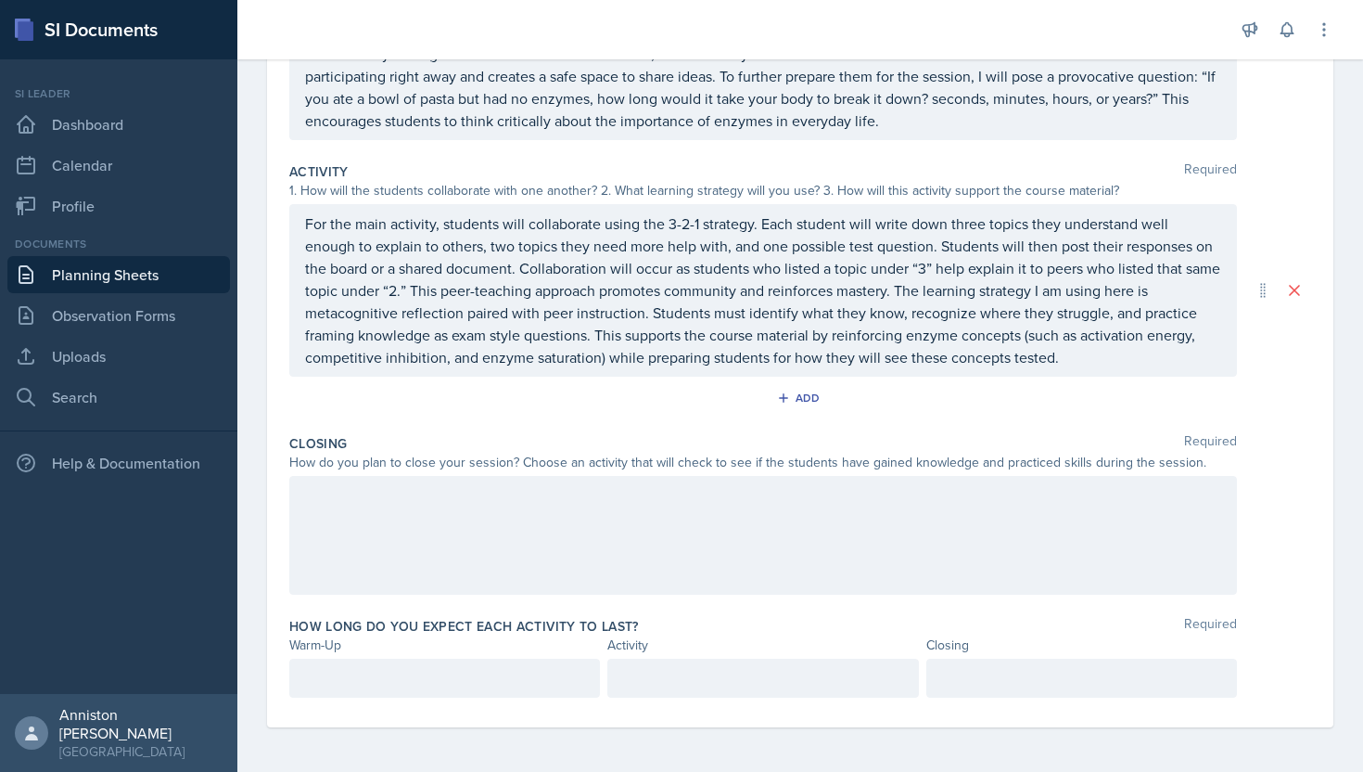
scroll to position [324, 0]
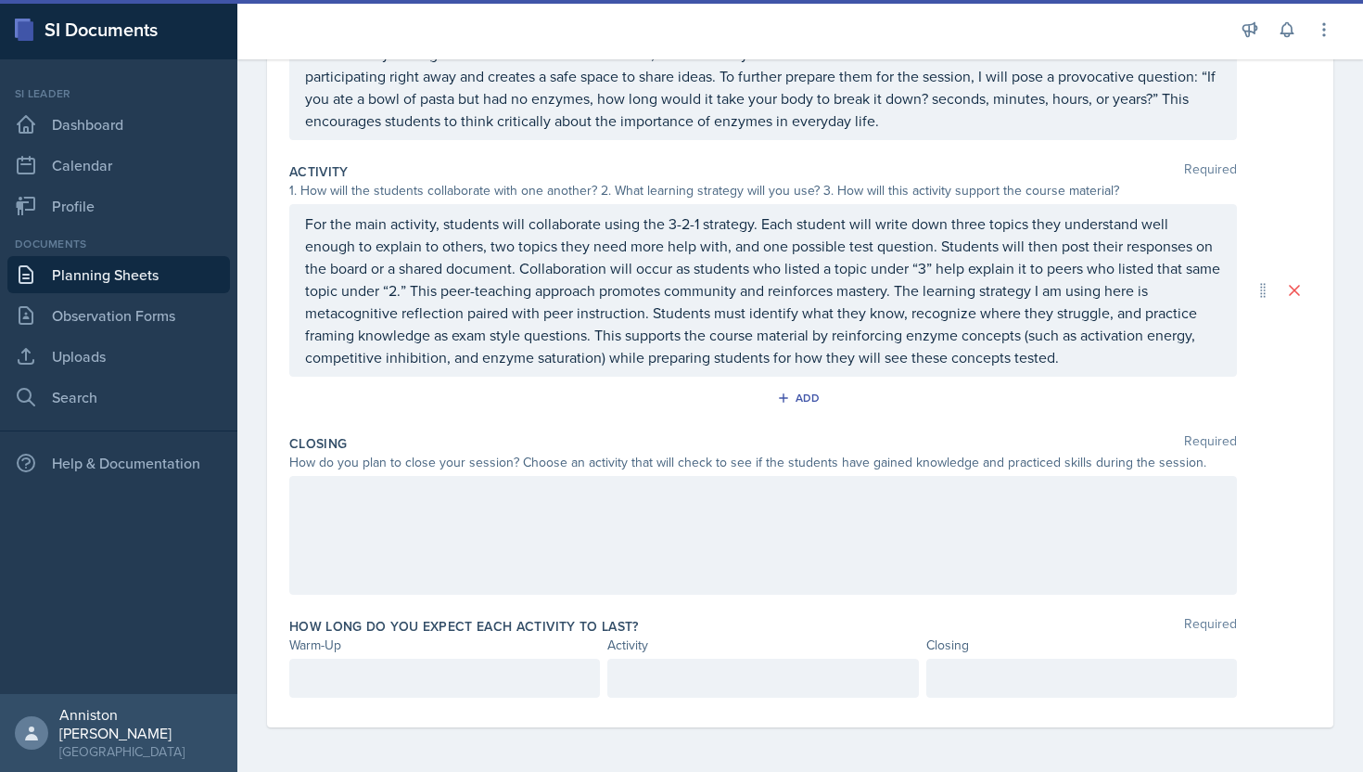
click at [504, 534] on div at bounding box center [763, 535] width 948 height 119
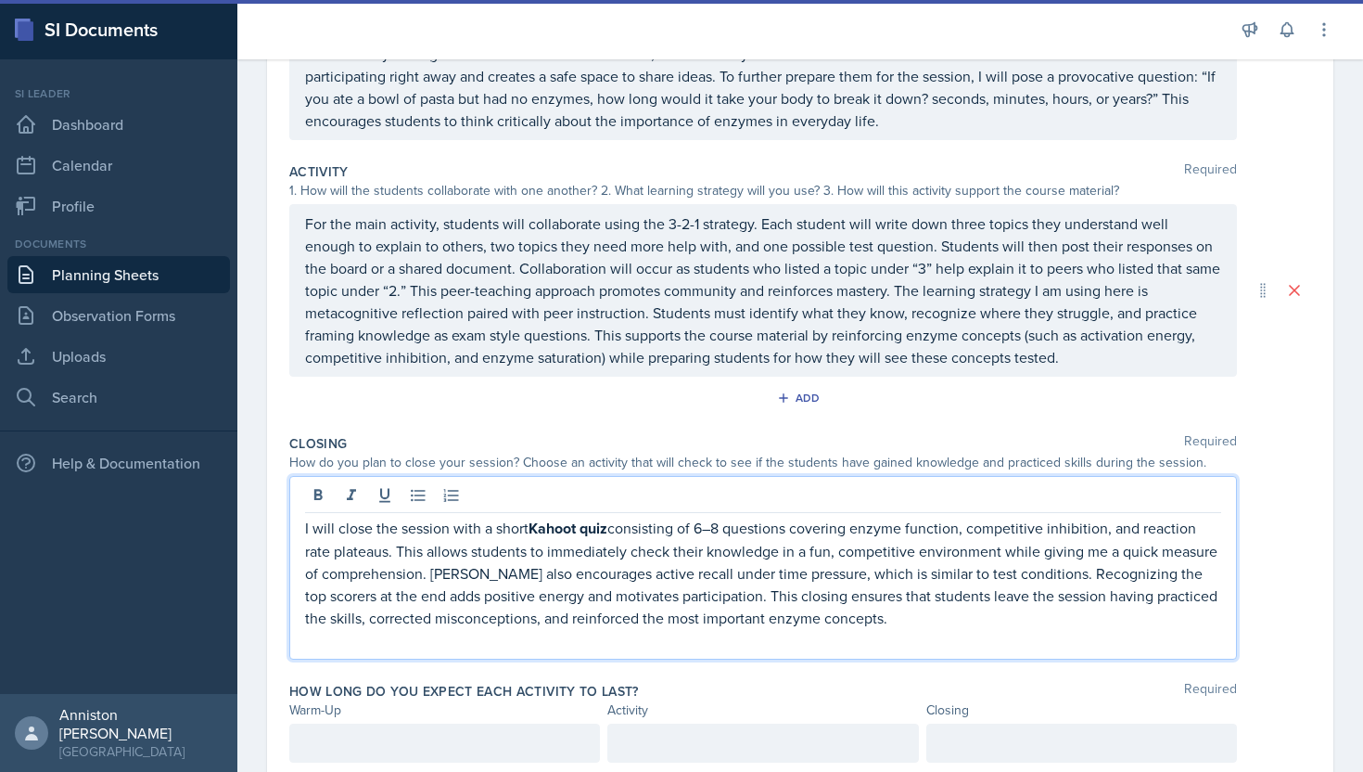
scroll to position [356, 0]
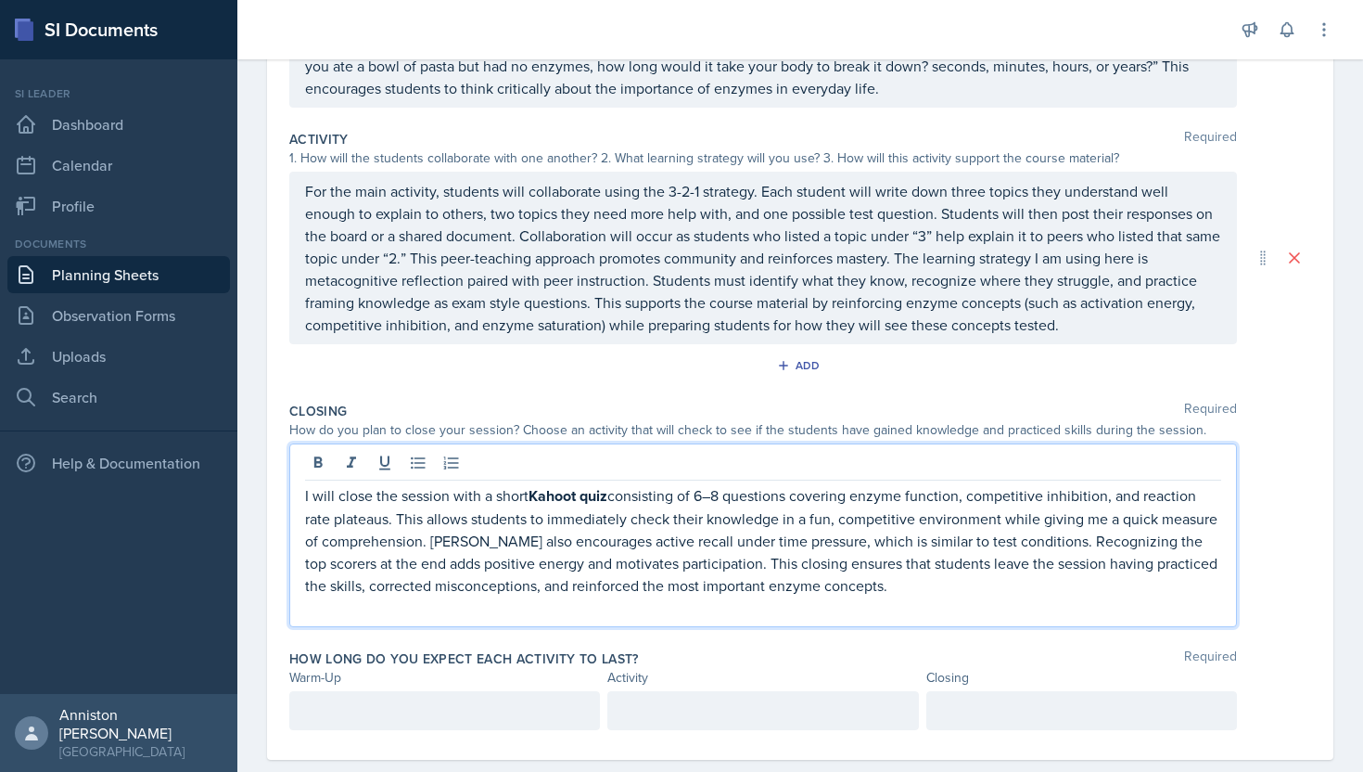
click at [581, 512] on p "I will close the session with a short Kahoot quiz consisting of 6–8 questions c…" at bounding box center [763, 540] width 916 height 112
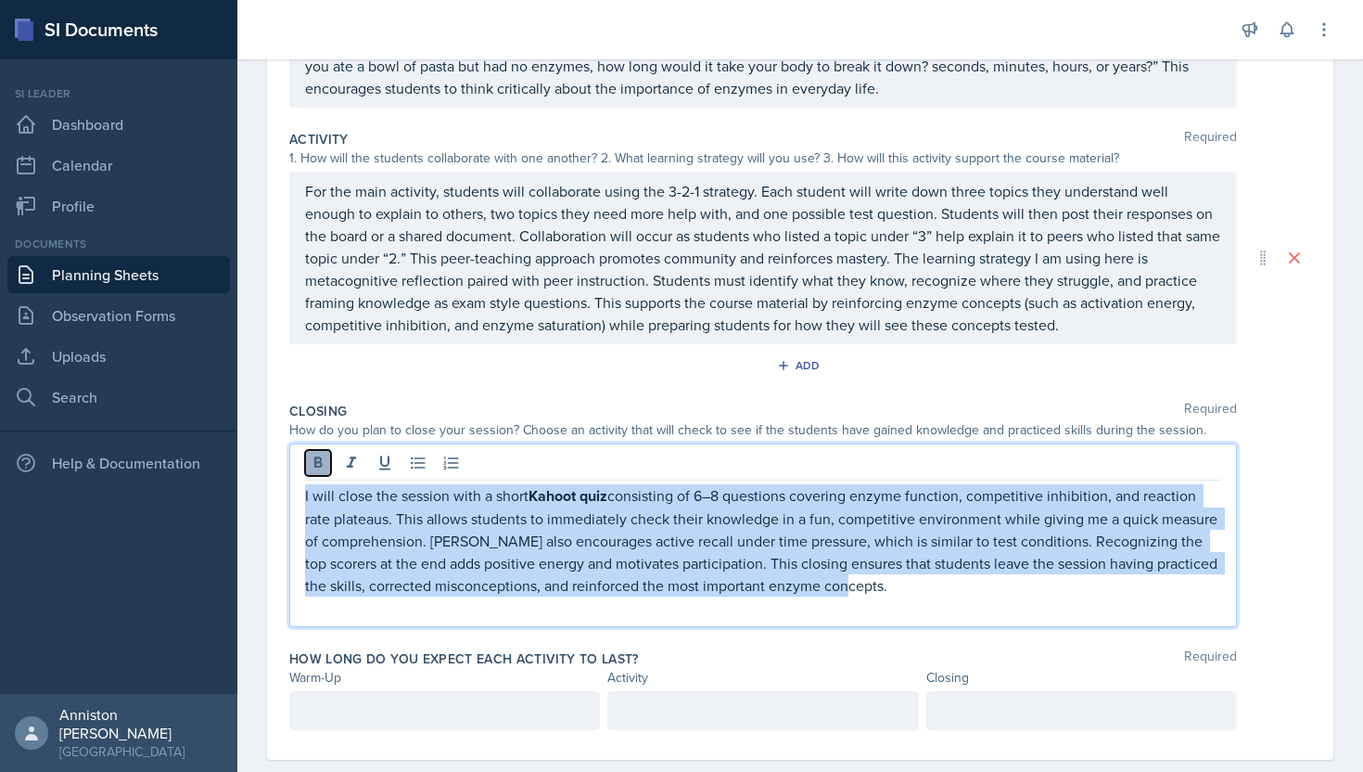
click at [318, 458] on icon at bounding box center [318, 463] width 19 height 19
click at [709, 539] on p "I will close the session with a short Kahoot quiz consisting of 6–8 questions c…" at bounding box center [763, 539] width 916 height 111
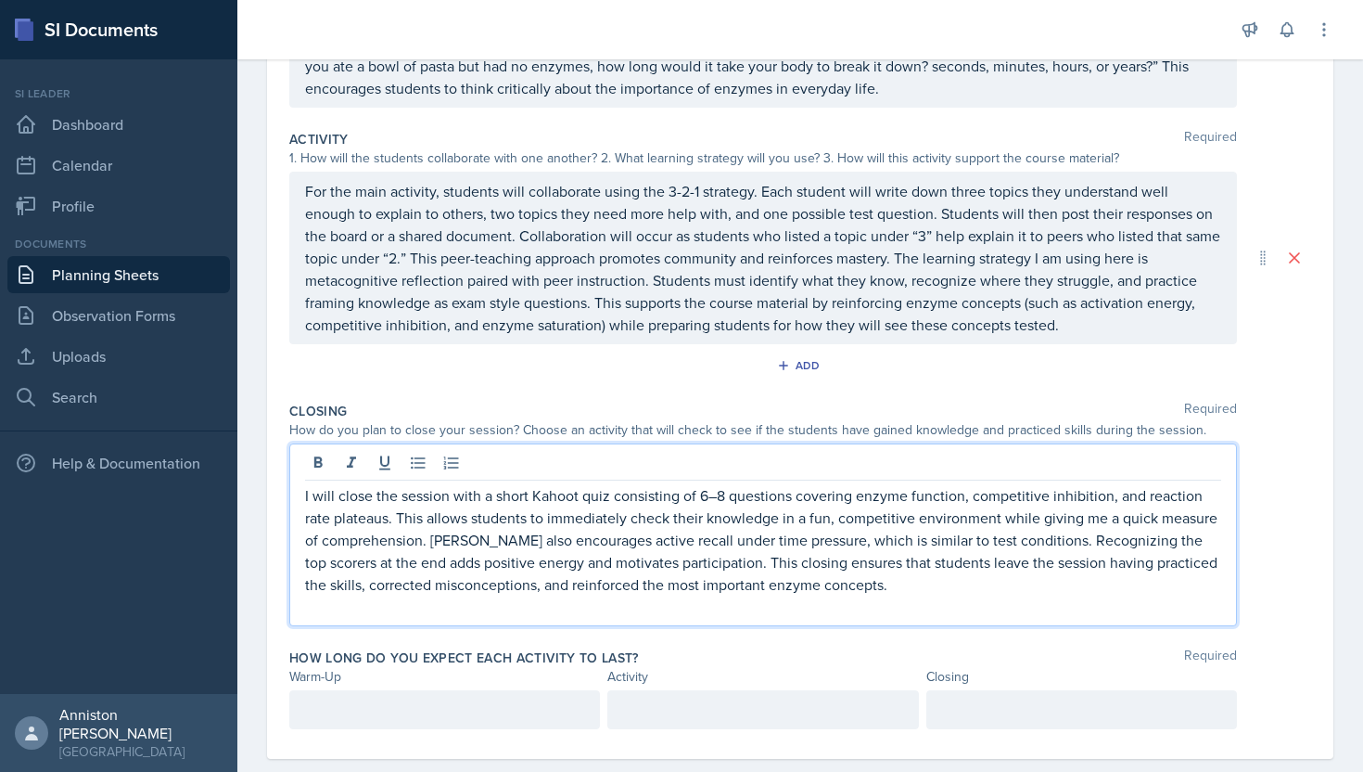
click at [515, 500] on p "I will close the session with a short Kahoot quiz consisting of 6–8 questions c…" at bounding box center [763, 539] width 916 height 111
drag, startPoint x: 546, startPoint y: 499, endPoint x: 686, endPoint y: 495, distance: 140.1
click at [686, 495] on p "I will close the session with a Kahoot quiz consisting of 6–8 questions coverin…" at bounding box center [763, 539] width 916 height 111
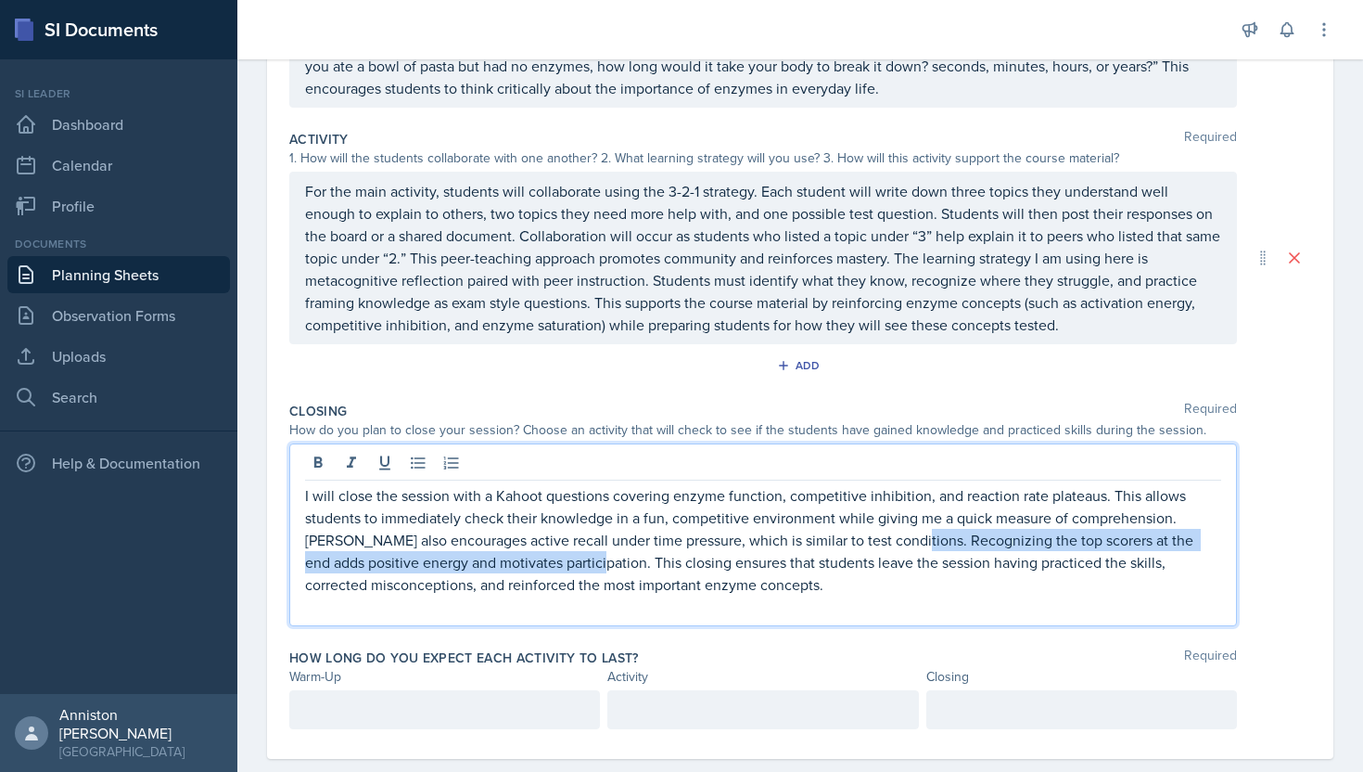
drag, startPoint x: 907, startPoint y: 541, endPoint x: 589, endPoint y: 556, distance: 318.5
click at [589, 556] on p "I will close the session with a Kahoot questions covering enzyme function, comp…" at bounding box center [763, 539] width 916 height 111
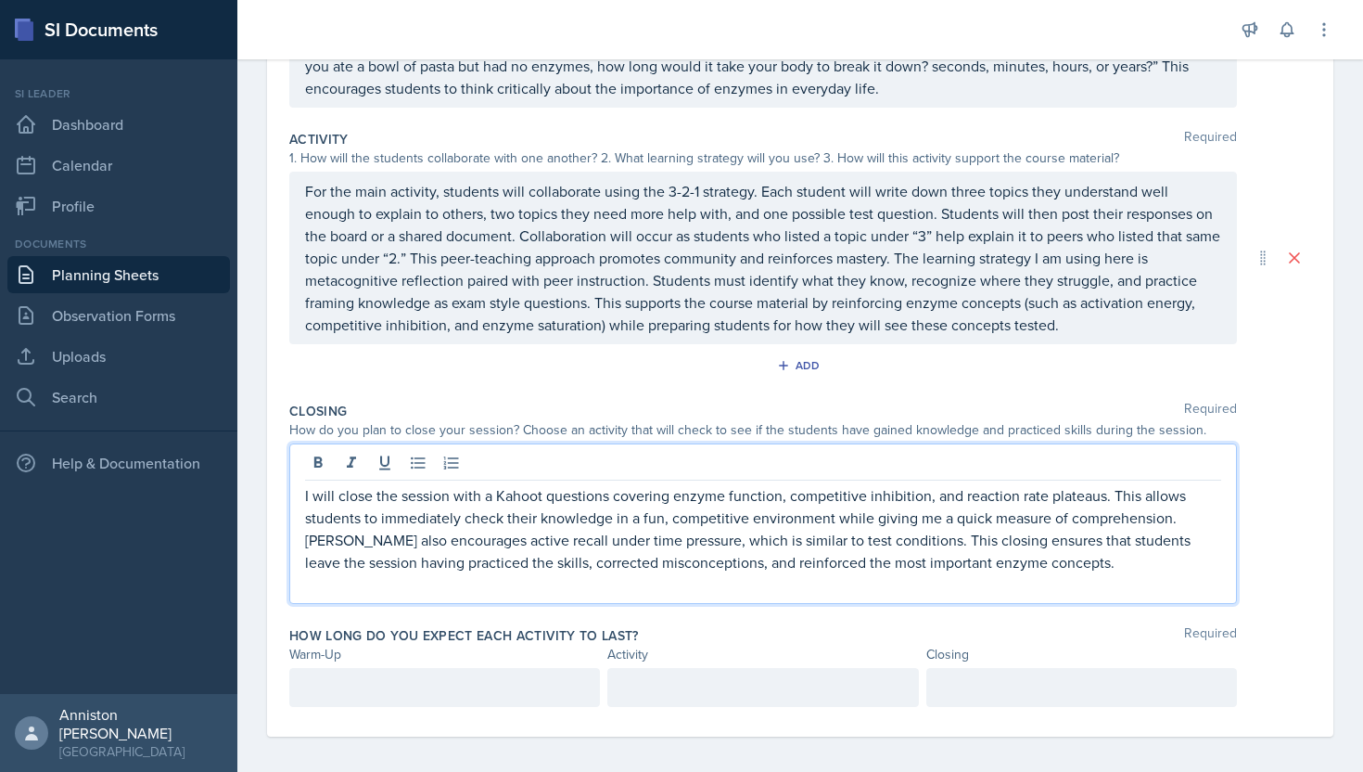
click at [1092, 559] on p "I will close the session with a Kahoot questions covering enzyme function, comp…" at bounding box center [763, 528] width 916 height 89
click at [1016, 689] on div at bounding box center [1081, 687] width 311 height 39
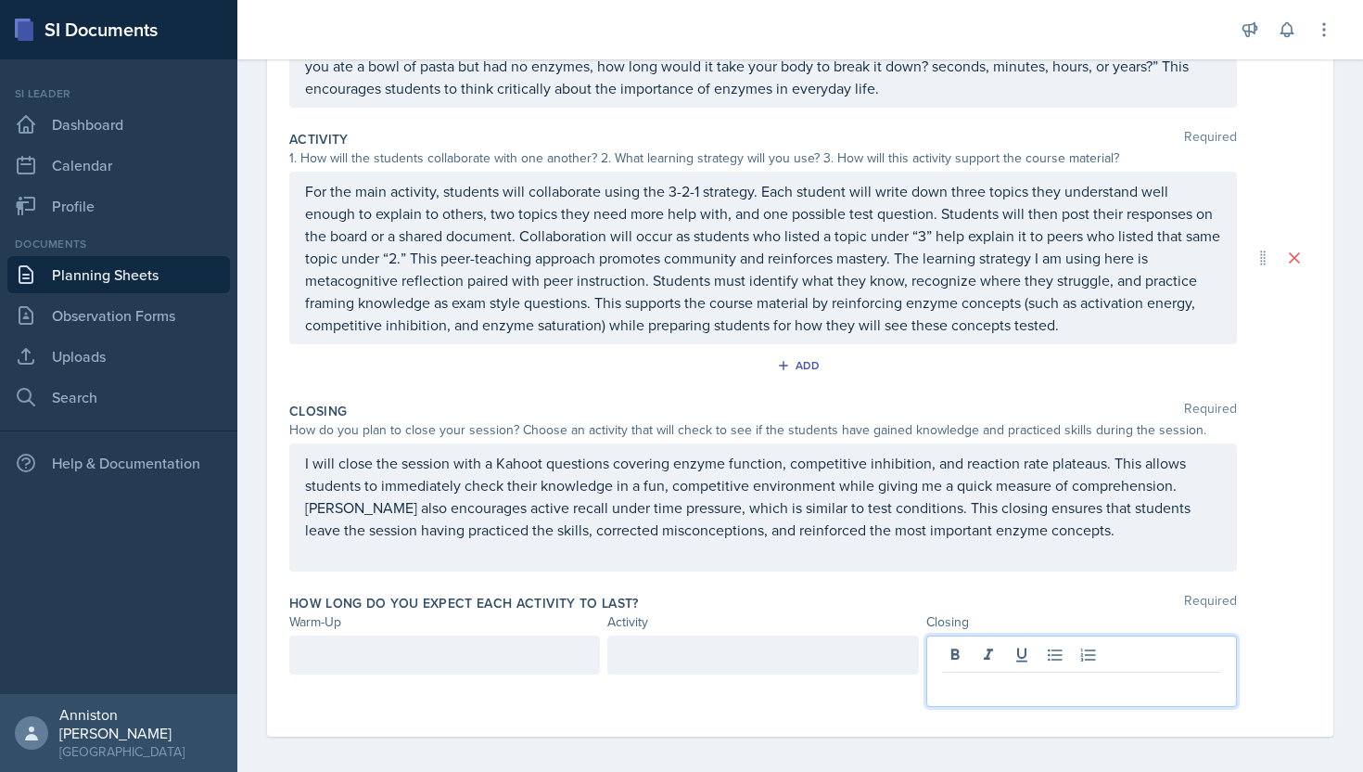
scroll to position [324, 0]
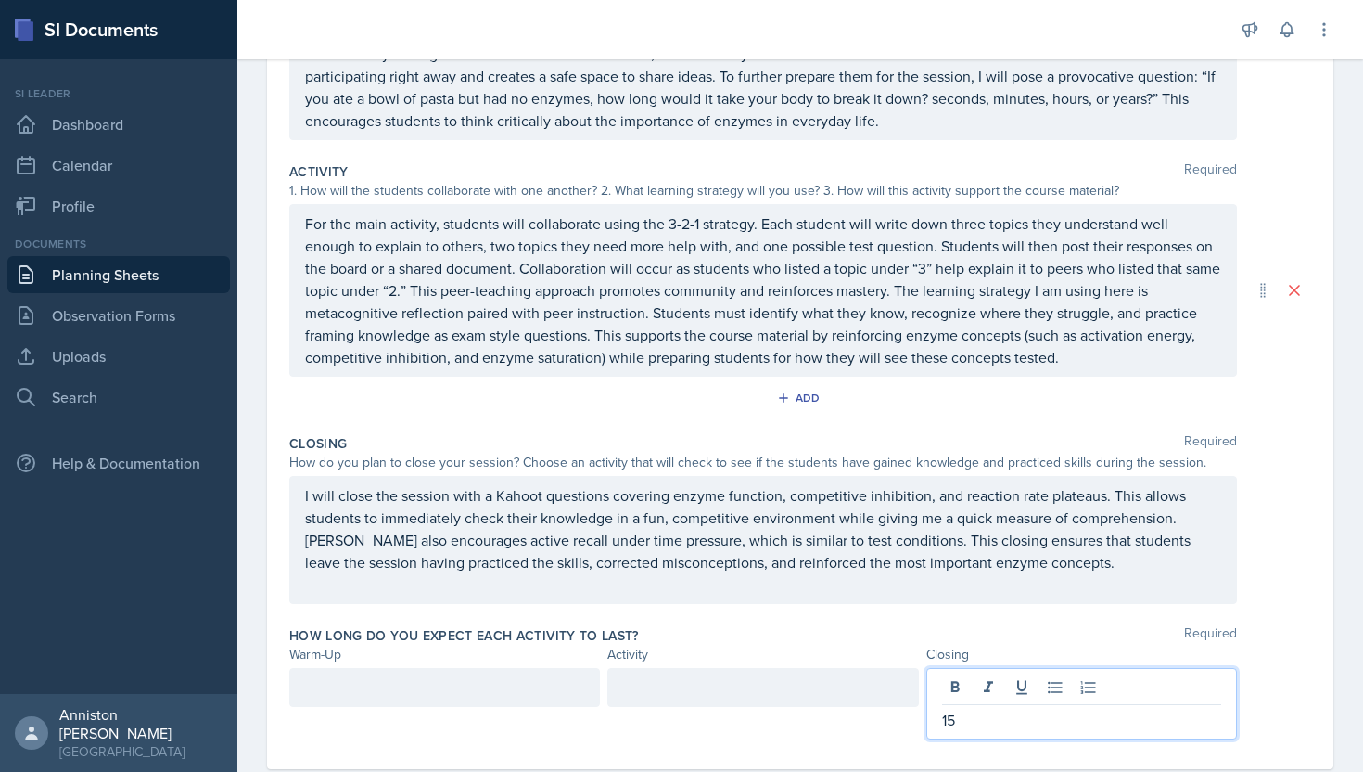
click at [832, 623] on div "How long do you expect each activity to last? Required Warm-Up Activity Closing…" at bounding box center [800, 686] width 1022 height 135
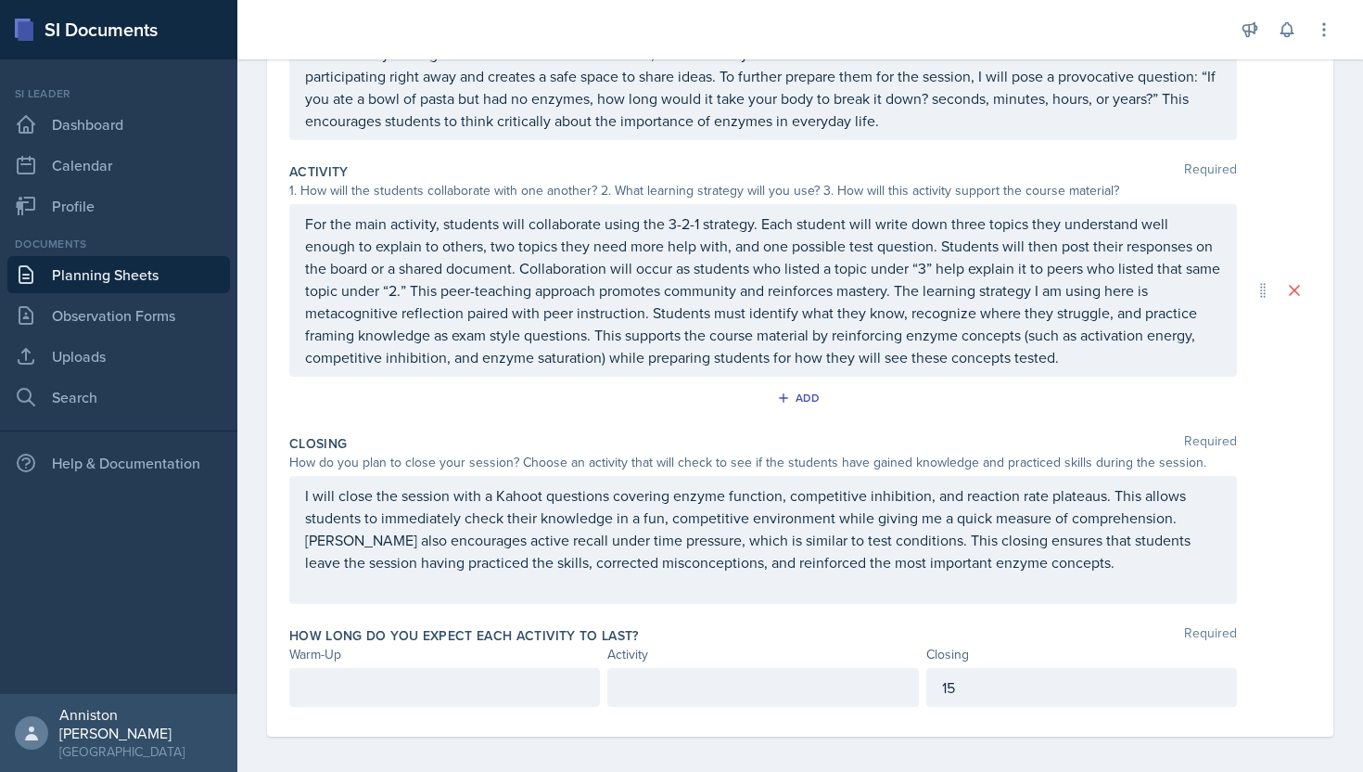
click at [479, 695] on p at bounding box center [444, 687] width 279 height 22
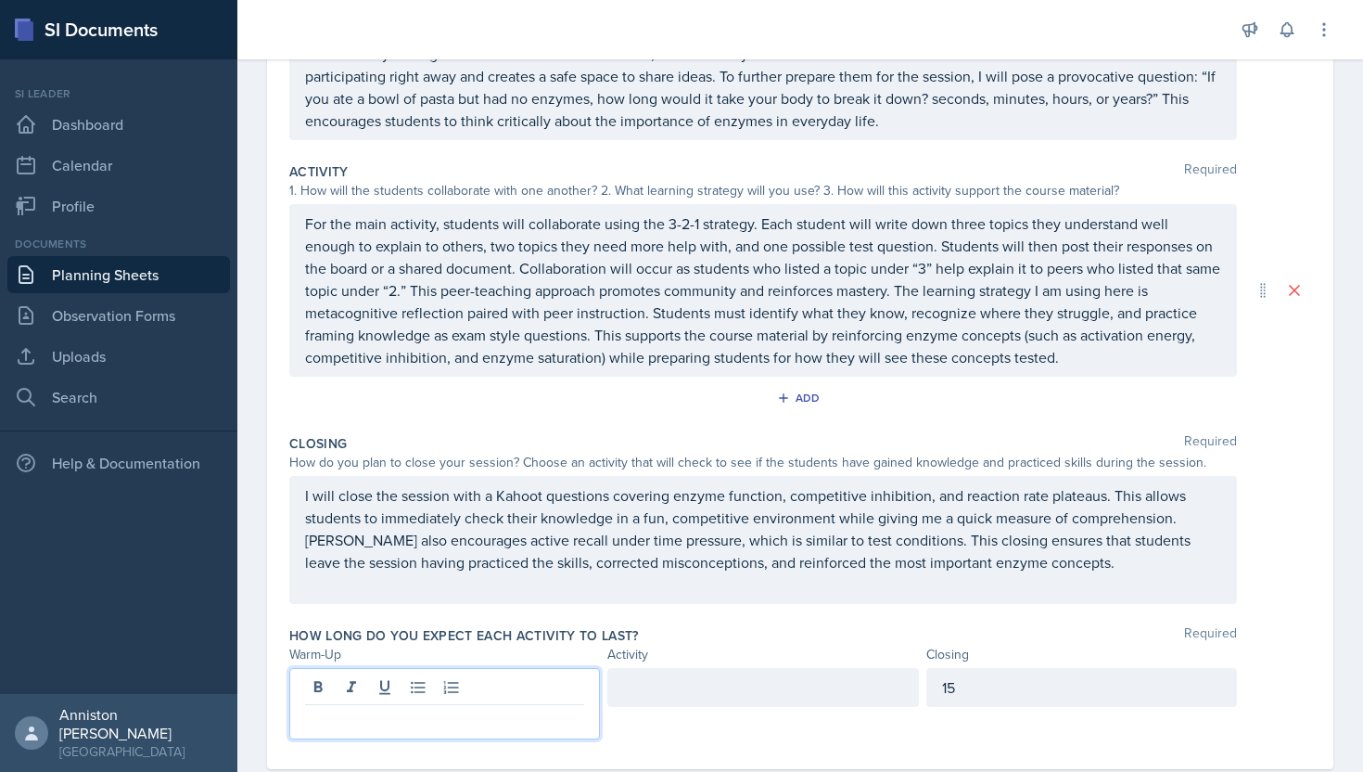
scroll to position [356, 0]
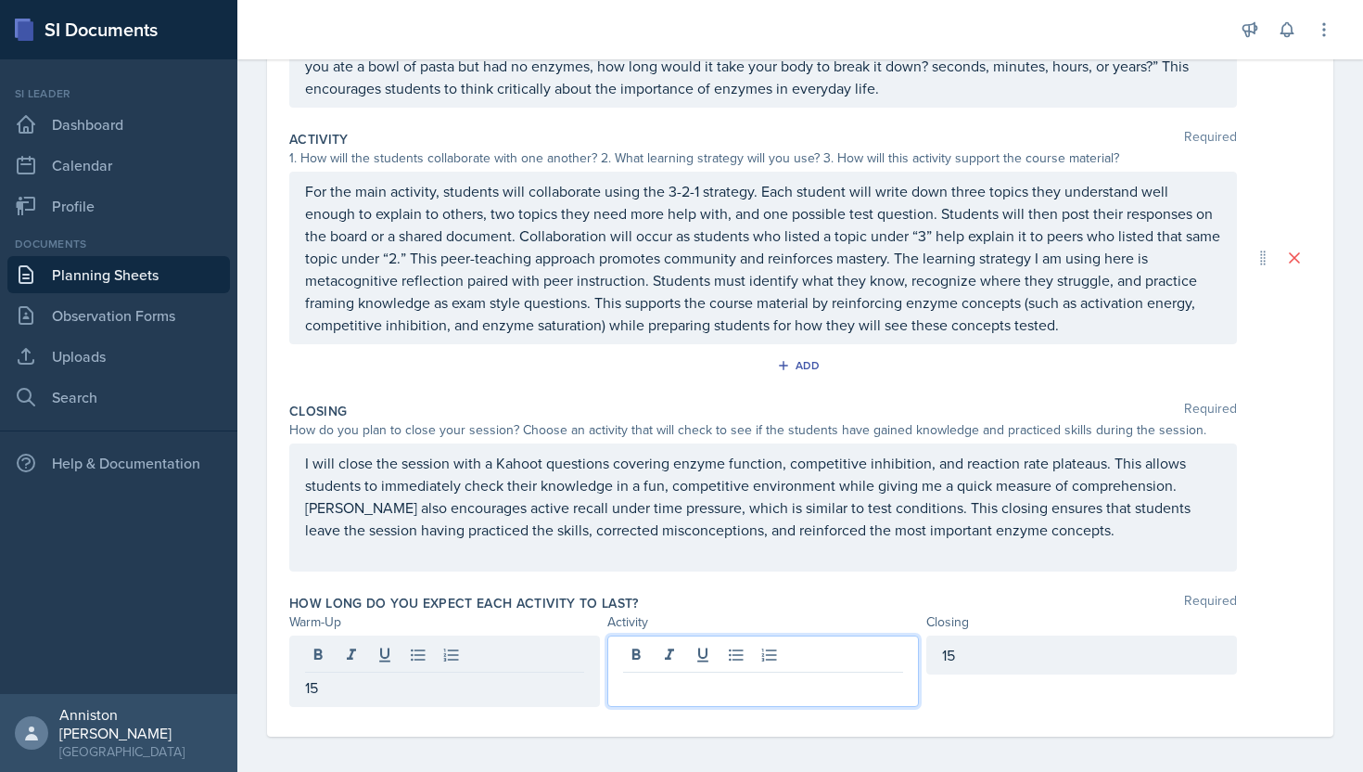
click at [760, 664] on div at bounding box center [762, 670] width 311 height 71
click at [746, 594] on div "How long do you expect each activity to last? Required" at bounding box center [800, 603] width 1022 height 19
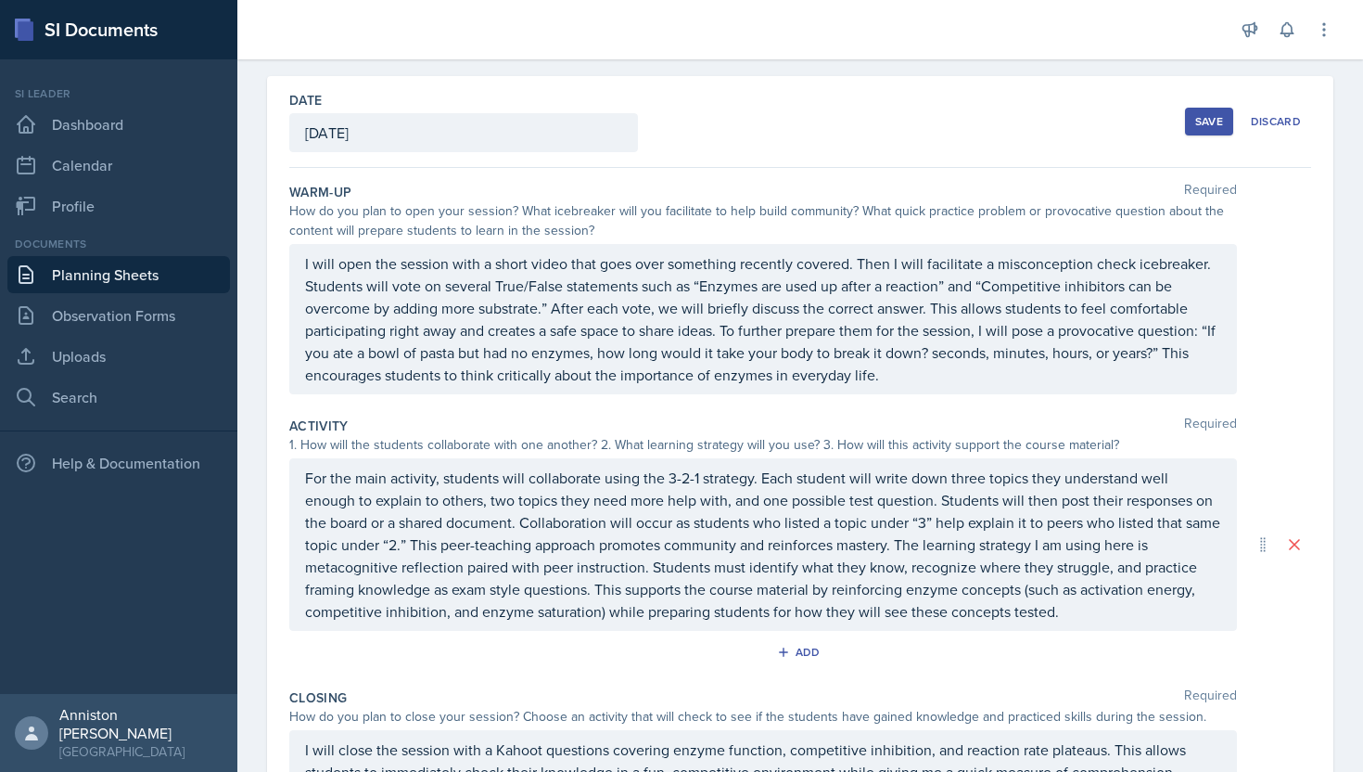
scroll to position [0, 0]
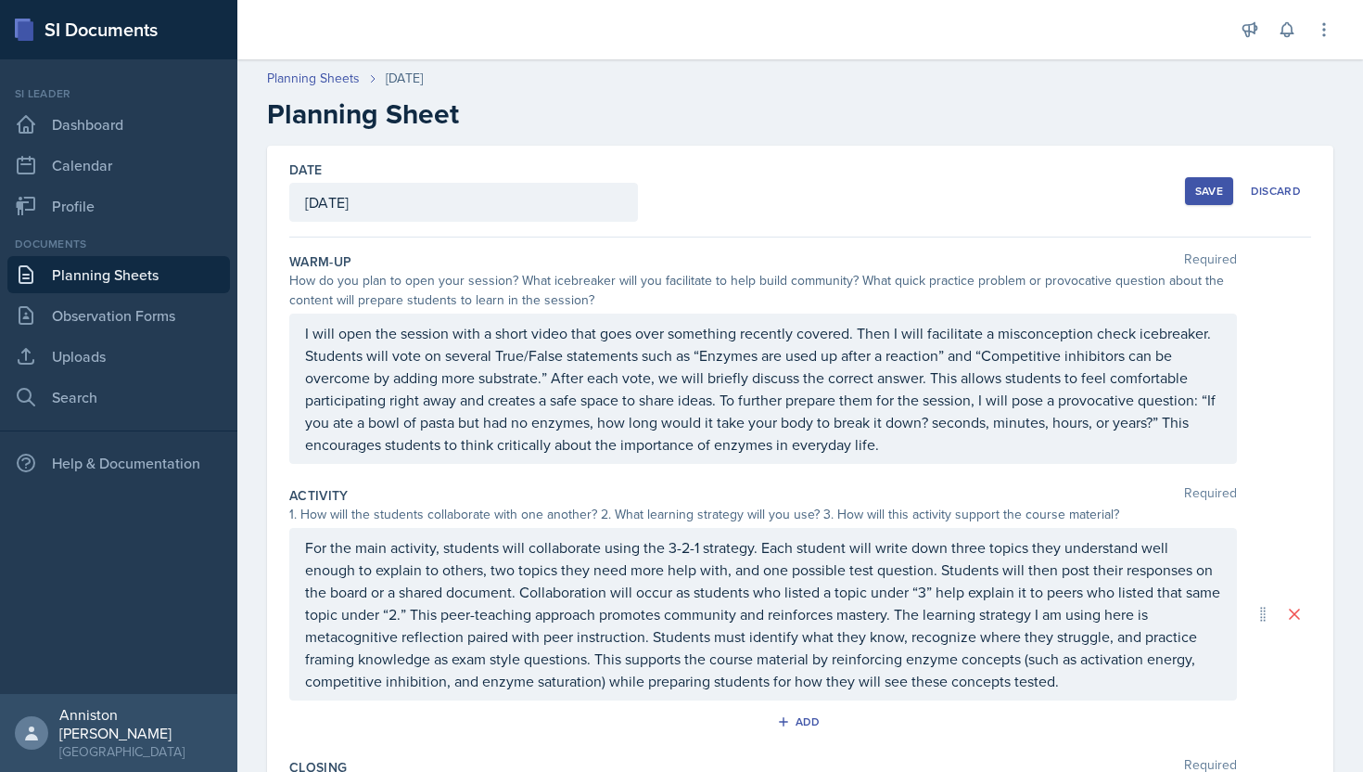
click at [1202, 204] on button "Save" at bounding box center [1209, 191] width 48 height 28
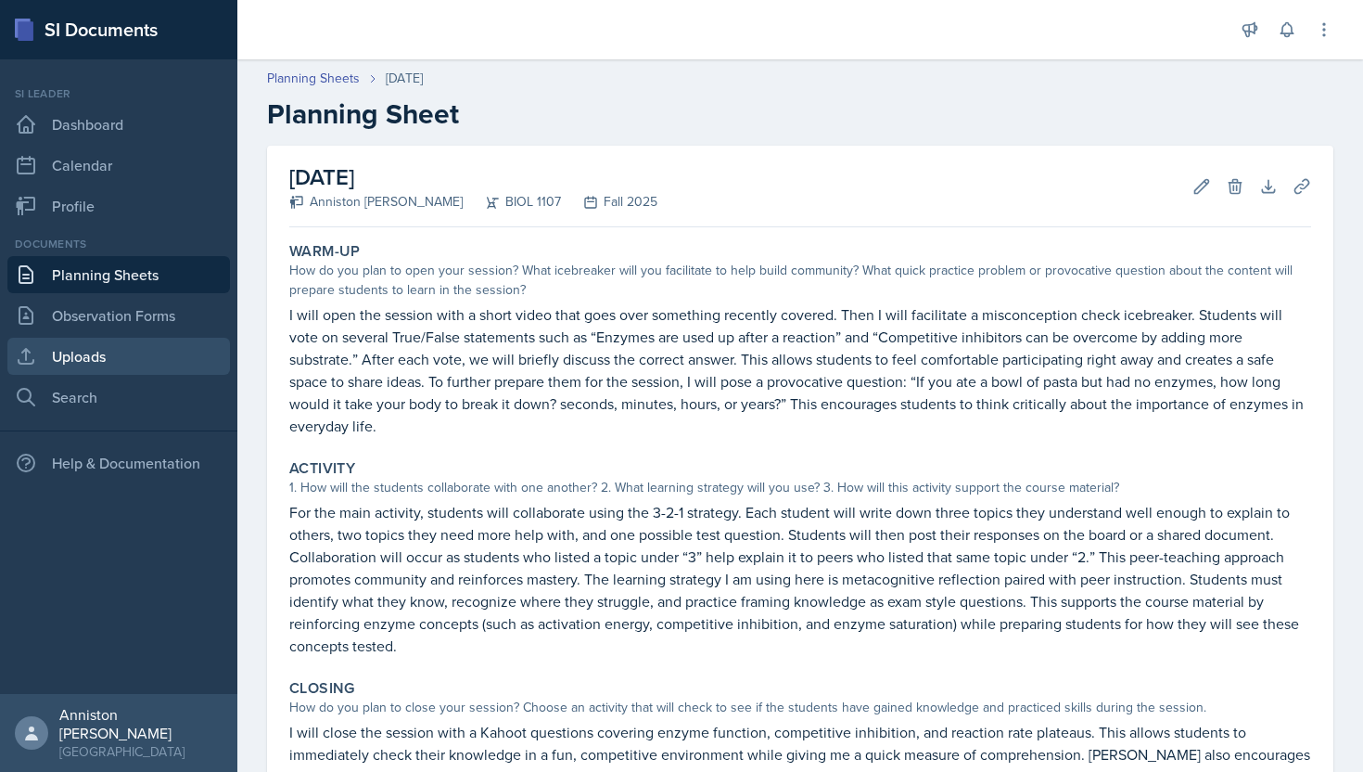
click at [131, 351] on link "Uploads" at bounding box center [118, 356] width 223 height 37
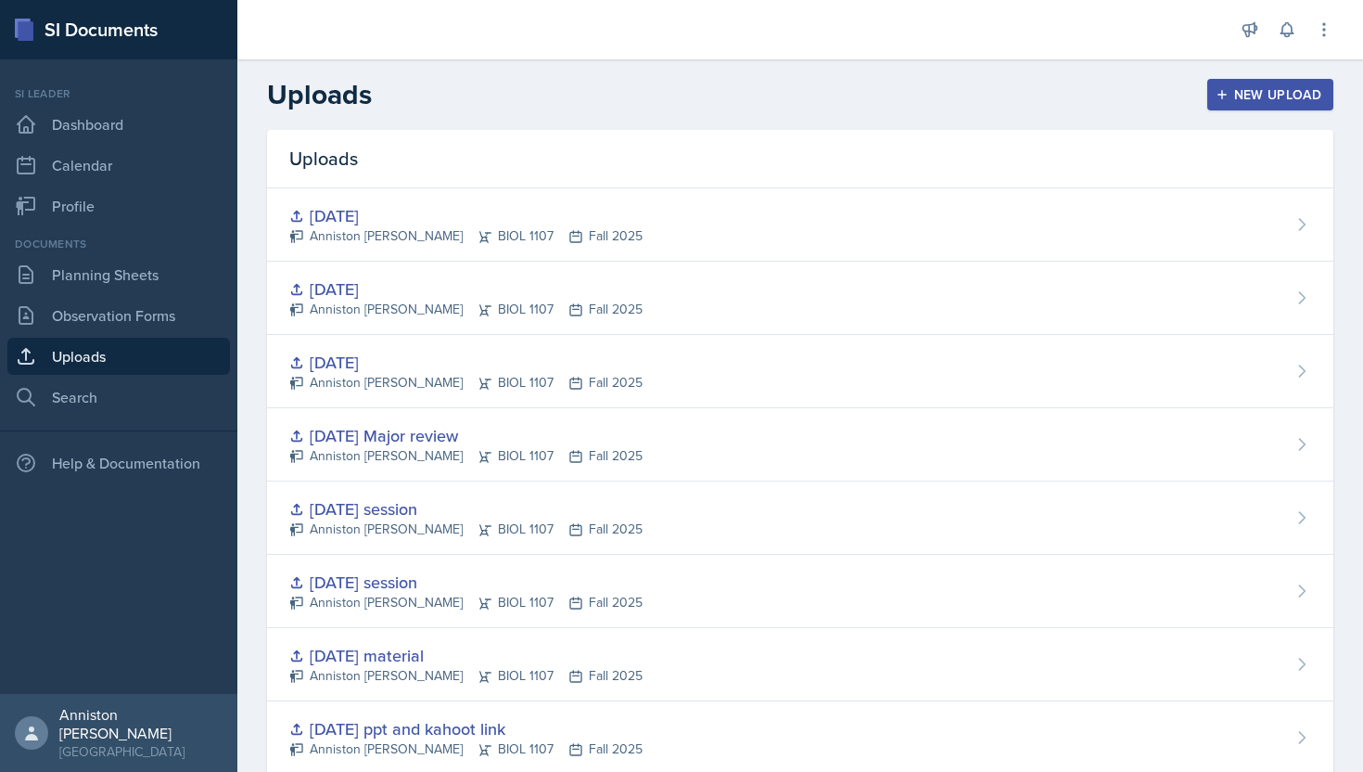
click at [1290, 92] on div "New Upload" at bounding box center [1271, 94] width 103 height 15
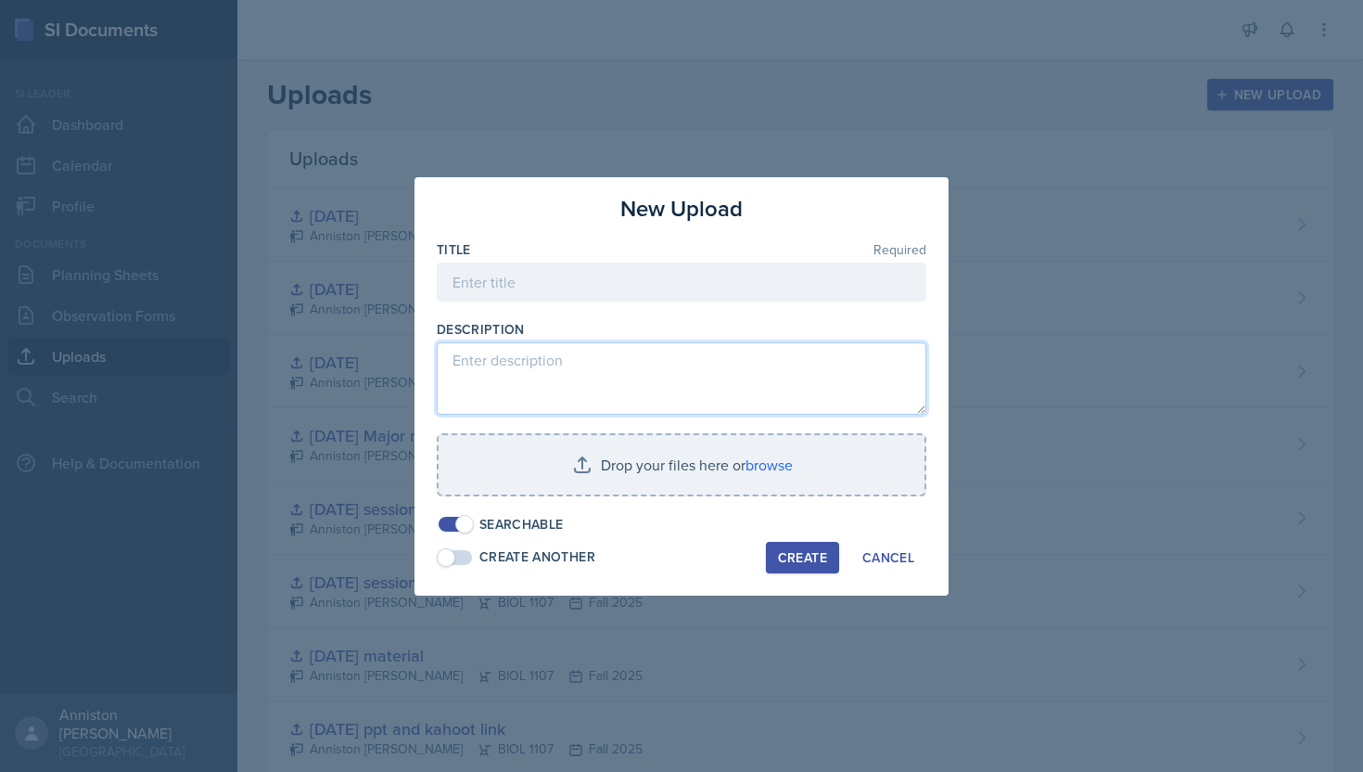
click at [732, 393] on textarea at bounding box center [682, 378] width 490 height 72
paste textarea "[URL][DOMAIN_NAME]"
type textarea "[URL][DOMAIN_NAME]"
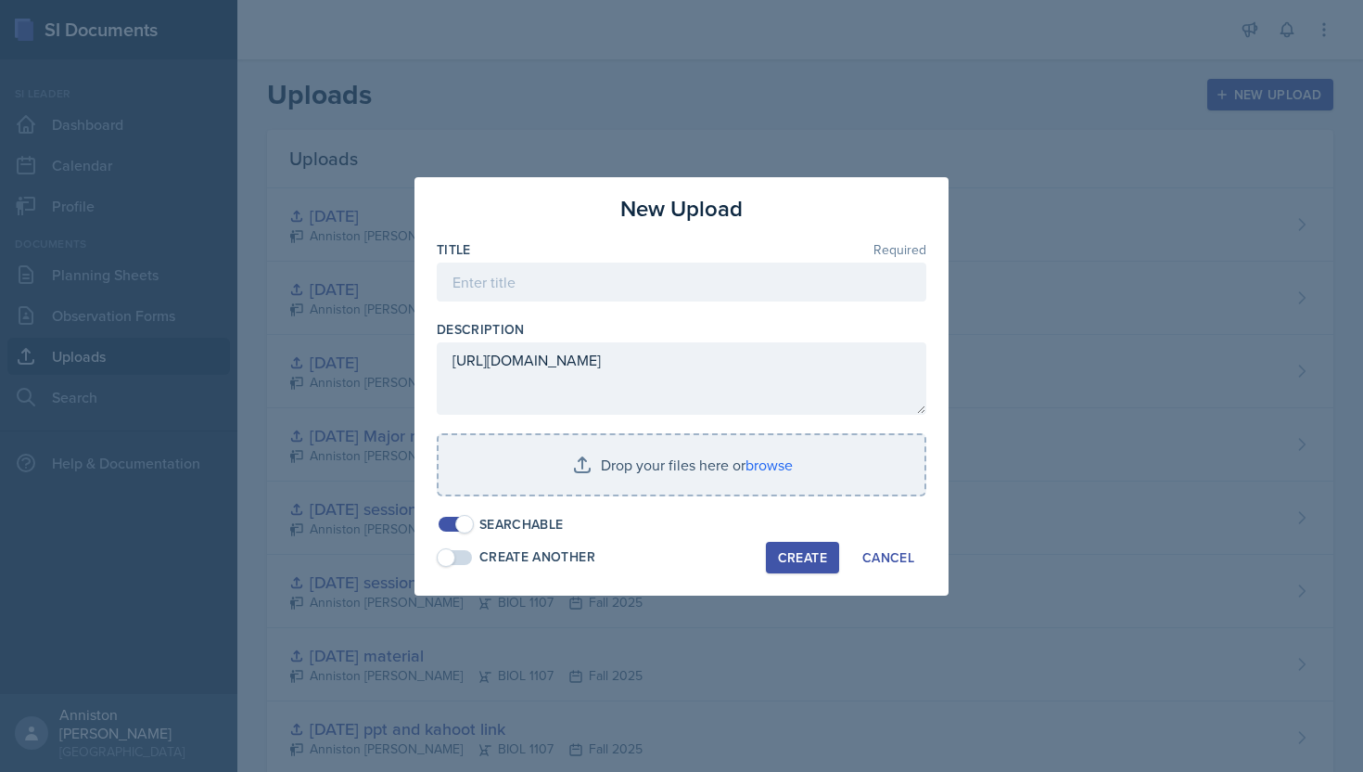
click at [907, 311] on div at bounding box center [682, 310] width 490 height 19
click at [878, 558] on div "Cancel" at bounding box center [889, 557] width 52 height 15
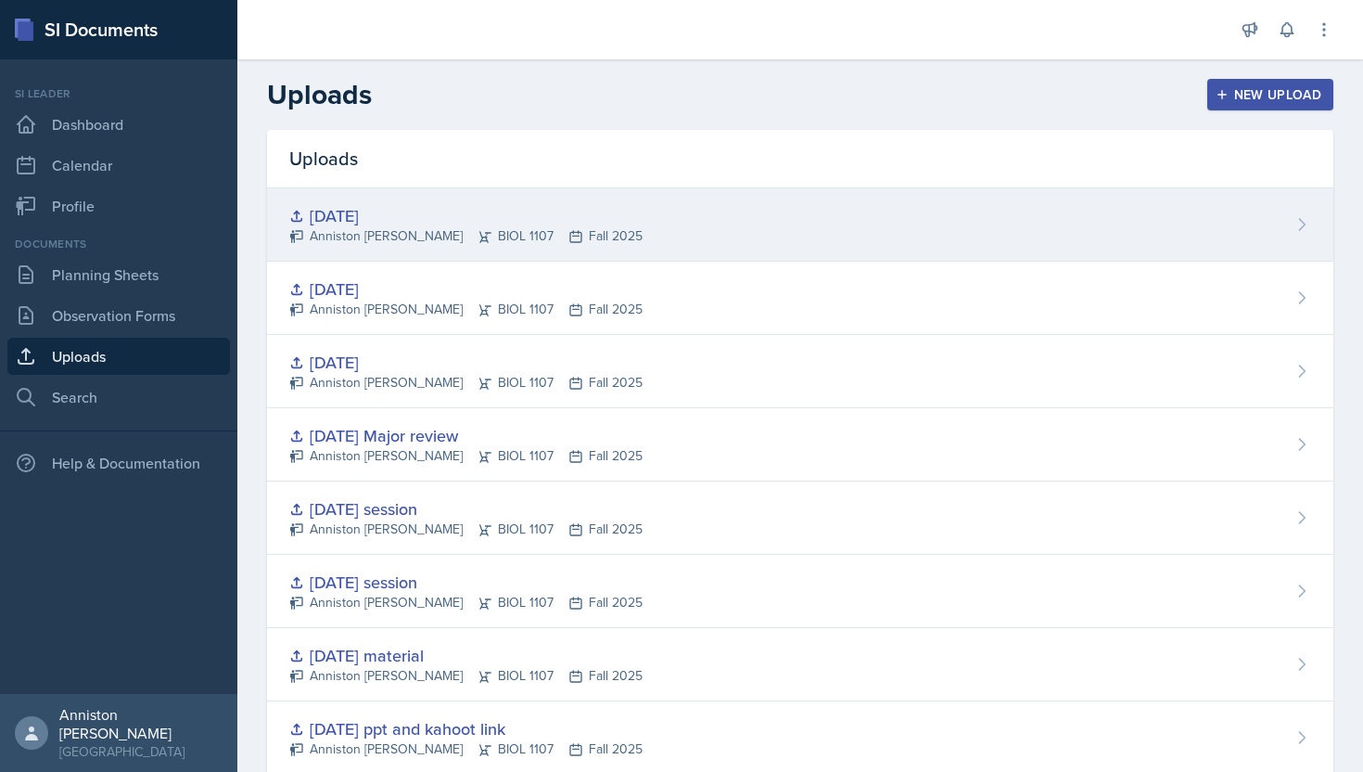
click at [368, 219] on div "[DATE]" at bounding box center [465, 215] width 353 height 25
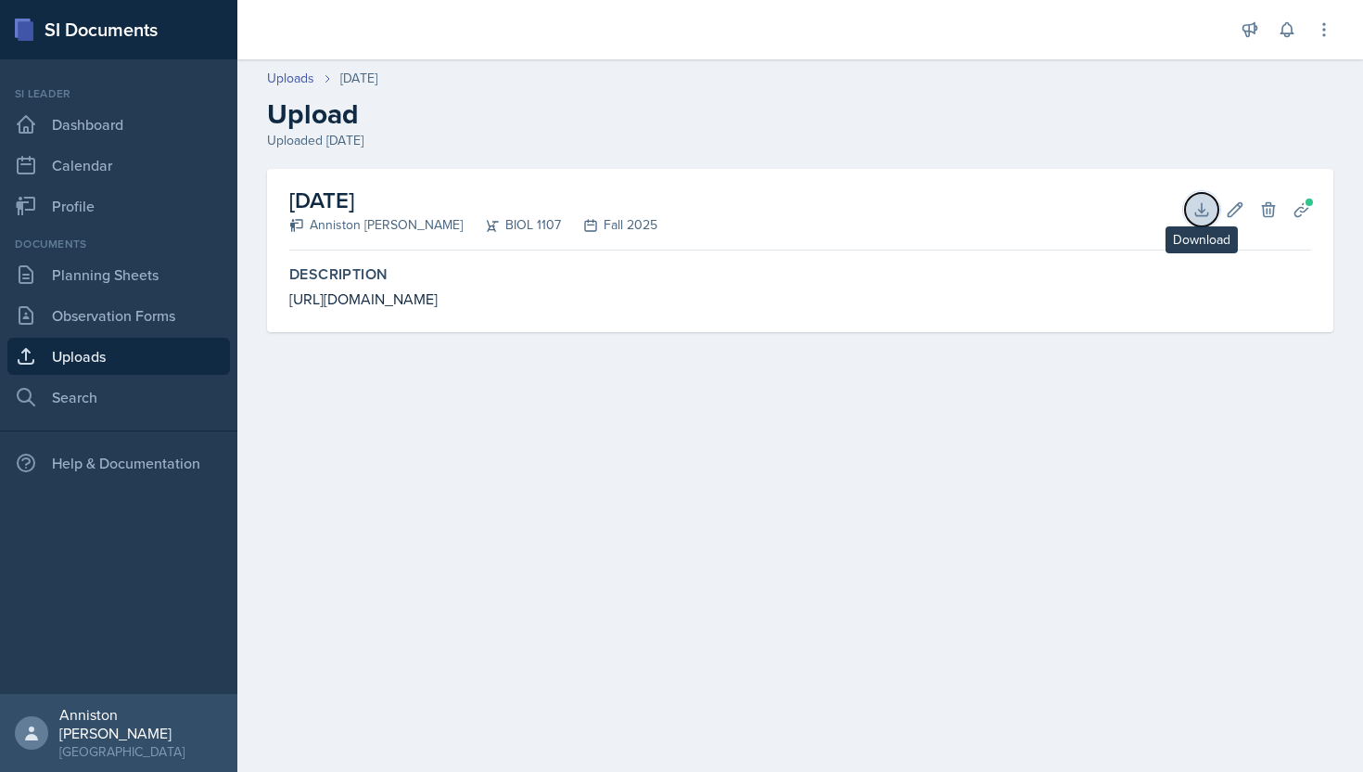
click at [1203, 205] on icon at bounding box center [1202, 209] width 19 height 19
click at [283, 81] on link "Uploads" at bounding box center [290, 78] width 47 height 19
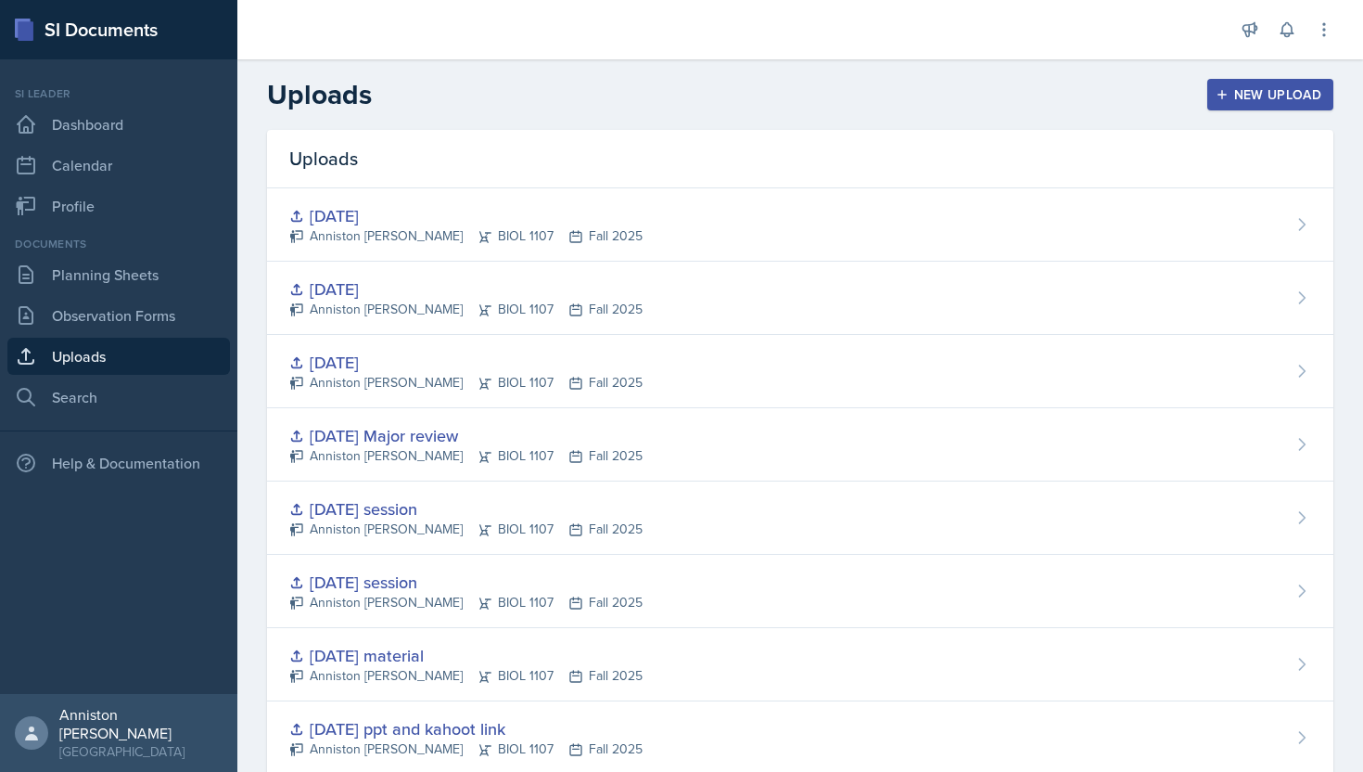
click at [1263, 110] on div "Uploads New Upload" at bounding box center [800, 94] width 1126 height 33
click at [1265, 94] on div "New Upload" at bounding box center [1271, 94] width 103 height 15
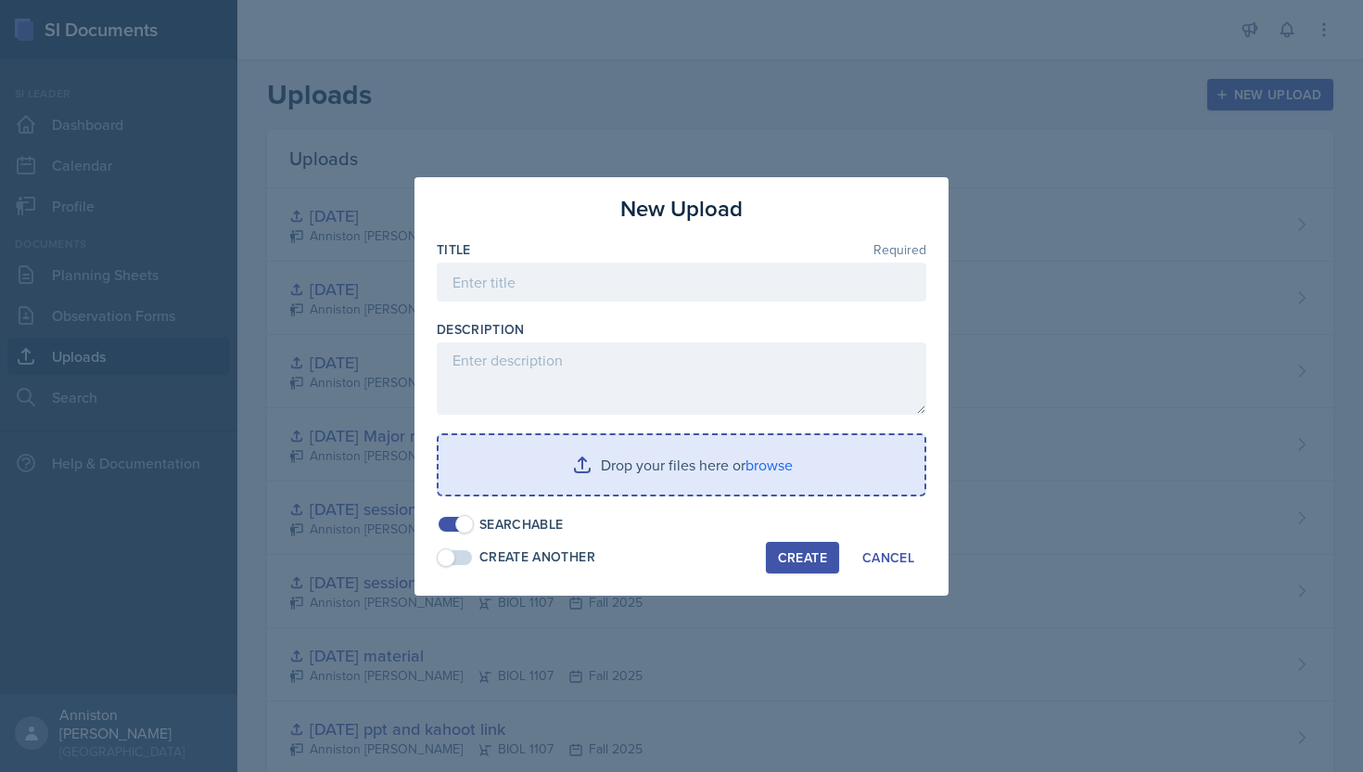
click at [789, 466] on input "file" at bounding box center [682, 464] width 486 height 59
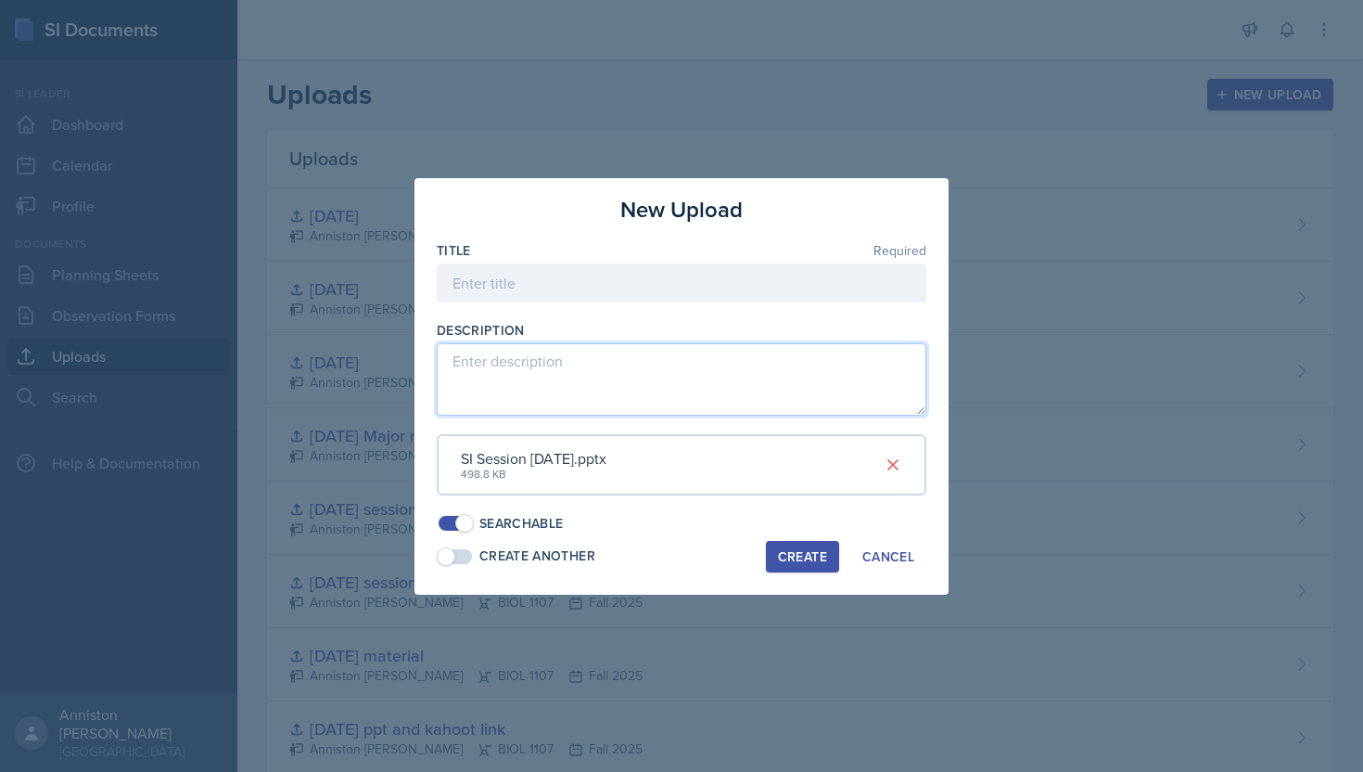
click at [533, 362] on textarea at bounding box center [682, 379] width 490 height 72
paste textarea "[URL][DOMAIN_NAME]"
type textarea "[URL][DOMAIN_NAME]"
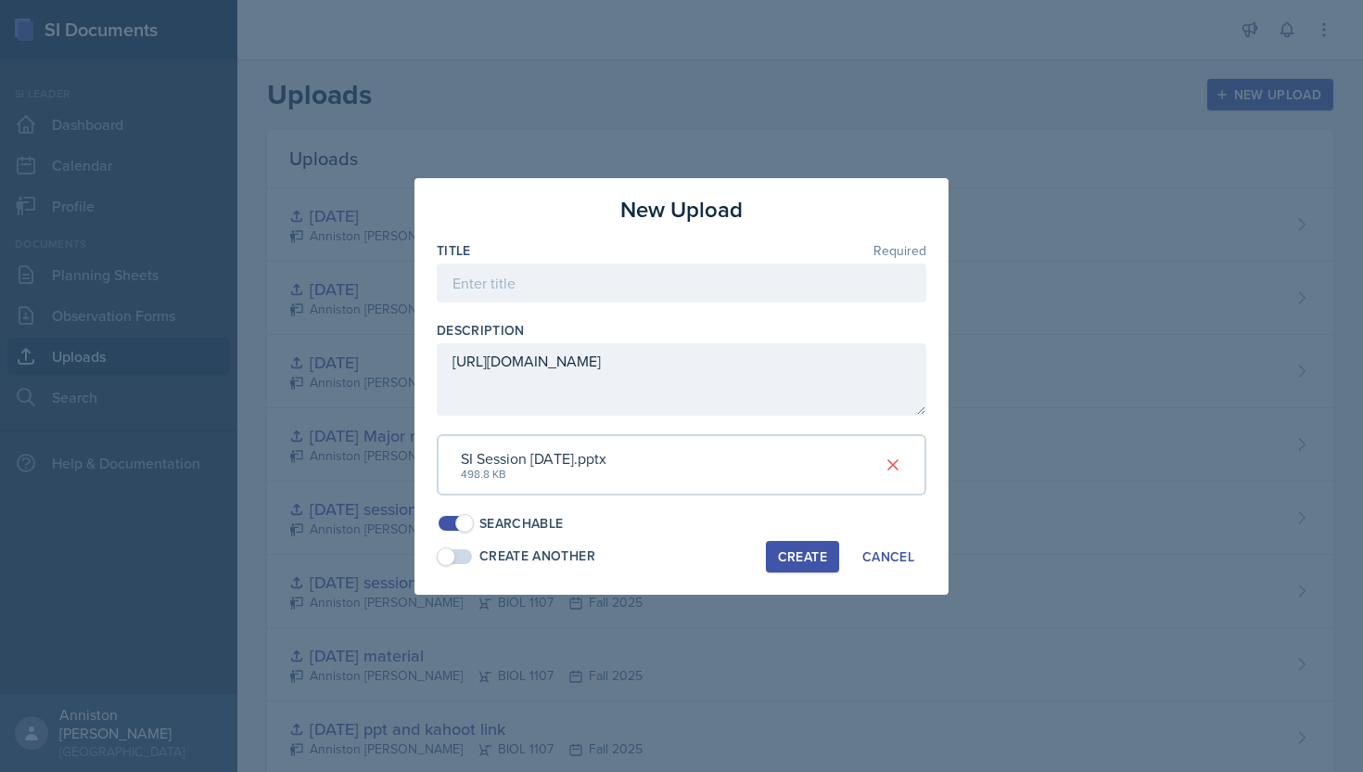
click at [814, 558] on div "Create" at bounding box center [802, 556] width 49 height 15
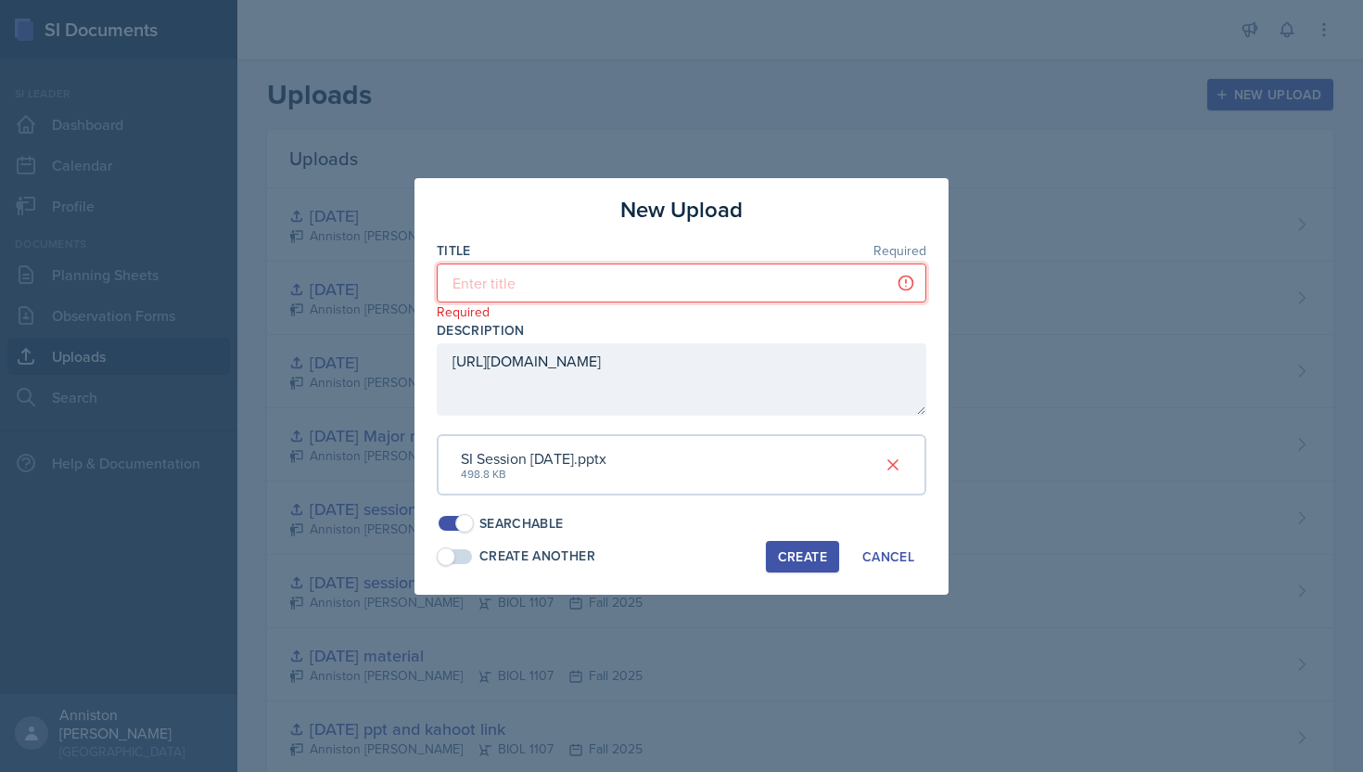
click at [655, 285] on input at bounding box center [682, 282] width 490 height 39
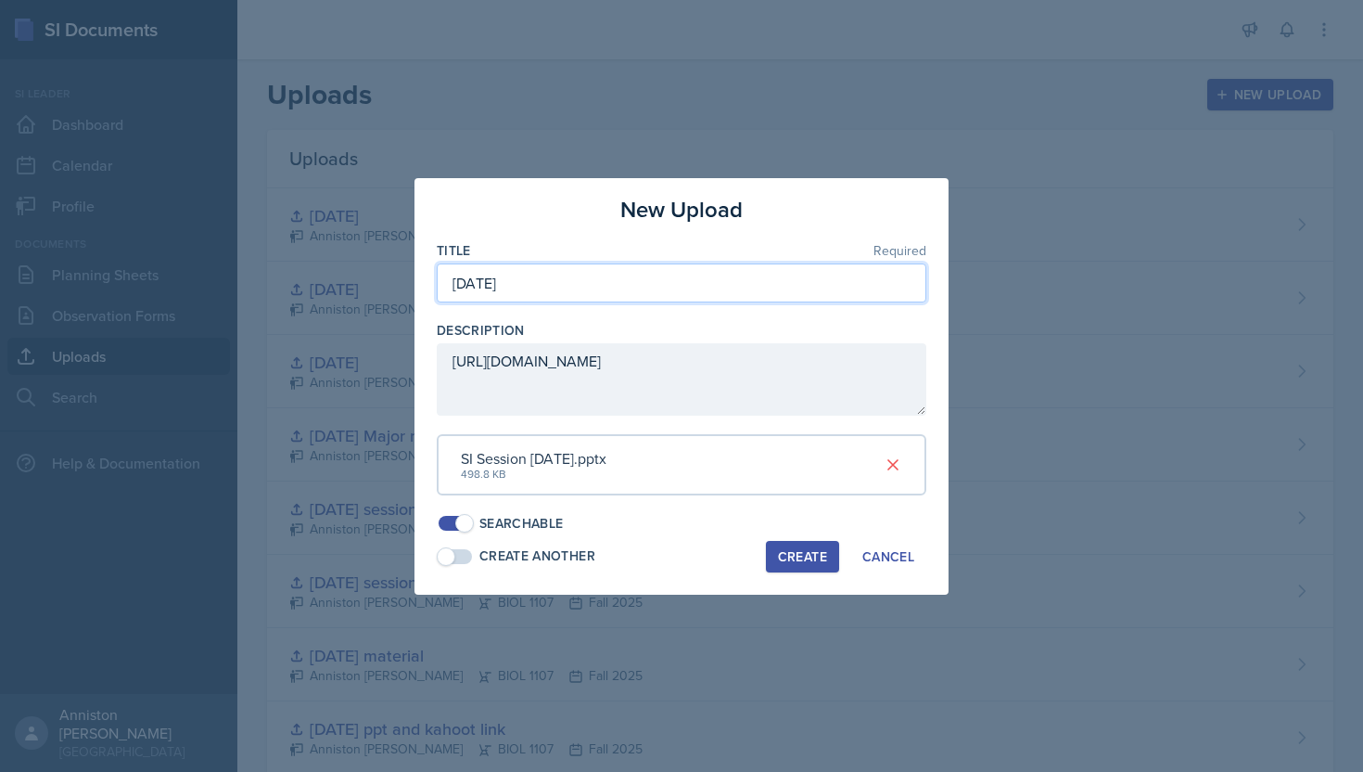
type input "[DATE]"
click at [814, 553] on div "Create" at bounding box center [802, 556] width 49 height 15
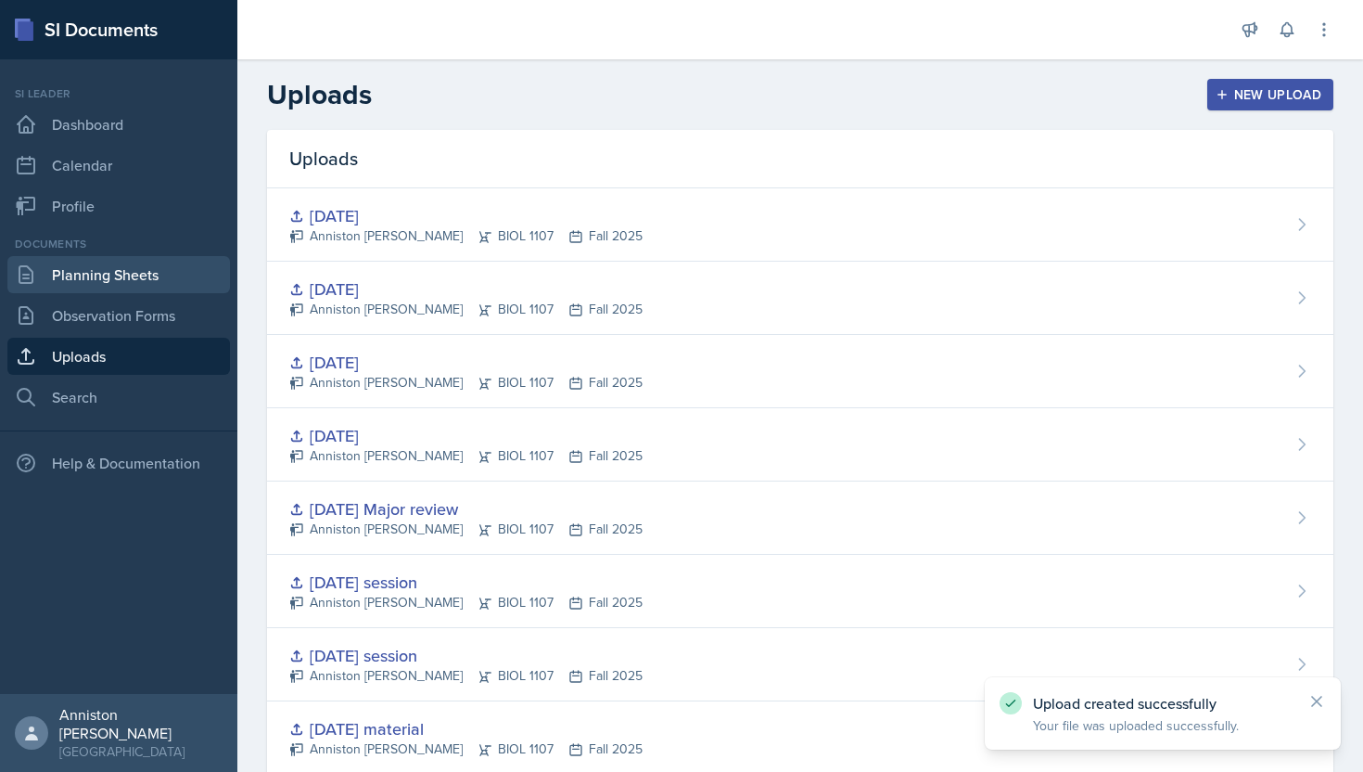
click at [129, 289] on link "Planning Sheets" at bounding box center [118, 274] width 223 height 37
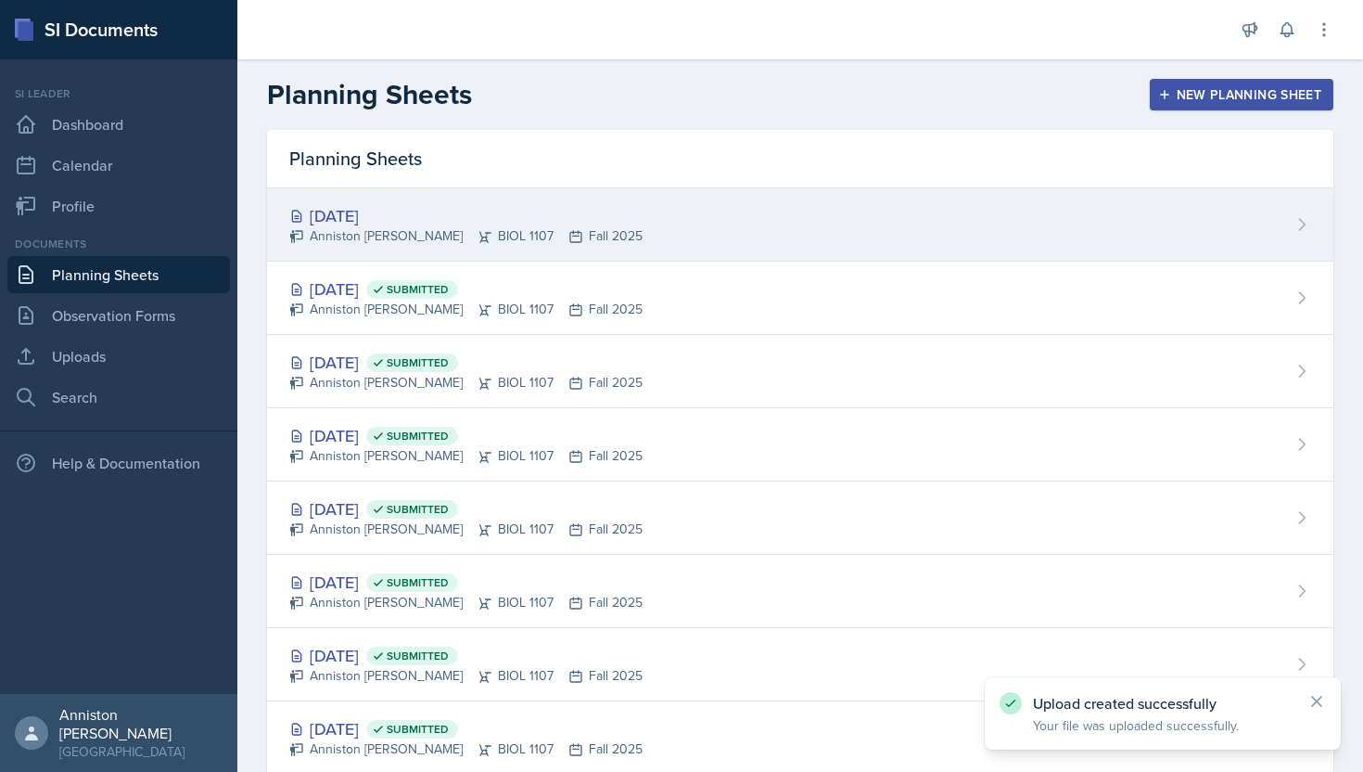
click at [630, 239] on div "[DATE] Anniston [PERSON_NAME] BIOL 1107 Fall 2025" at bounding box center [800, 224] width 1067 height 73
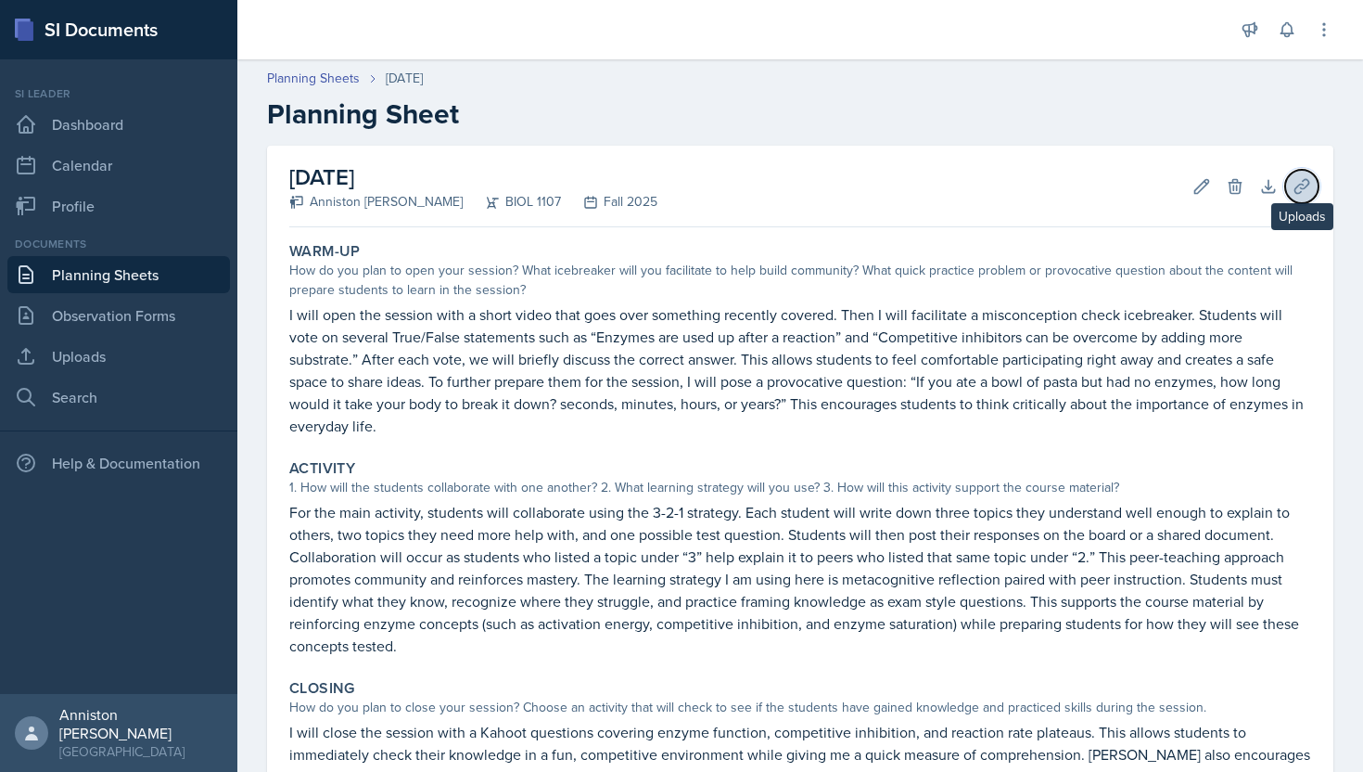
click at [1297, 188] on icon at bounding box center [1302, 186] width 19 height 19
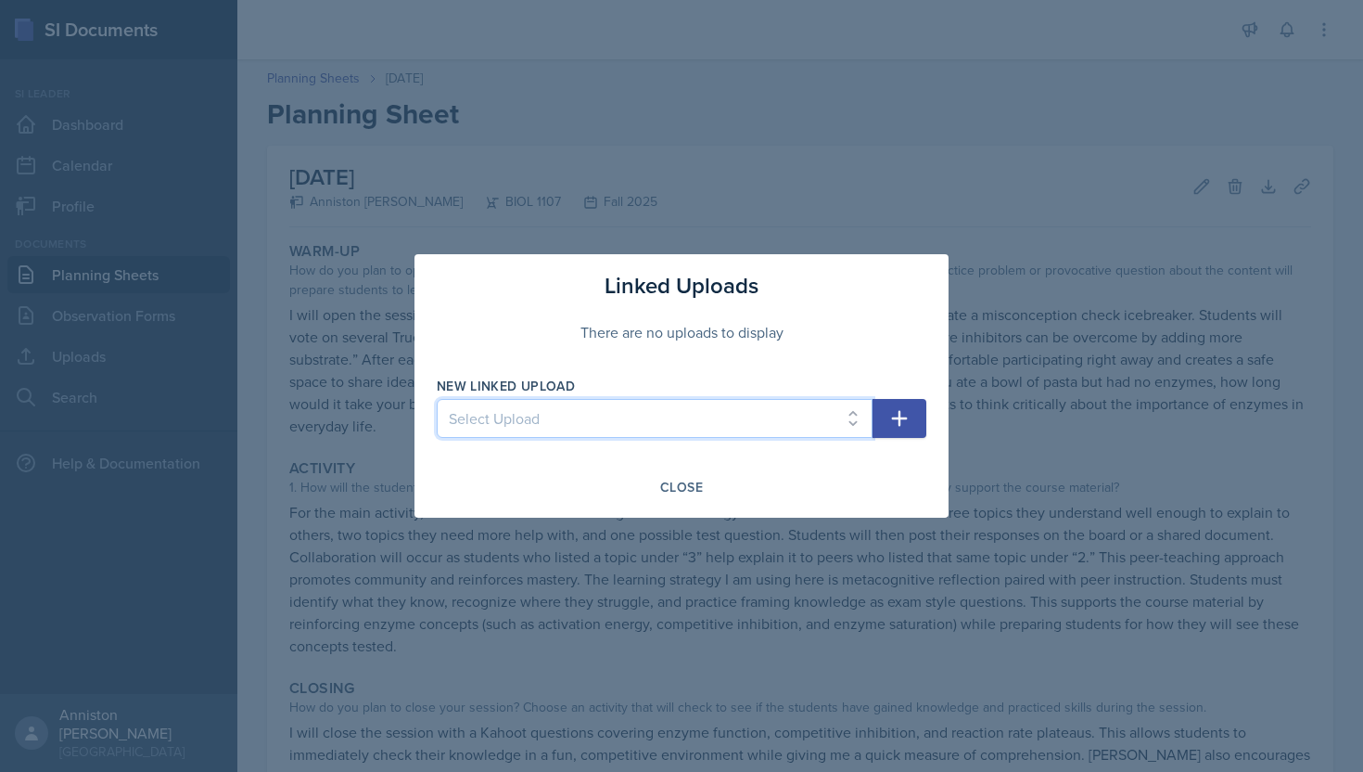
click at [813, 414] on select "Select Upload mock session ppt [DATE] ppt and kahoot link [DATE] material [DATE…" at bounding box center [655, 418] width 436 height 39
select select "bb4f04cd-56ff-4b4d-a6cb-1d6d44eb53b9"
click at [437, 399] on select "Select Upload mock session ppt [DATE] ppt and kahoot link [DATE] material [DATE…" at bounding box center [655, 418] width 436 height 39
click at [906, 415] on icon "button" at bounding box center [899, 418] width 22 height 22
select select
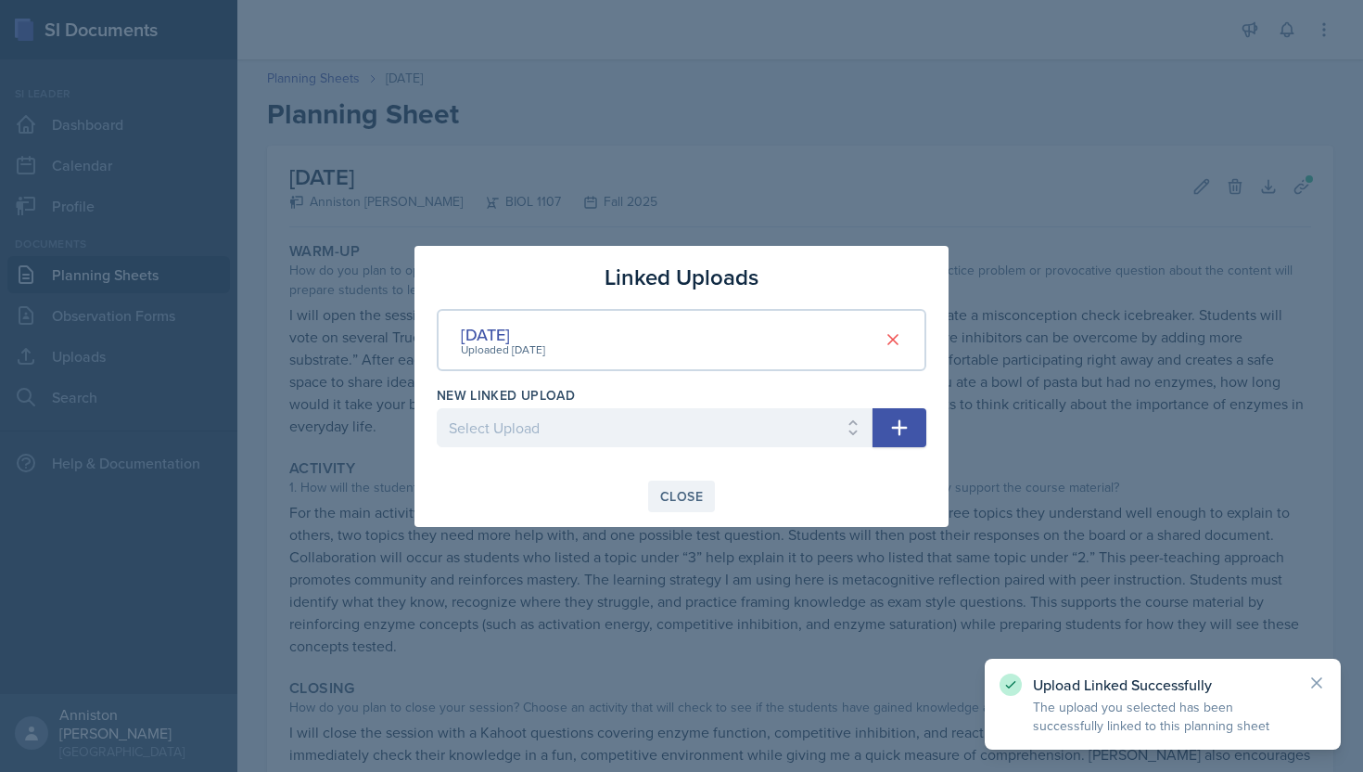
click at [685, 505] on button "Close" at bounding box center [681, 496] width 67 height 32
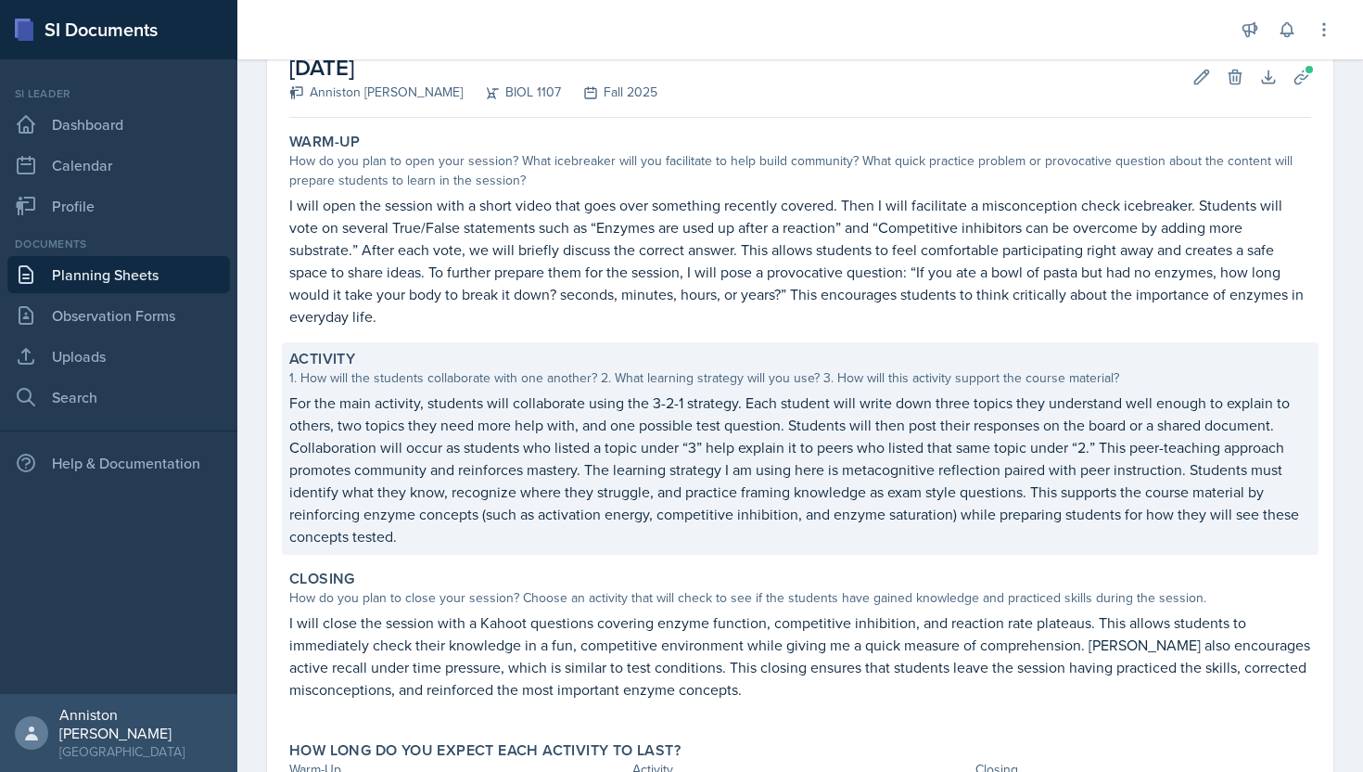
scroll to position [109, 0]
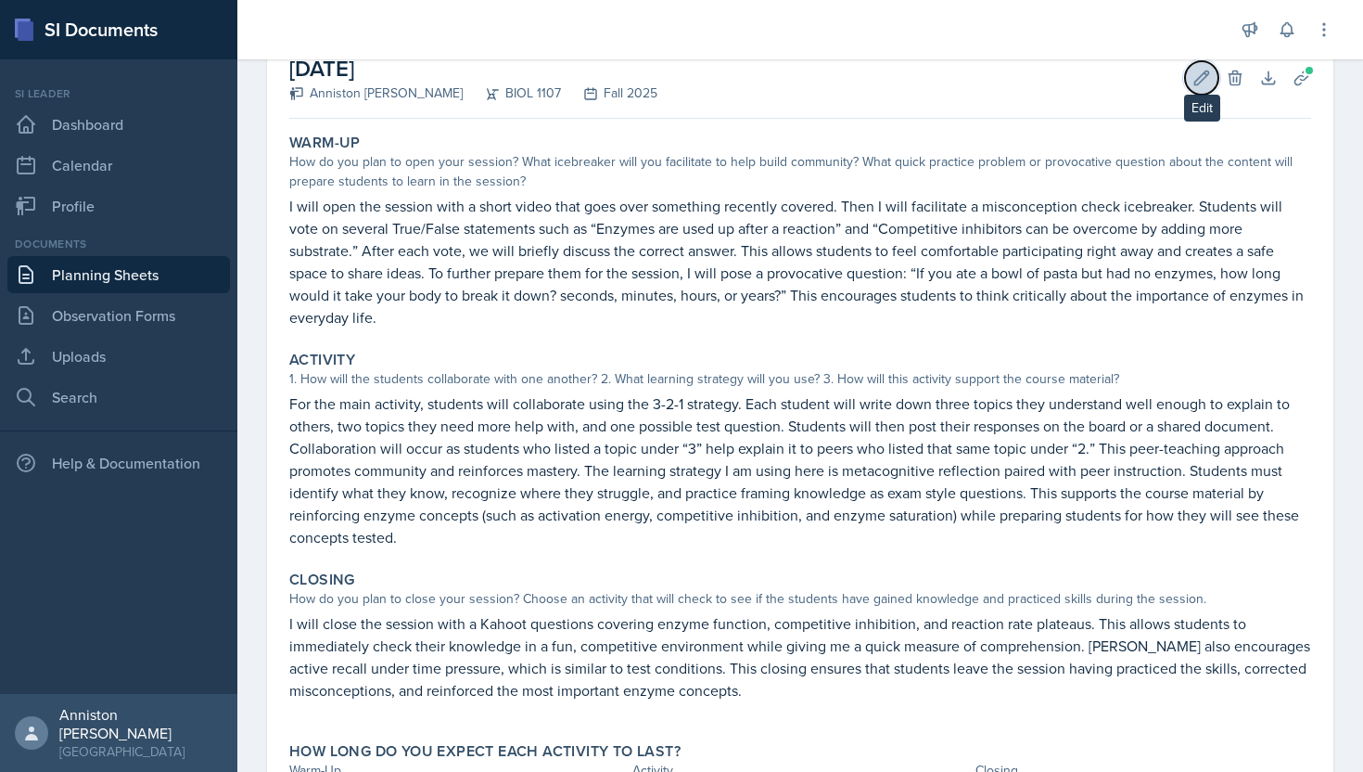
click at [1193, 79] on icon at bounding box center [1202, 78] width 19 height 19
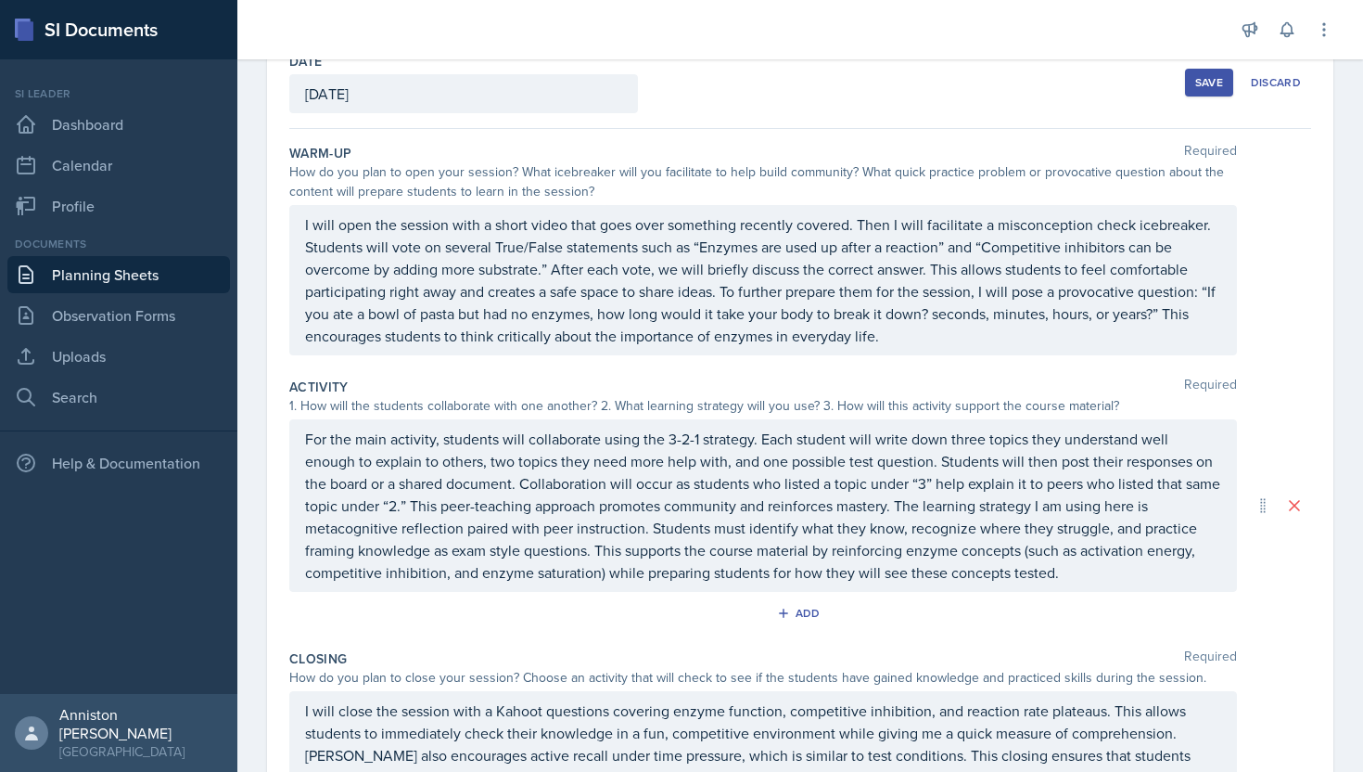
scroll to position [113, 0]
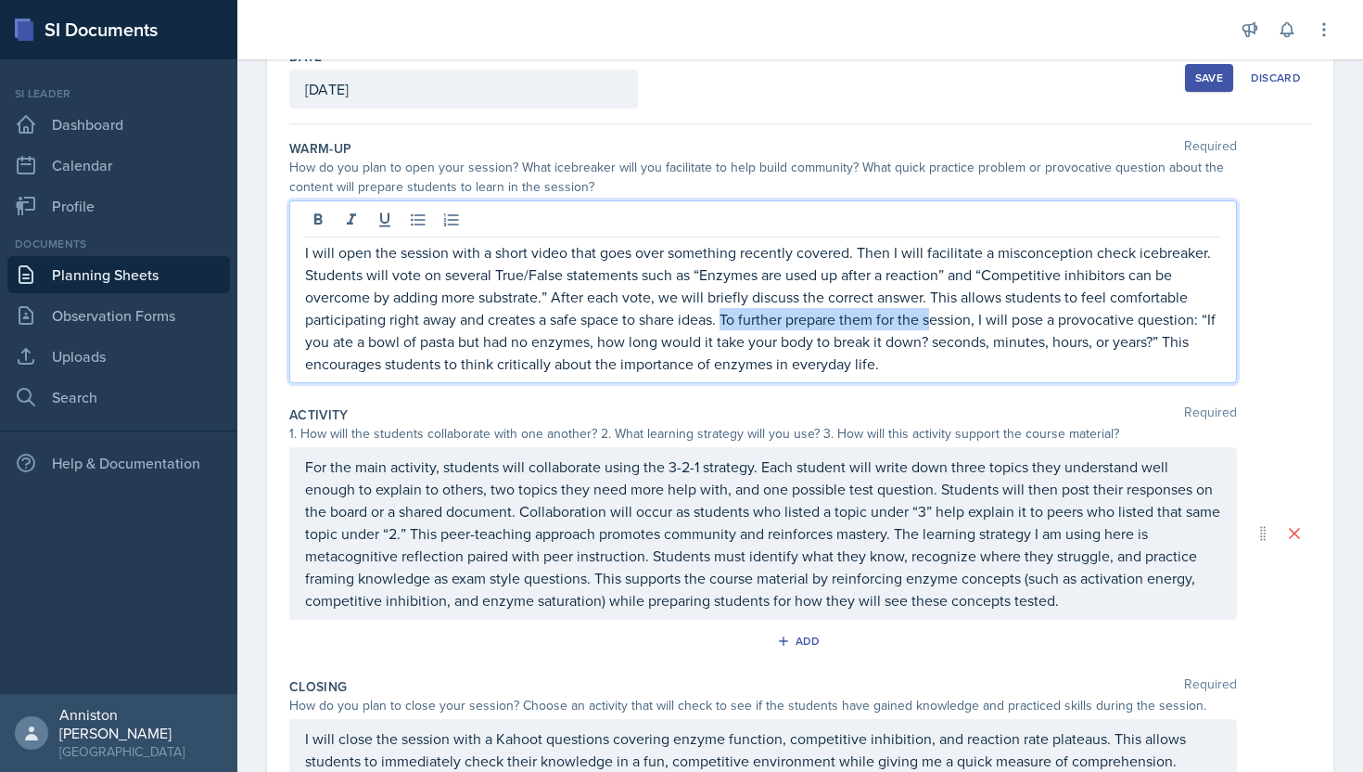
drag, startPoint x: 935, startPoint y: 328, endPoint x: 723, endPoint y: 322, distance: 211.6
click at [723, 322] on p "I will open the session with a short video that goes over something recently co…" at bounding box center [763, 308] width 916 height 134
click at [937, 368] on p "I will open the session with a short video that goes over something recently co…" at bounding box center [763, 308] width 916 height 134
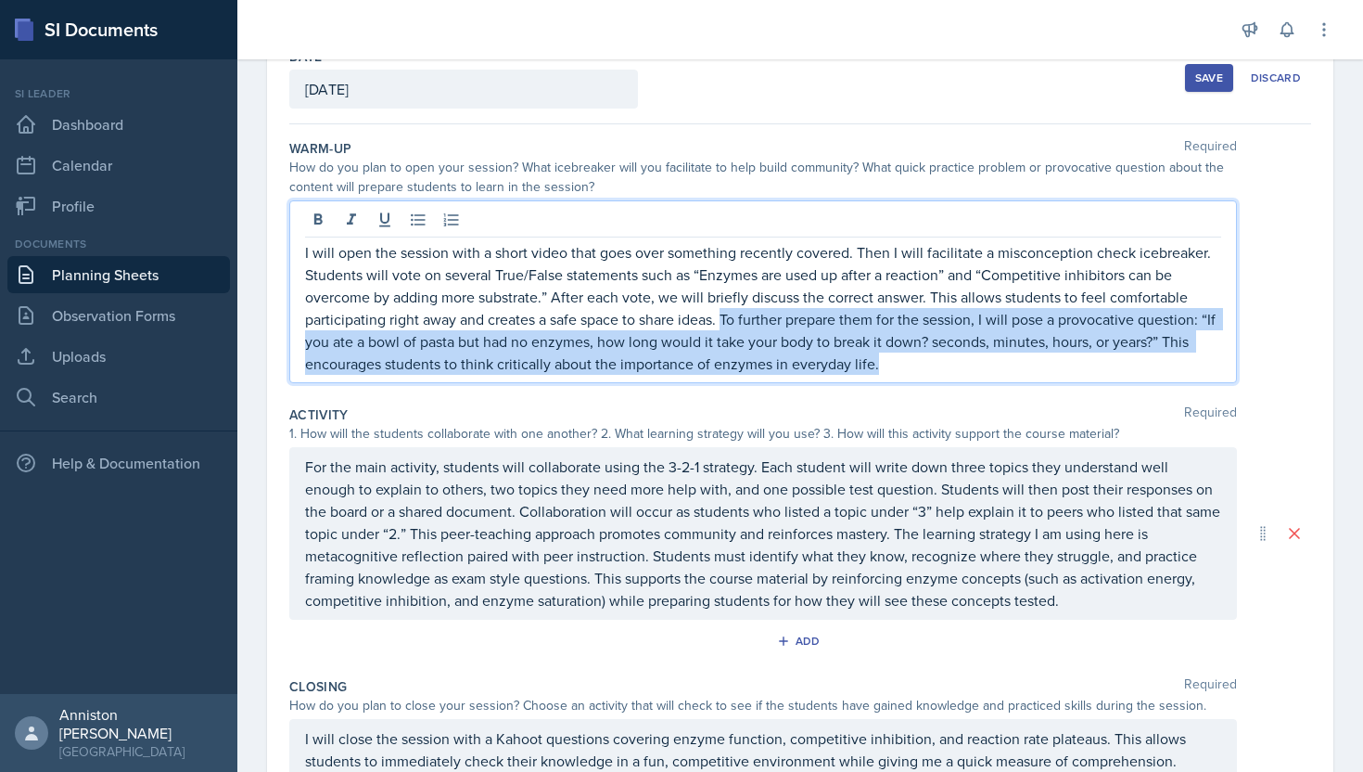
drag, startPoint x: 937, startPoint y: 368, endPoint x: 726, endPoint y: 319, distance: 216.2
click at [726, 319] on p "I will open the session with a short video that goes over something recently co…" at bounding box center [763, 308] width 916 height 134
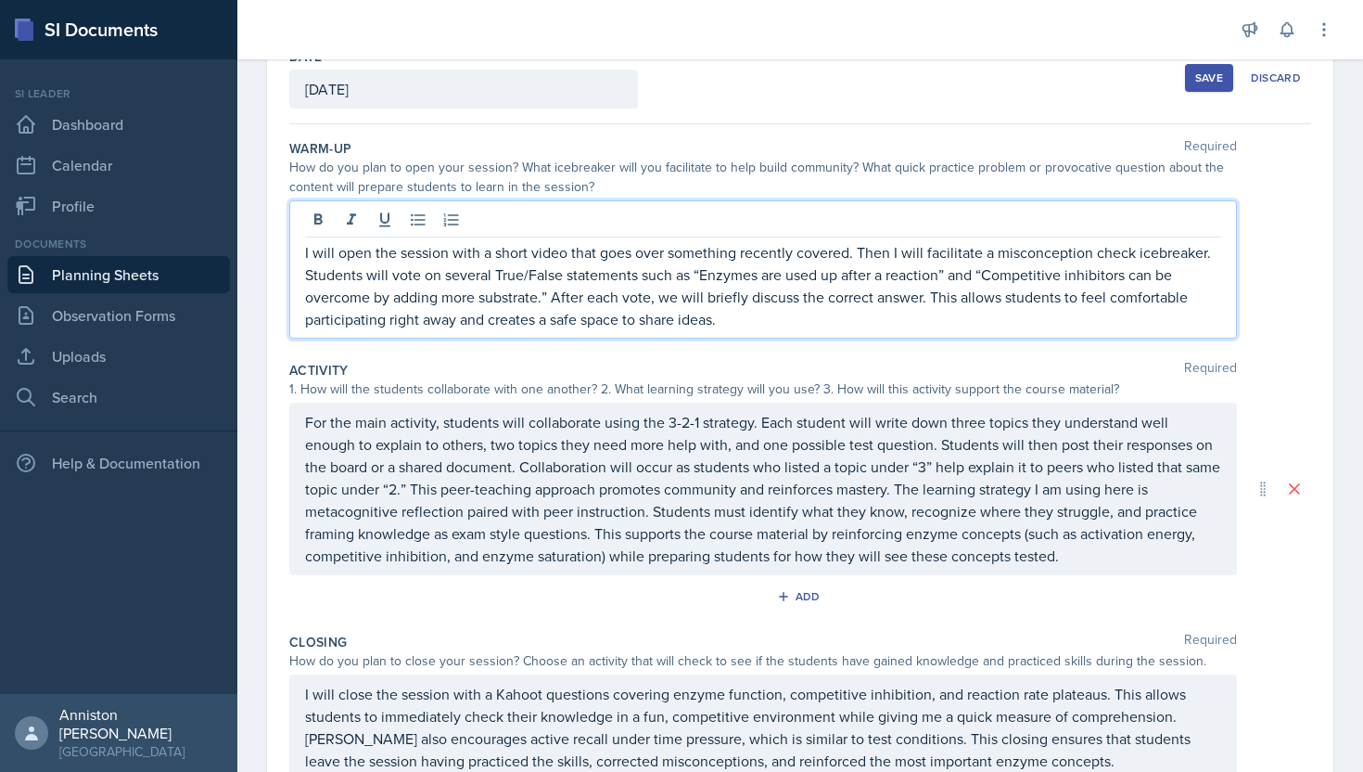
click at [1209, 77] on div "Save" at bounding box center [1209, 77] width 28 height 15
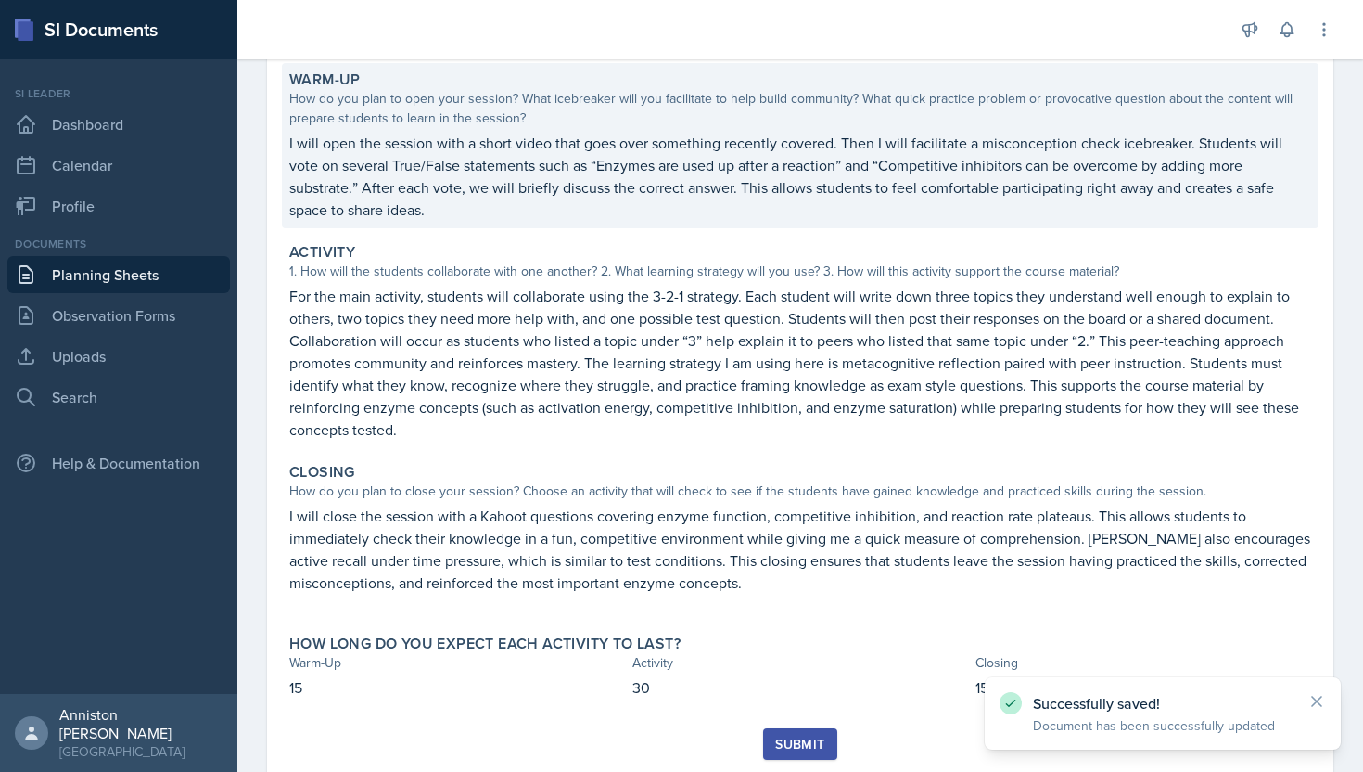
scroll to position [226, 0]
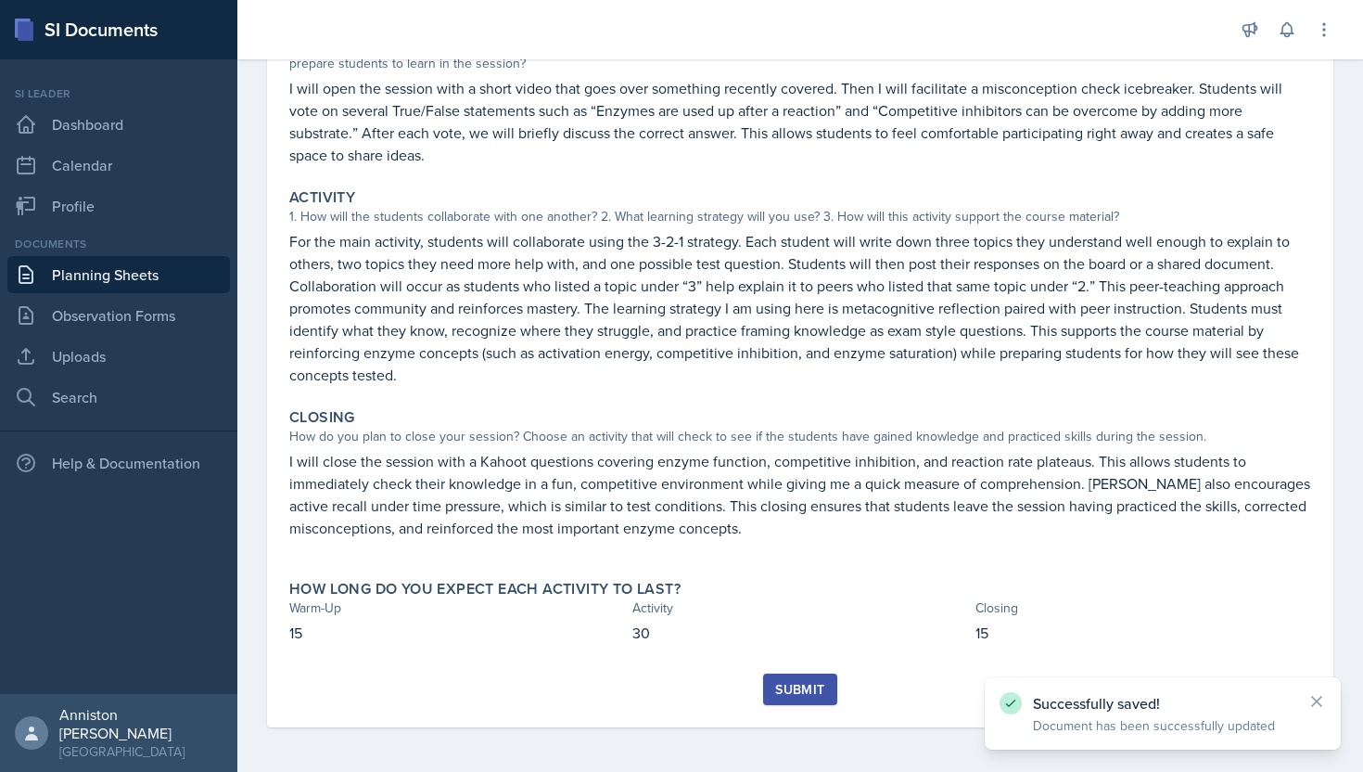
click at [810, 670] on div "Warm-Up How do you plan to open your session? What icebreaker will you facilita…" at bounding box center [800, 340] width 1022 height 665
click at [807, 690] on div "Submit" at bounding box center [799, 689] width 49 height 15
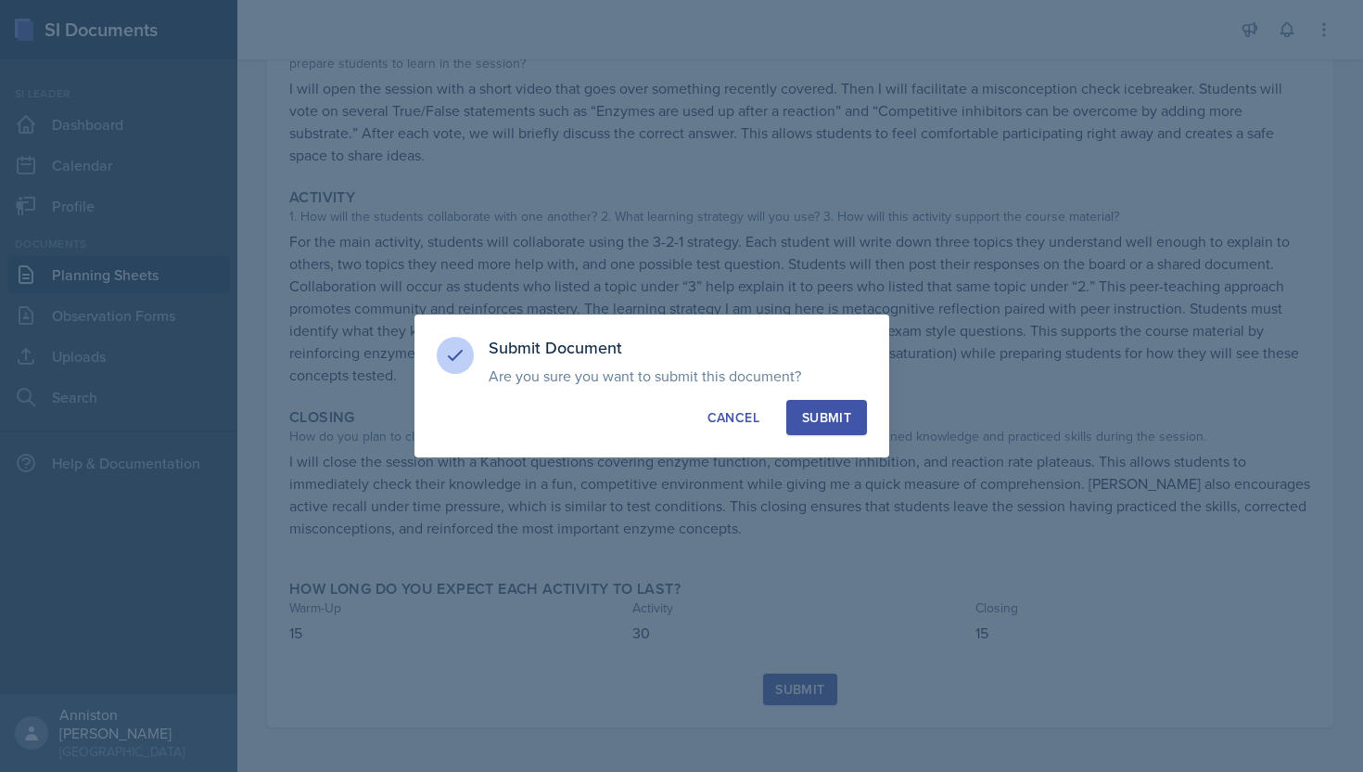
click at [831, 421] on div "Submit" at bounding box center [826, 417] width 49 height 19
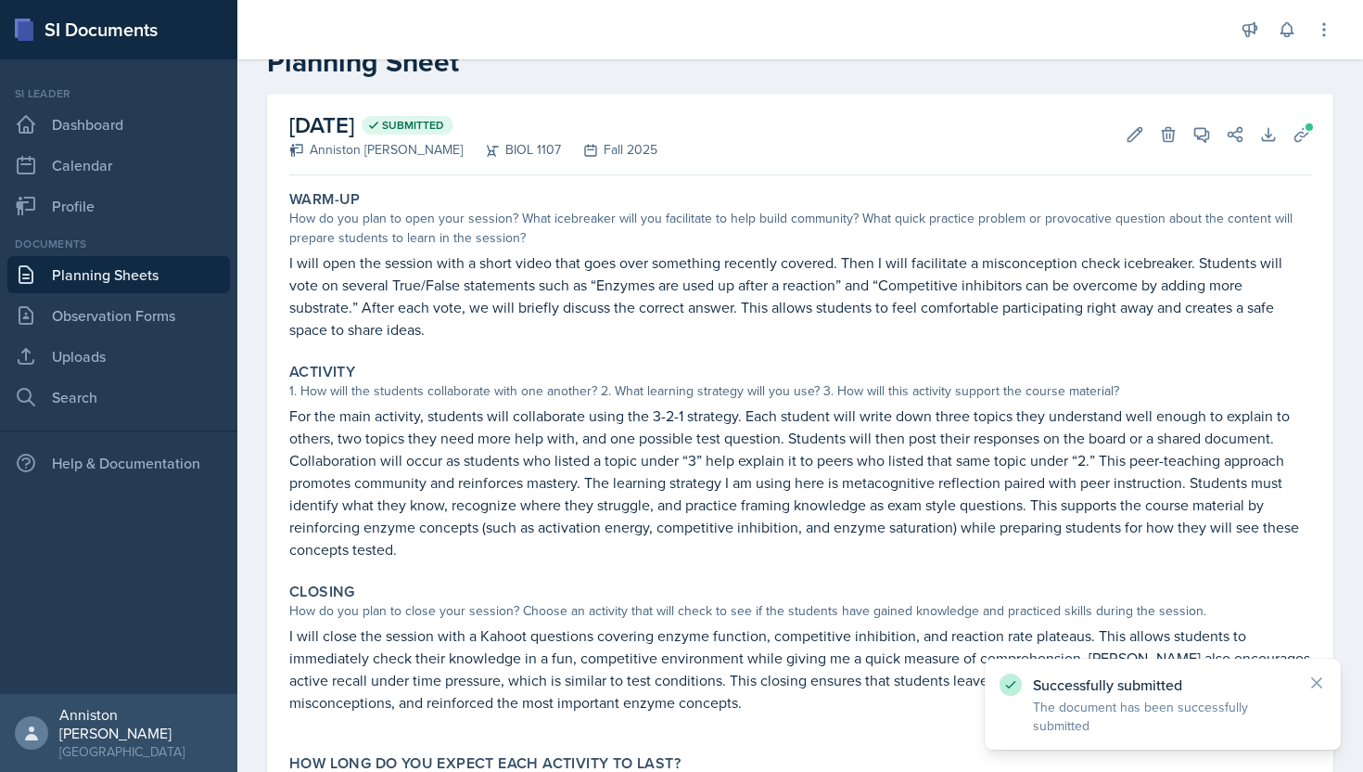
scroll to position [0, 0]
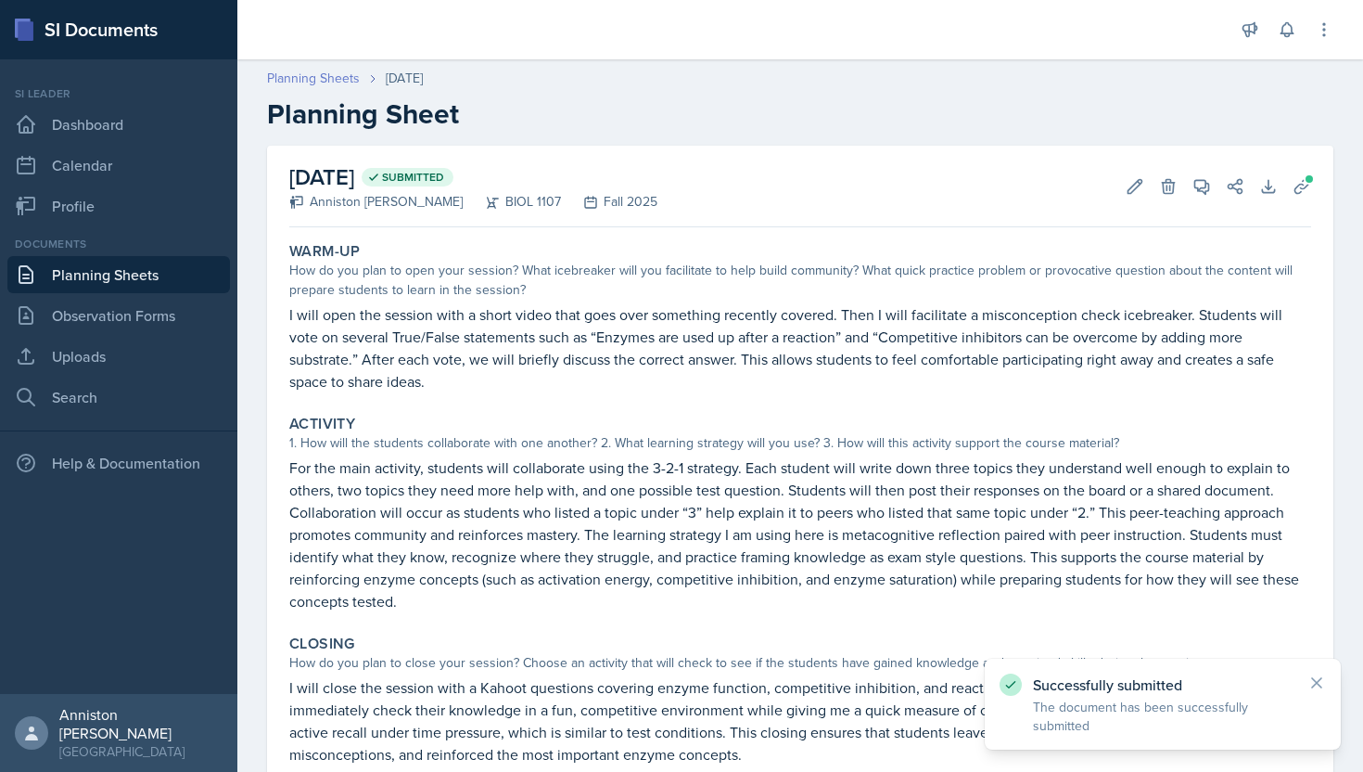
click at [333, 77] on link "Planning Sheets" at bounding box center [313, 78] width 93 height 19
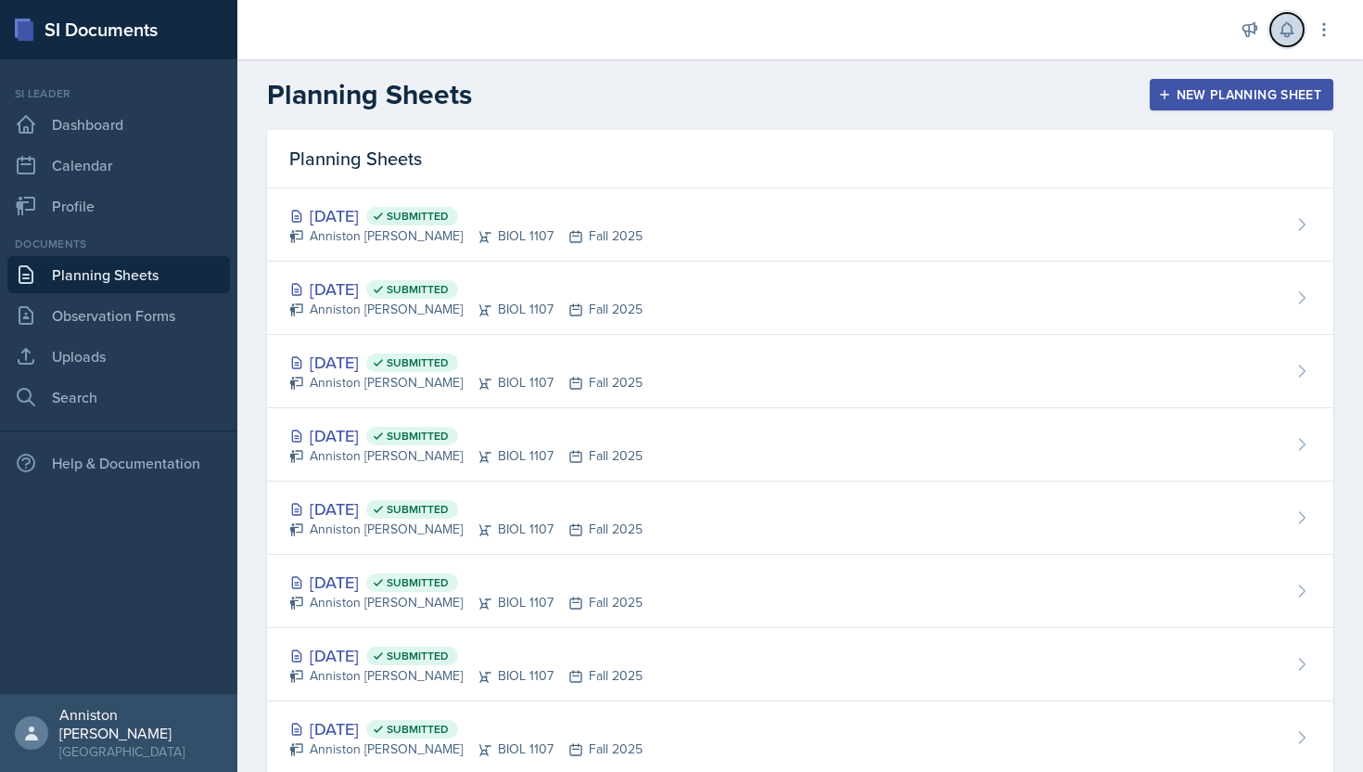
click at [1293, 31] on icon at bounding box center [1287, 29] width 19 height 19
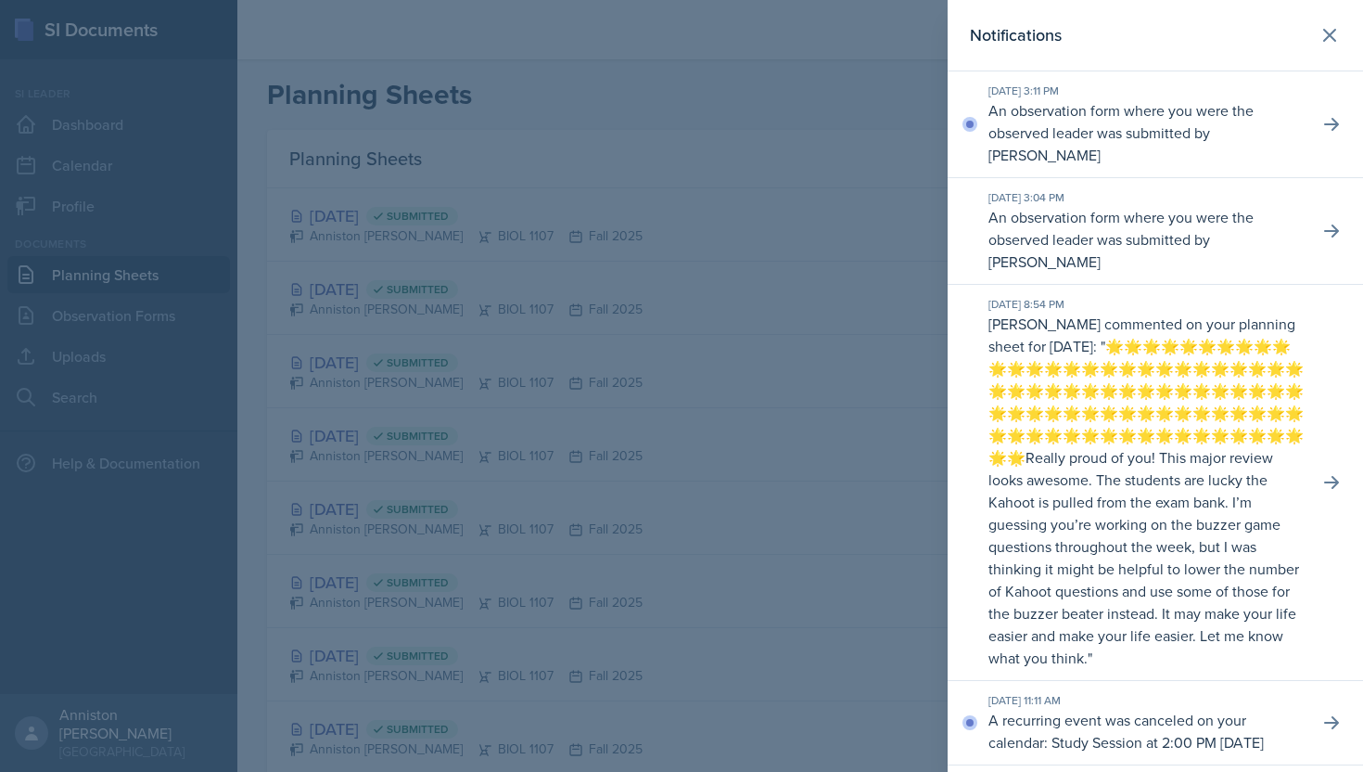
click at [1103, 109] on p "An observation form where you were the observed leader was submitted by [PERSON…" at bounding box center [1146, 132] width 315 height 67
click at [1329, 115] on icon at bounding box center [1332, 124] width 19 height 19
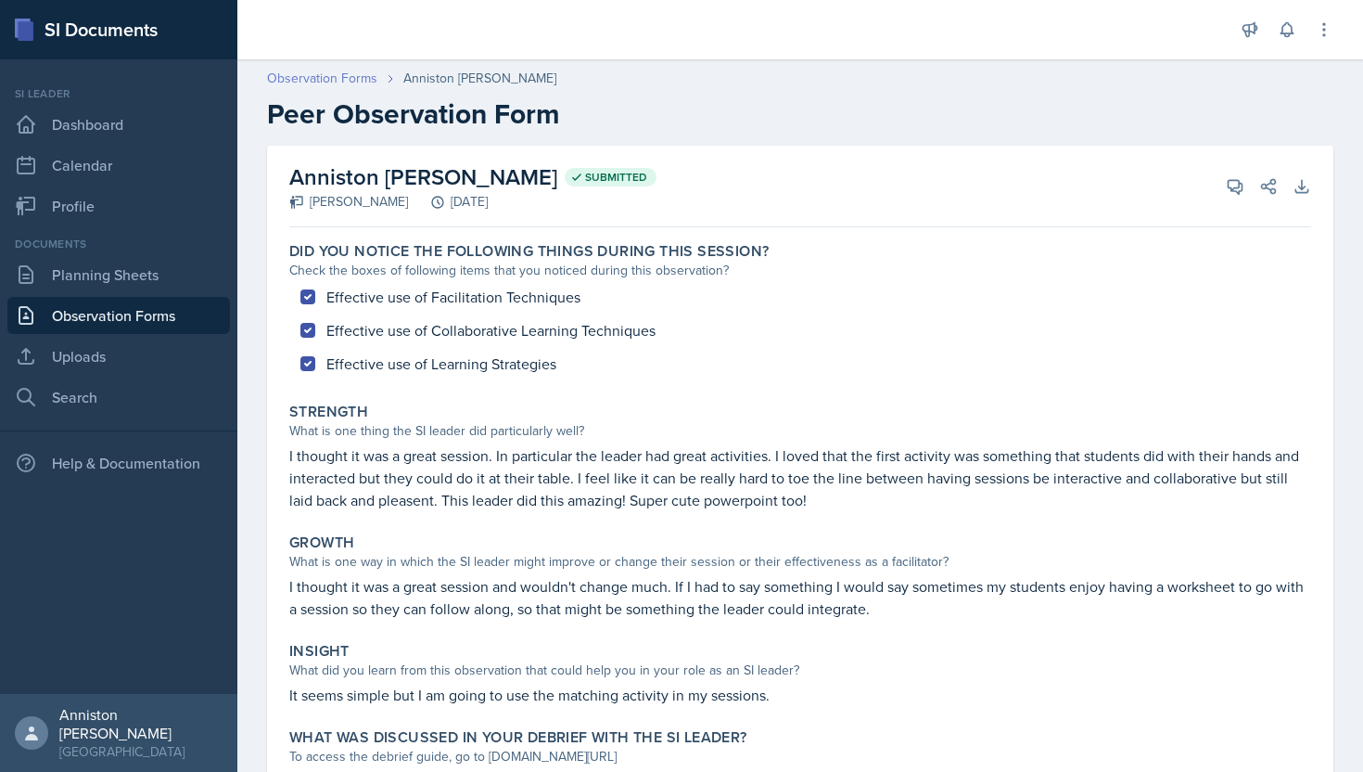
click at [330, 84] on link "Observation Forms" at bounding box center [322, 78] width 110 height 19
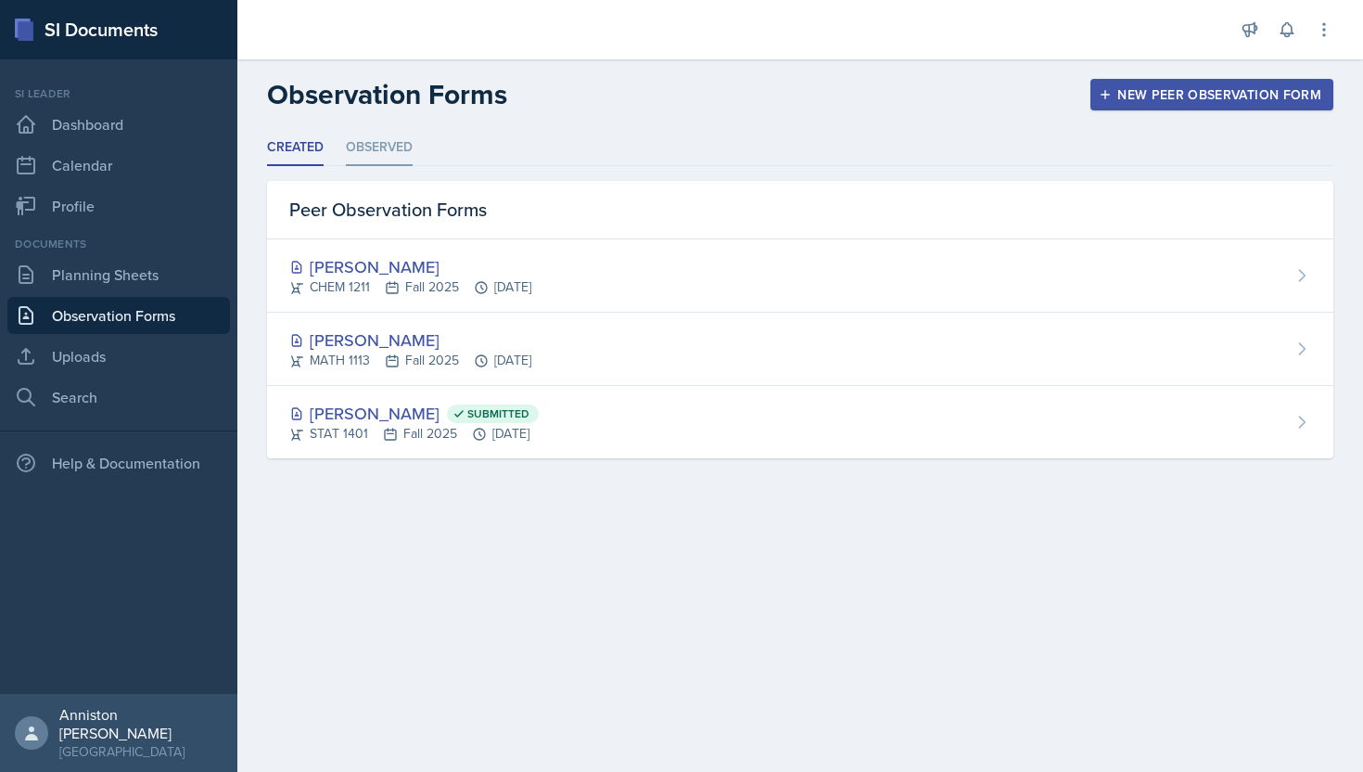
click at [391, 150] on li "Observed" at bounding box center [379, 148] width 67 height 36
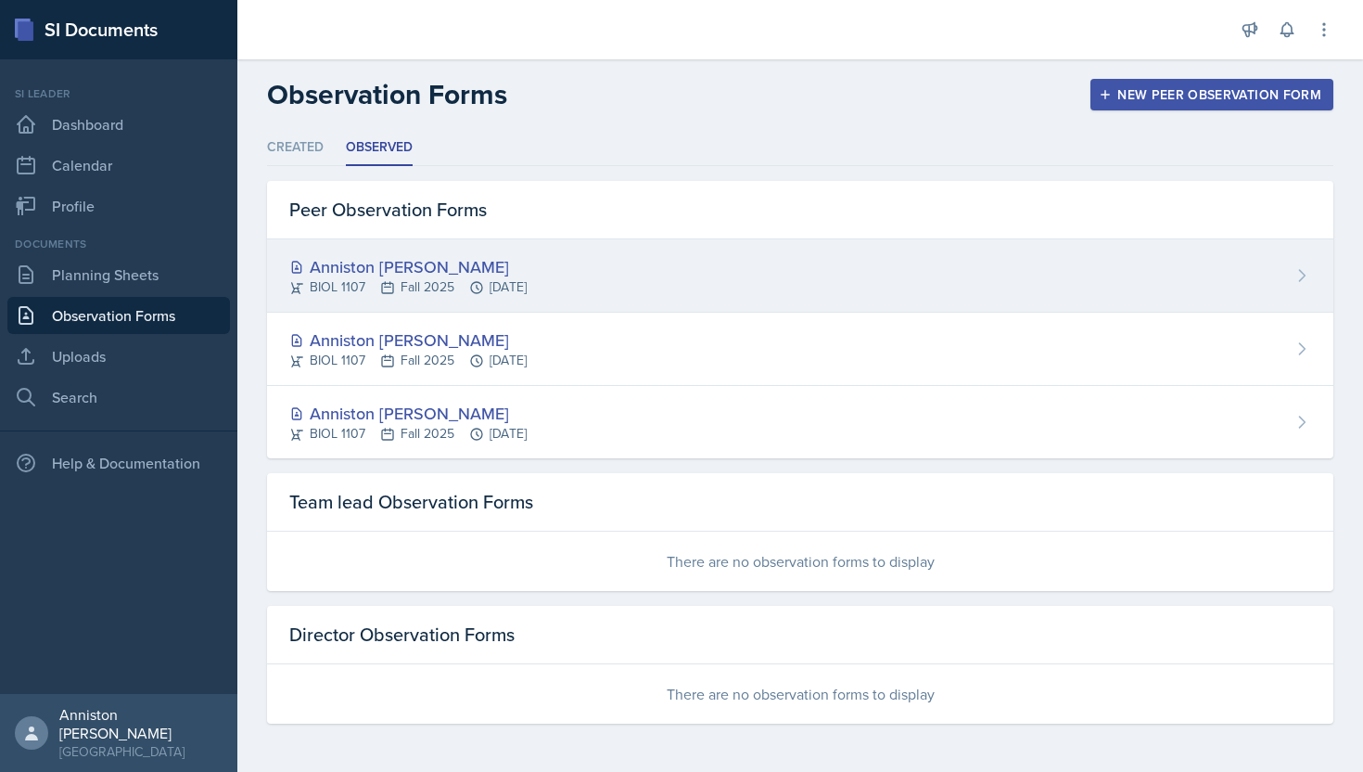
click at [460, 269] on div "Anniston [PERSON_NAME]" at bounding box center [407, 266] width 237 height 25
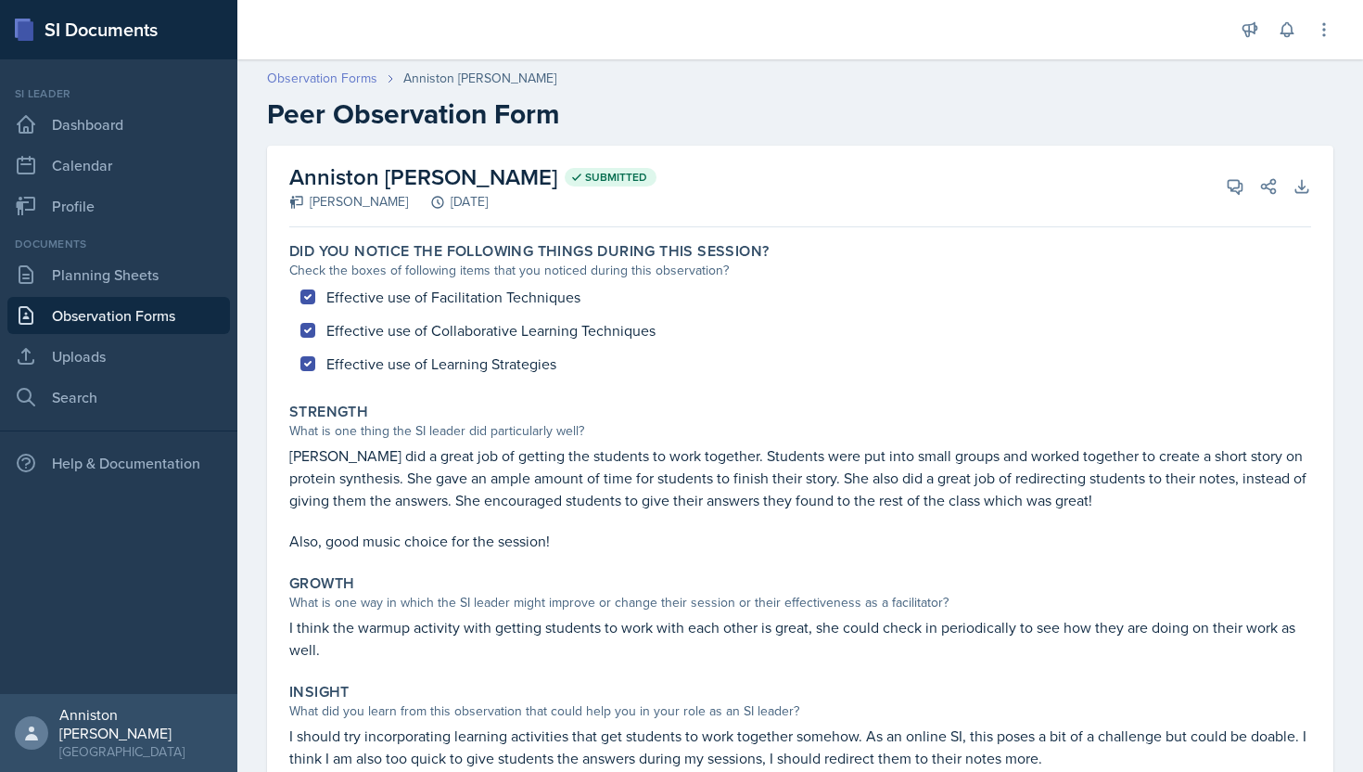
click at [317, 84] on link "Observation Forms" at bounding box center [322, 78] width 110 height 19
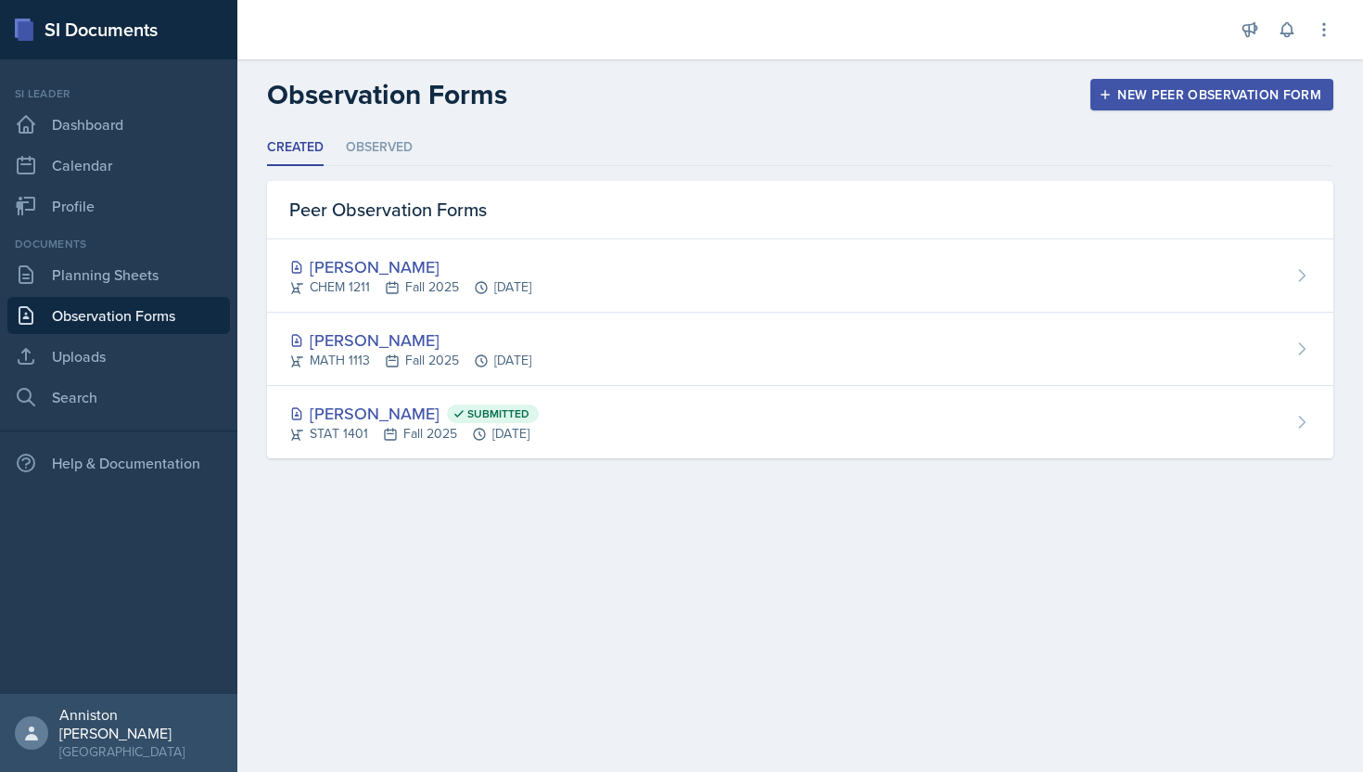
click at [422, 45] on div at bounding box center [735, 29] width 966 height 59
